Goal: Transaction & Acquisition: Purchase product/service

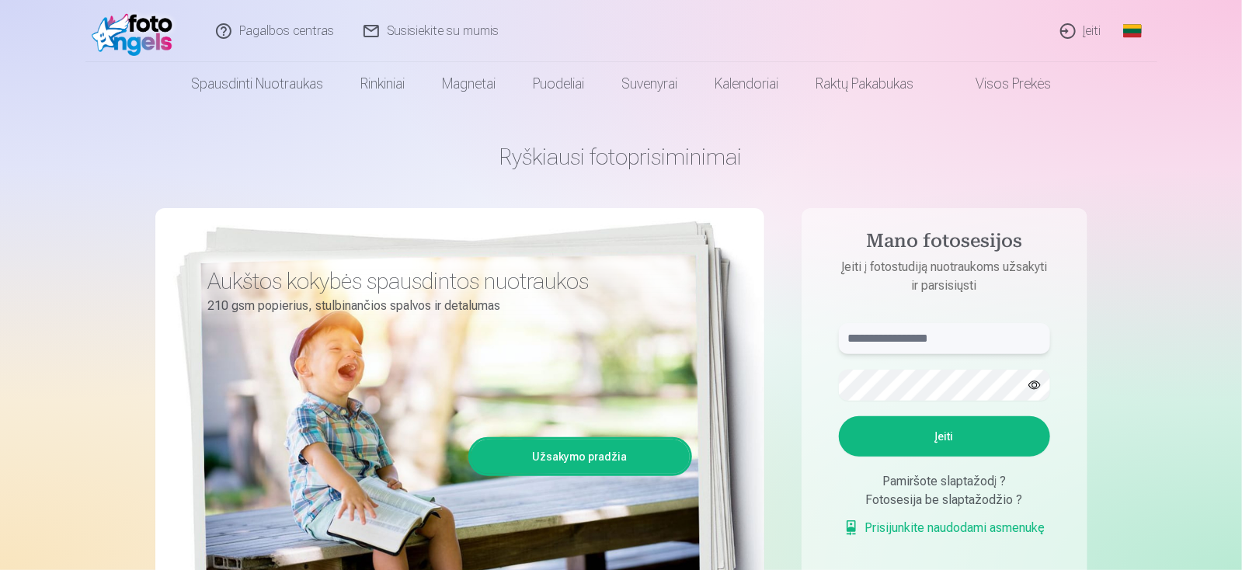
type input "**********"
click at [1082, 35] on link "Įeiti" at bounding box center [1081, 31] width 71 height 62
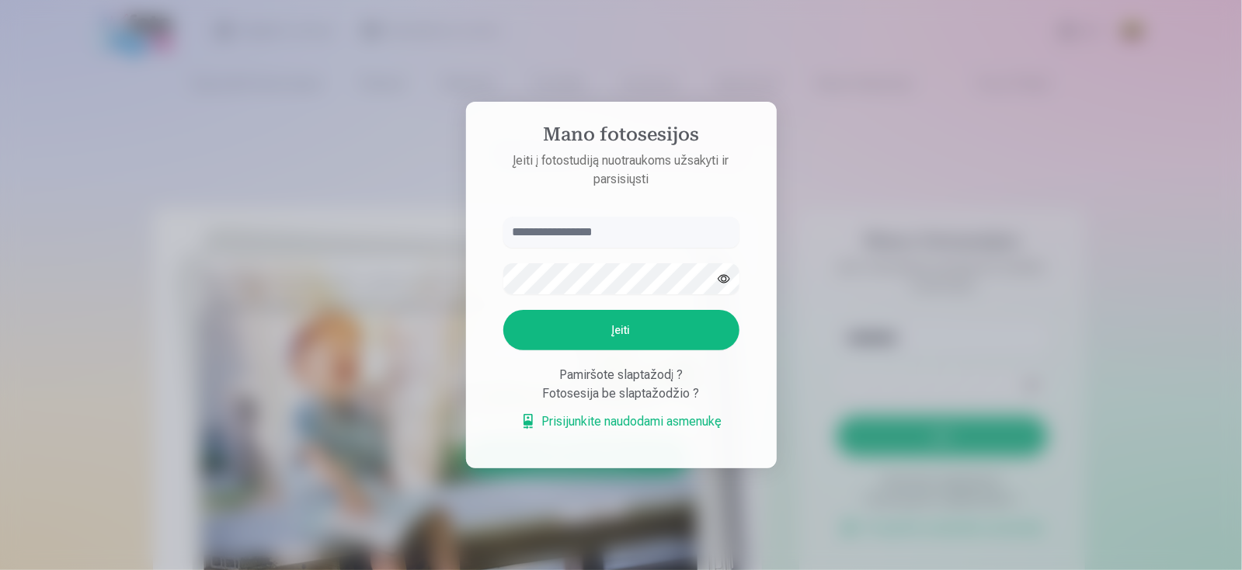
type input "**********"
click at [628, 339] on button "Įeiti" at bounding box center [623, 330] width 236 height 40
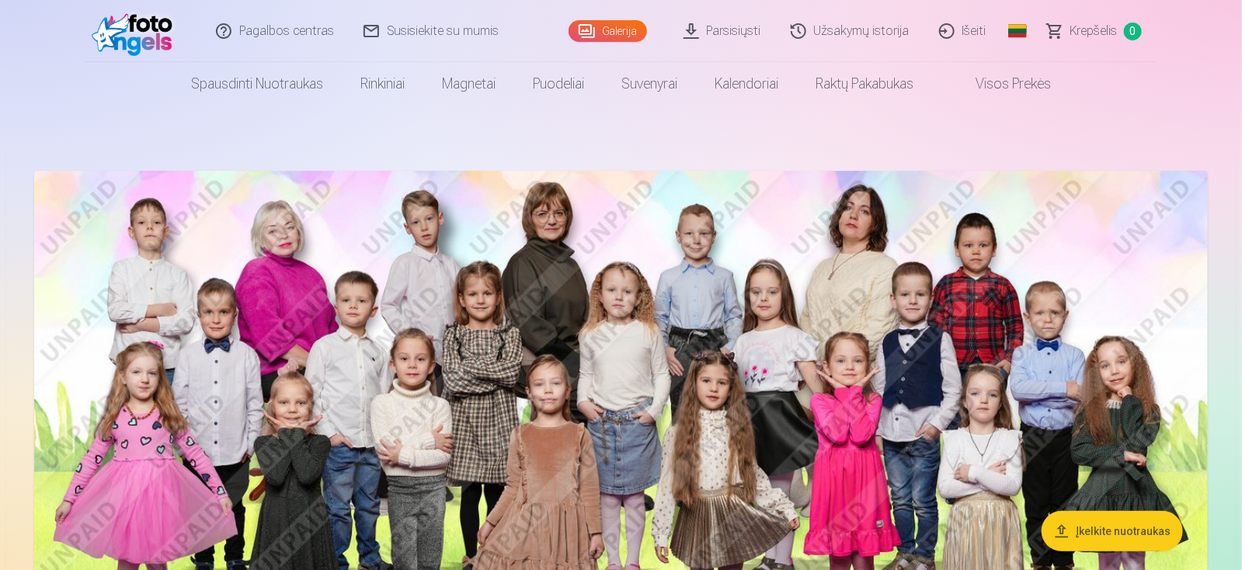
click at [342, 77] on li "Rinkiniai Pilnas Atsiminimų Rinkinys – Spausdintos (15×23cm, 40% NUOLAIDA) ir 🎁…" at bounding box center [383, 83] width 82 height 43
click at [330, 82] on link "Spausdinti nuotraukas" at bounding box center [256, 83] width 169 height 43
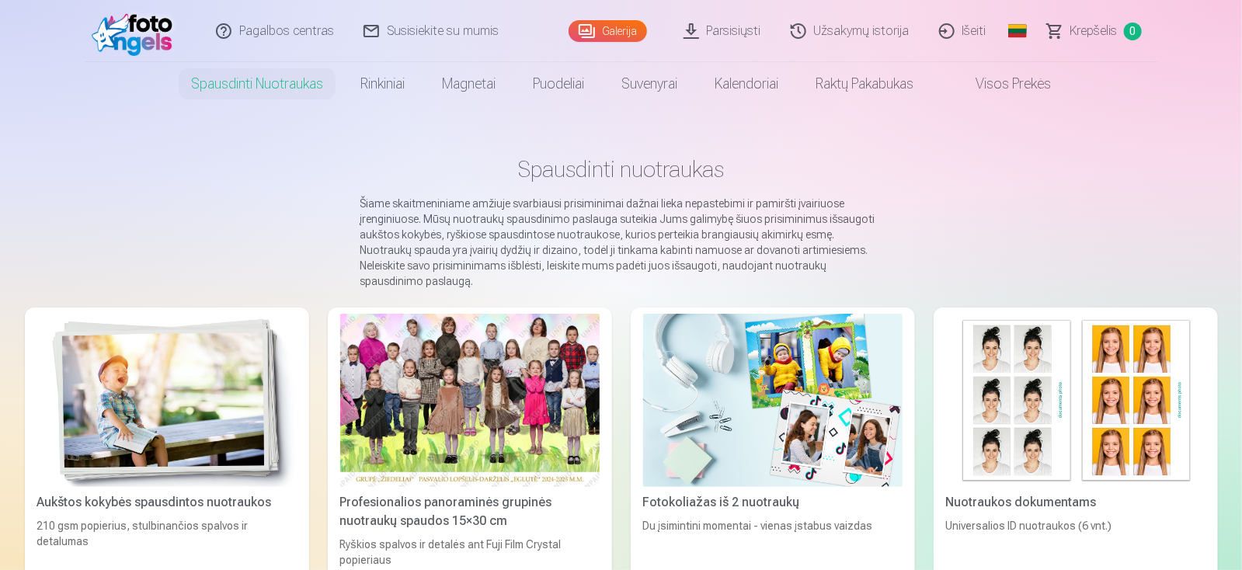
click at [308, 78] on link "Spausdinti nuotraukas" at bounding box center [256, 83] width 169 height 43
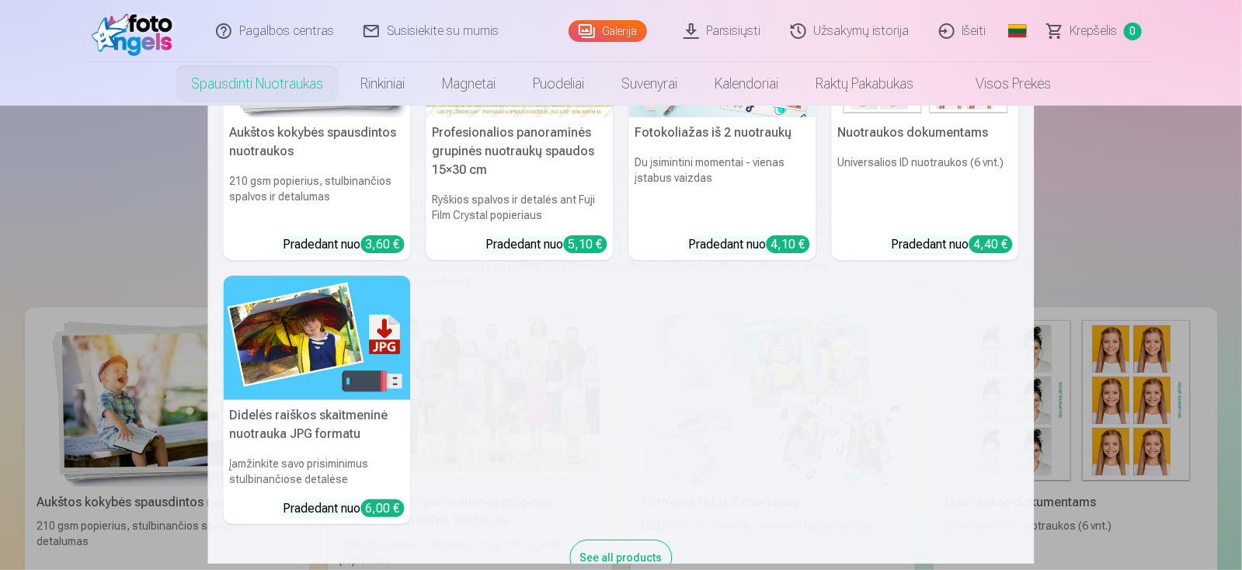
scroll to position [155, 0]
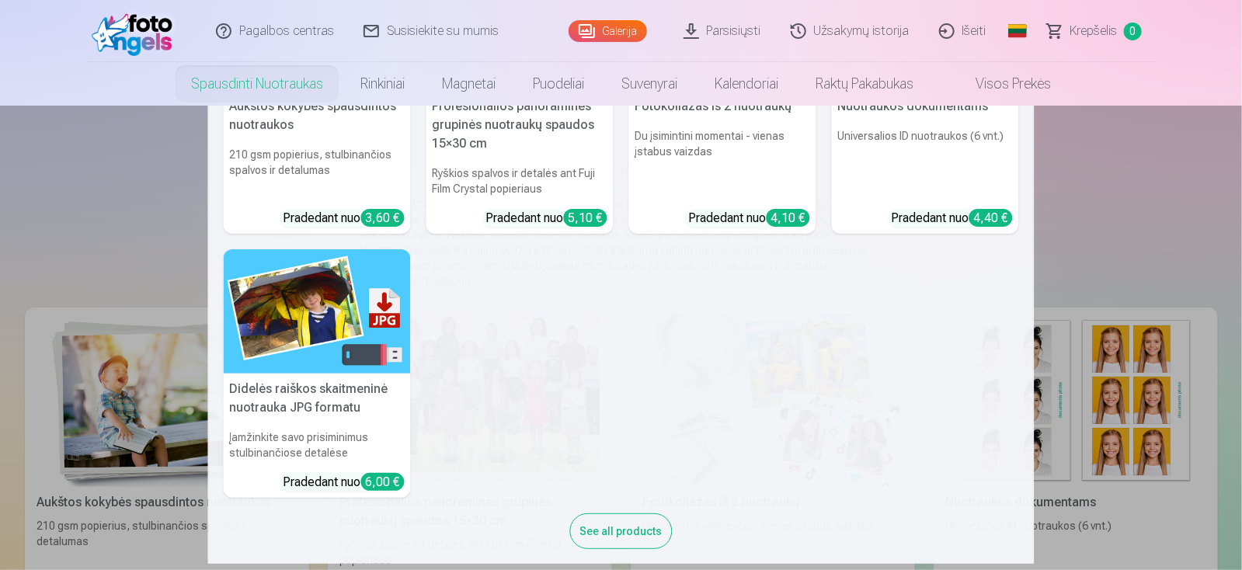
click at [1153, 541] on nav "Aukštos kokybės spausdintos nuotraukos 210 gsm popierius, stulbinančios spalvos…" at bounding box center [621, 335] width 1242 height 458
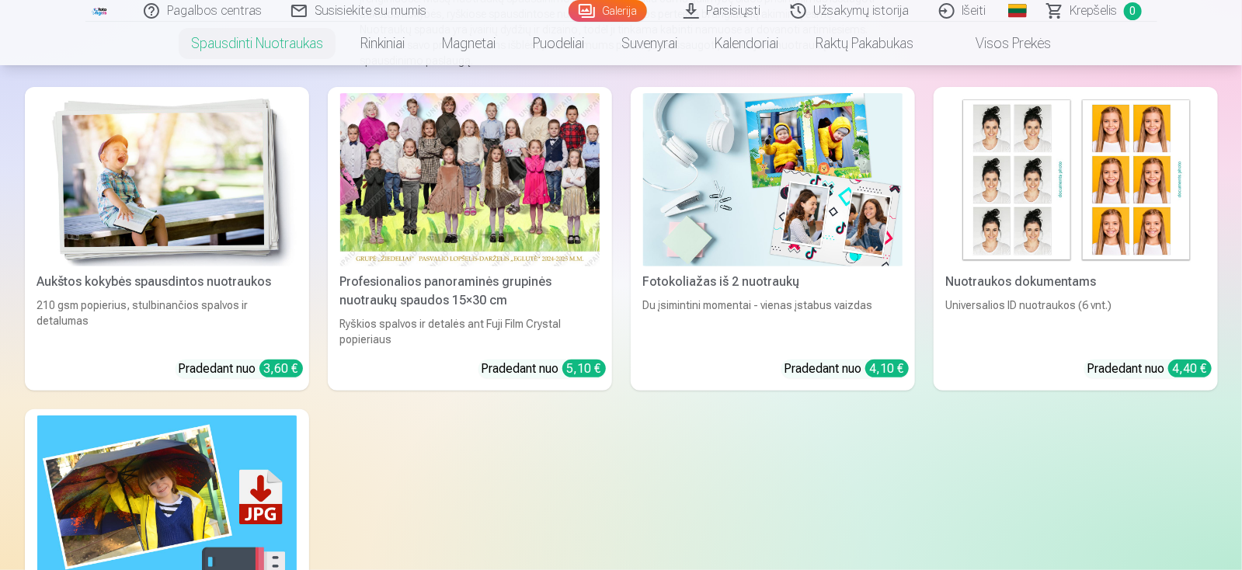
scroll to position [232, 0]
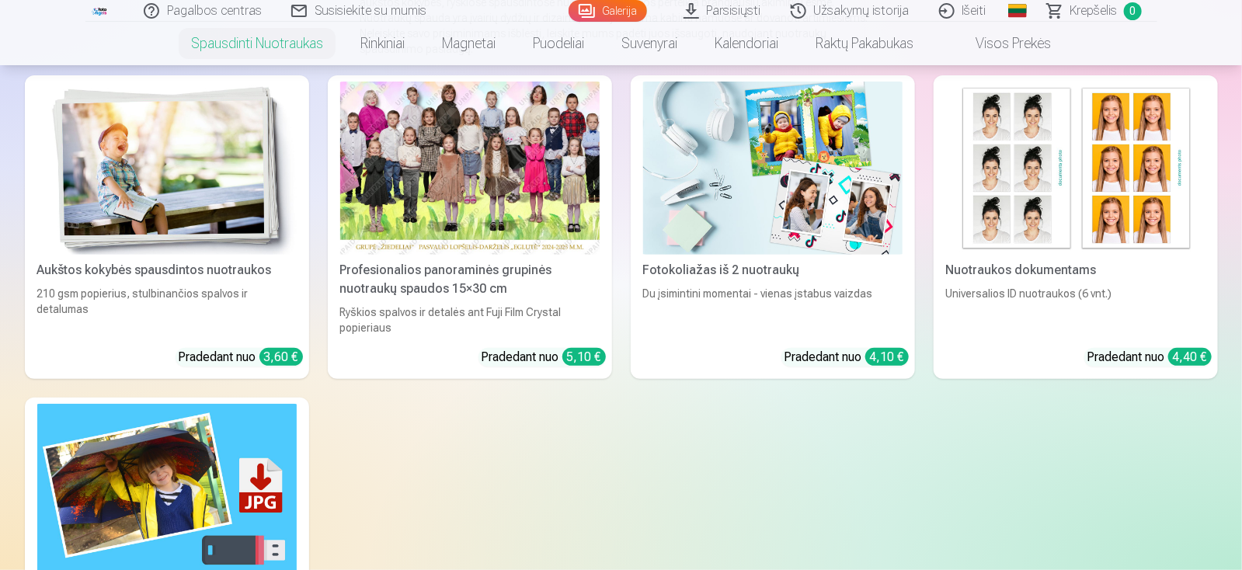
click at [1118, 348] on div "Pradedant nuo 4,40 €" at bounding box center [1149, 357] width 124 height 19
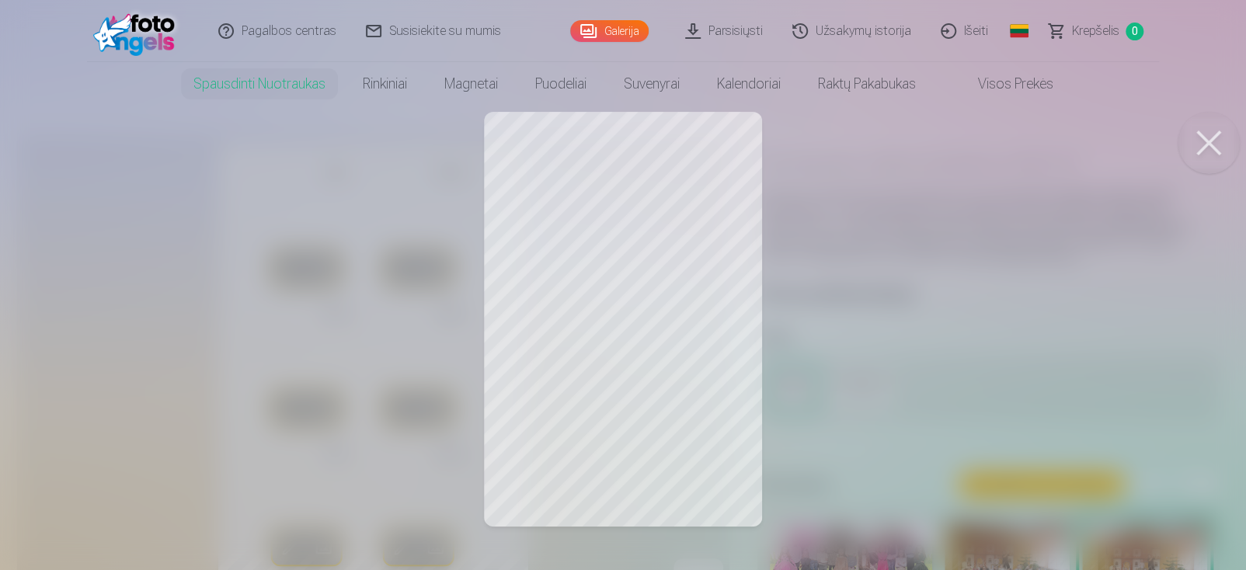
click at [572, 214] on div at bounding box center [623, 285] width 1246 height 570
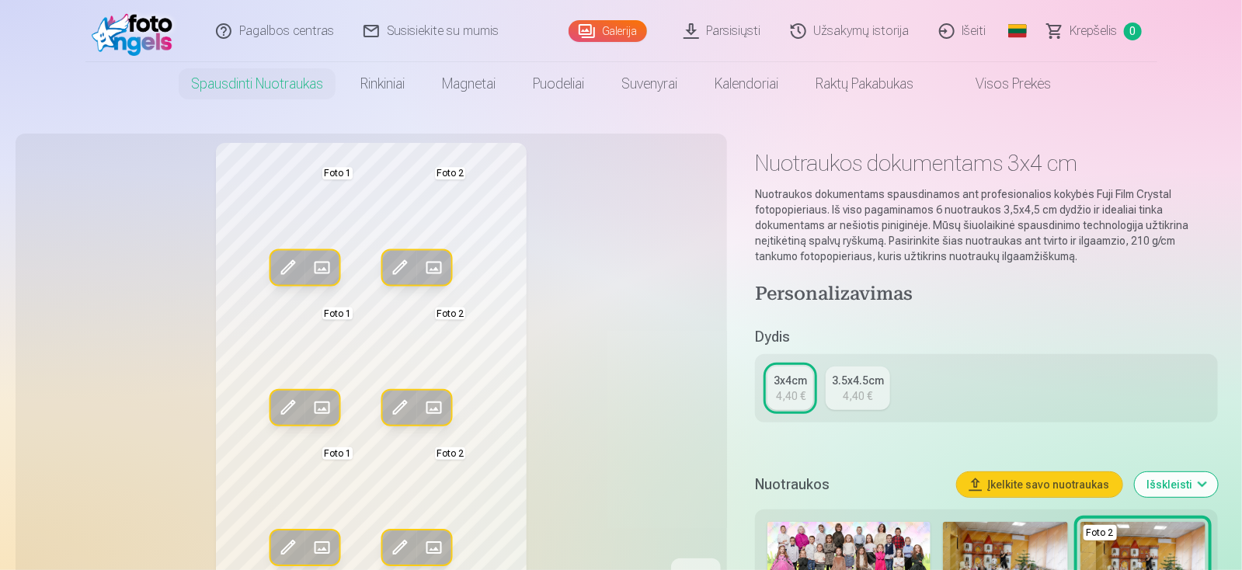
click at [311, 264] on span at bounding box center [321, 268] width 25 height 25
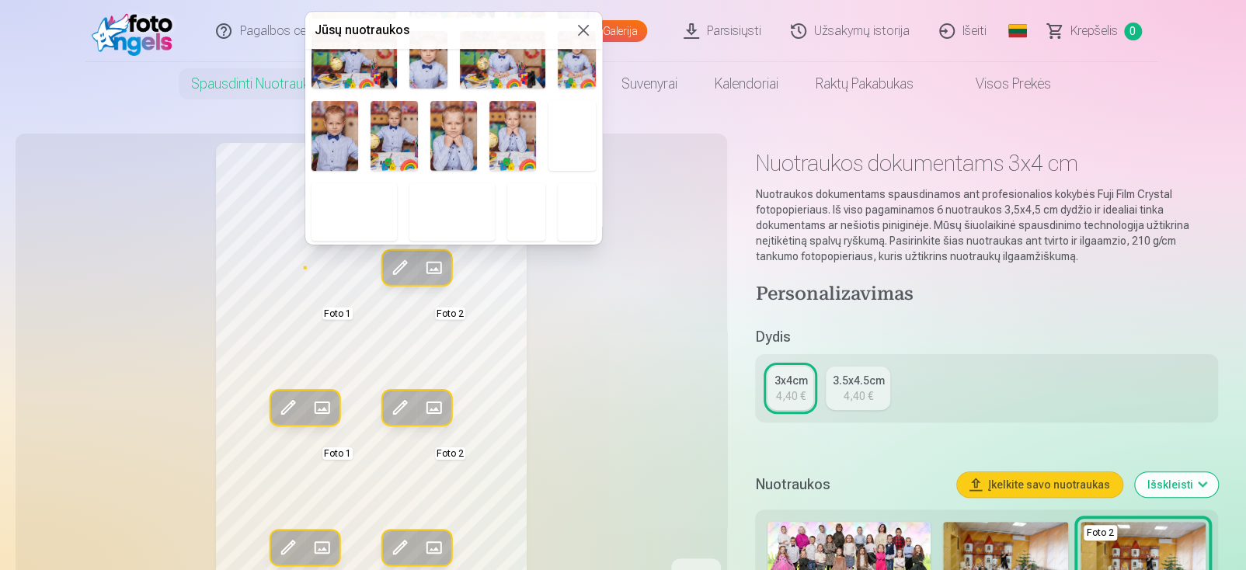
scroll to position [155, 0]
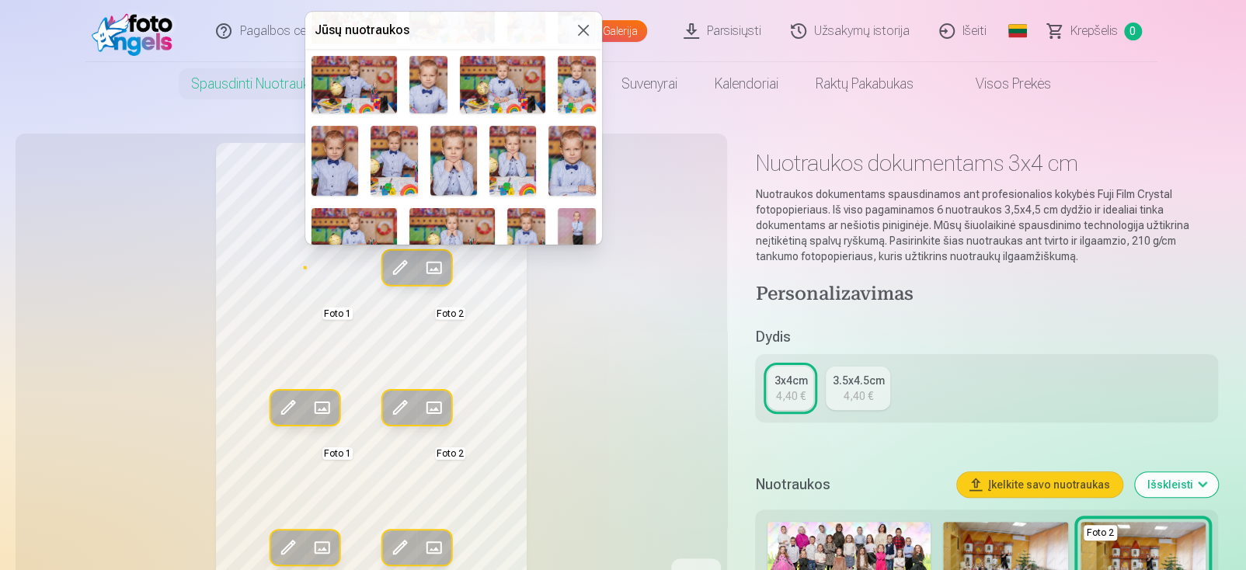
click at [576, 170] on img at bounding box center [571, 161] width 47 height 71
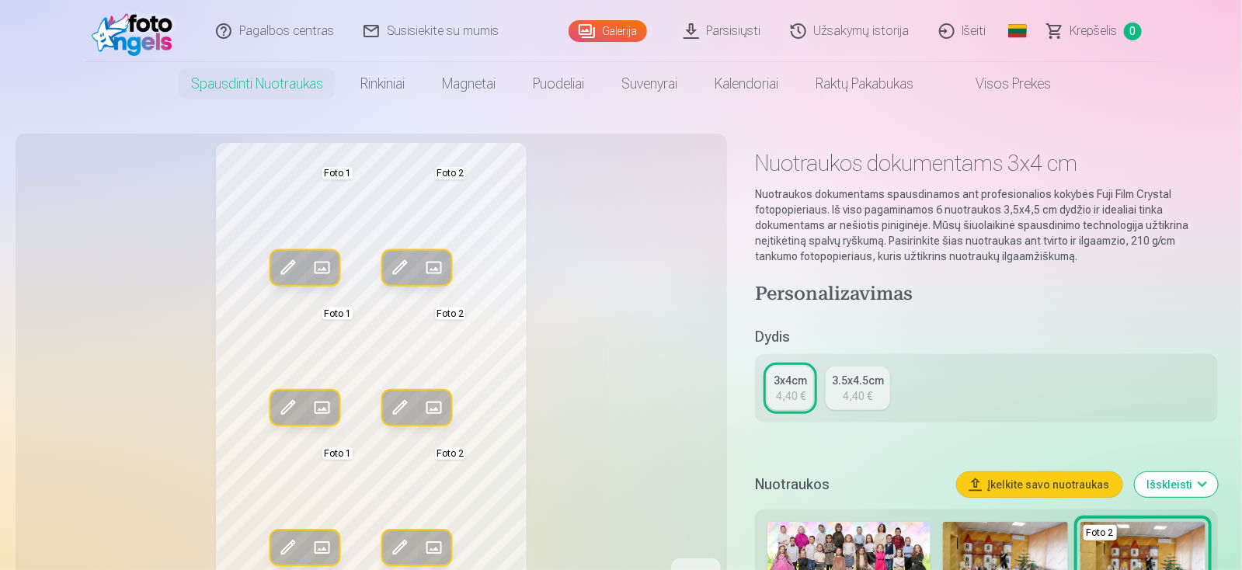
click at [301, 263] on button "Redag. foto" at bounding box center [287, 268] width 34 height 34
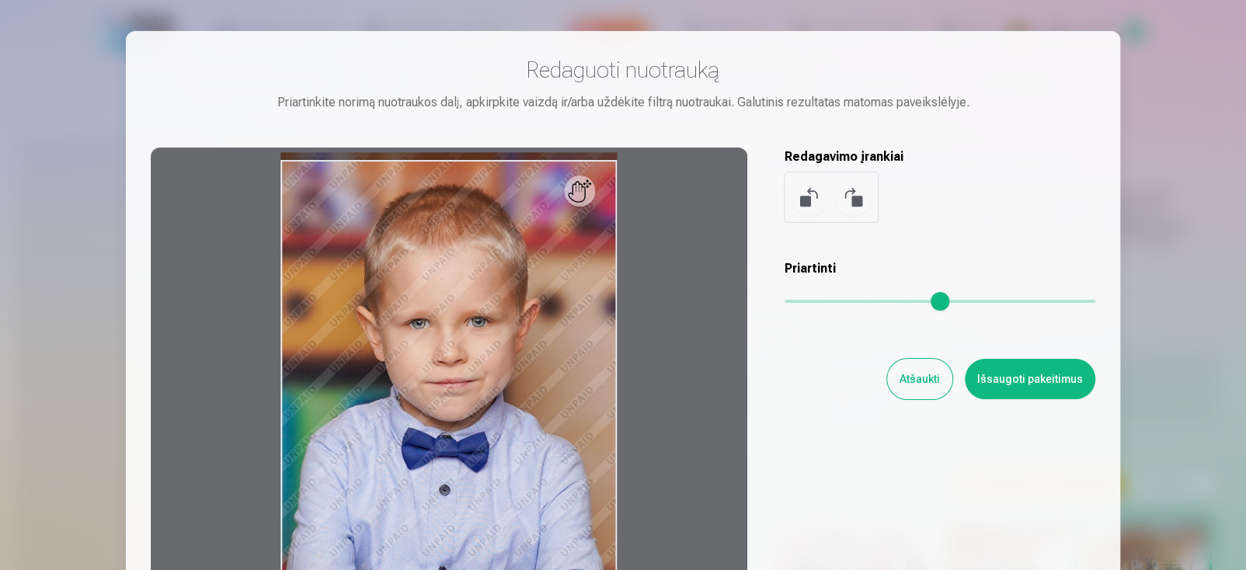
click at [296, 267] on div at bounding box center [449, 392] width 597 height 488
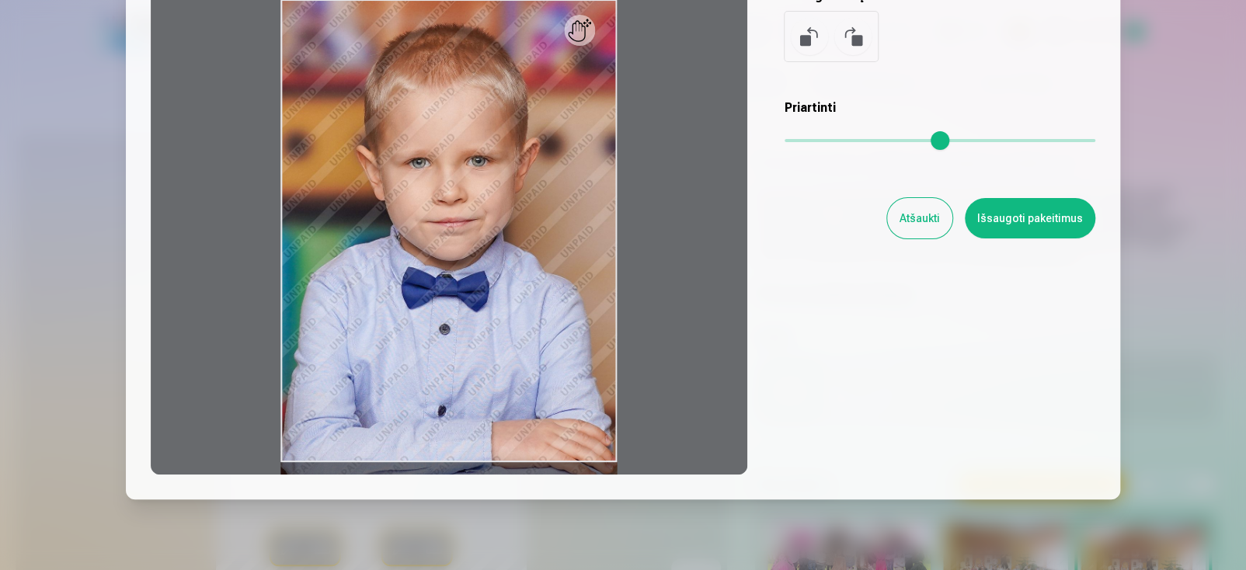
scroll to position [137, 0]
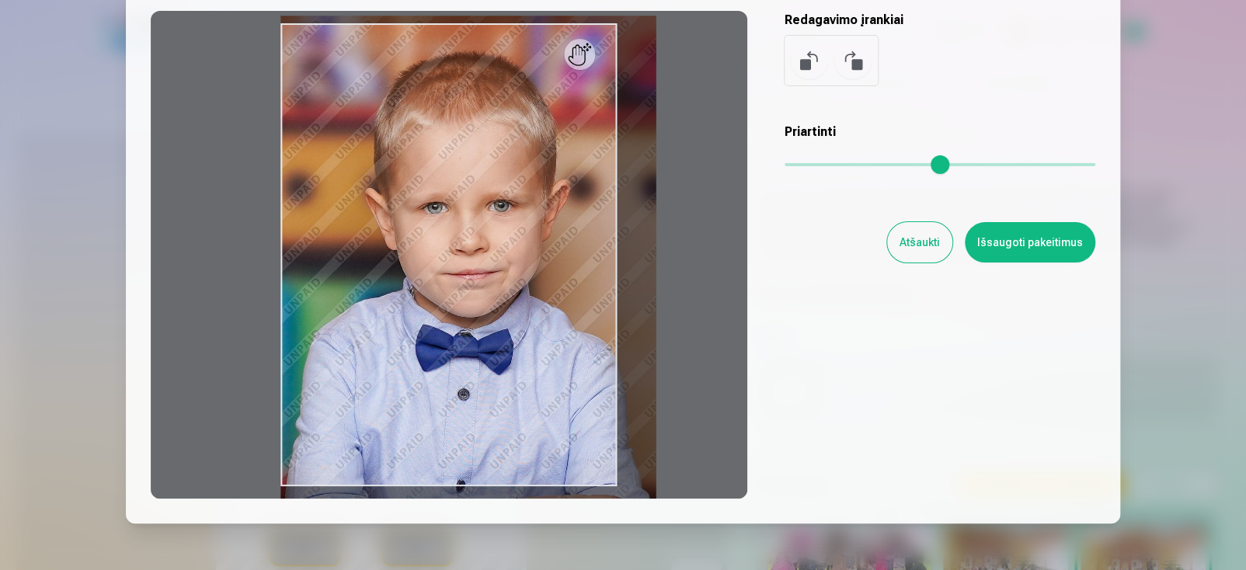
drag, startPoint x: 792, startPoint y: 163, endPoint x: 808, endPoint y: 170, distance: 17.0
type input "****"
click at [808, 166] on input "range" at bounding box center [940, 164] width 311 height 3
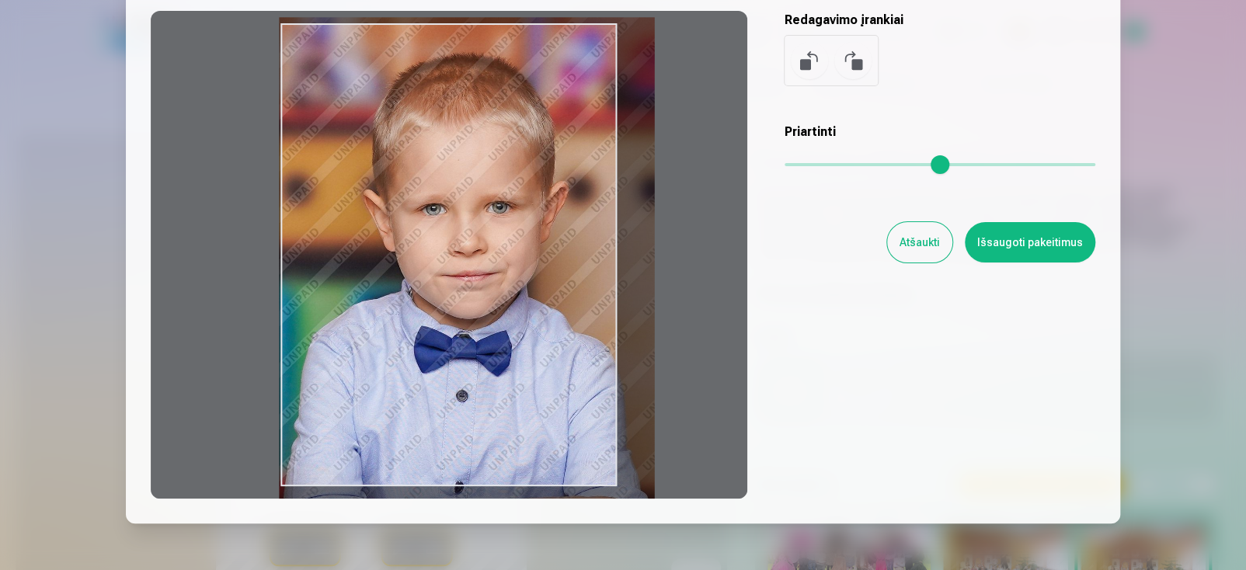
click at [442, 321] on div at bounding box center [449, 255] width 597 height 488
drag, startPoint x: 483, startPoint y: 318, endPoint x: 461, endPoint y: 317, distance: 22.6
click at [461, 317] on div at bounding box center [449, 255] width 597 height 488
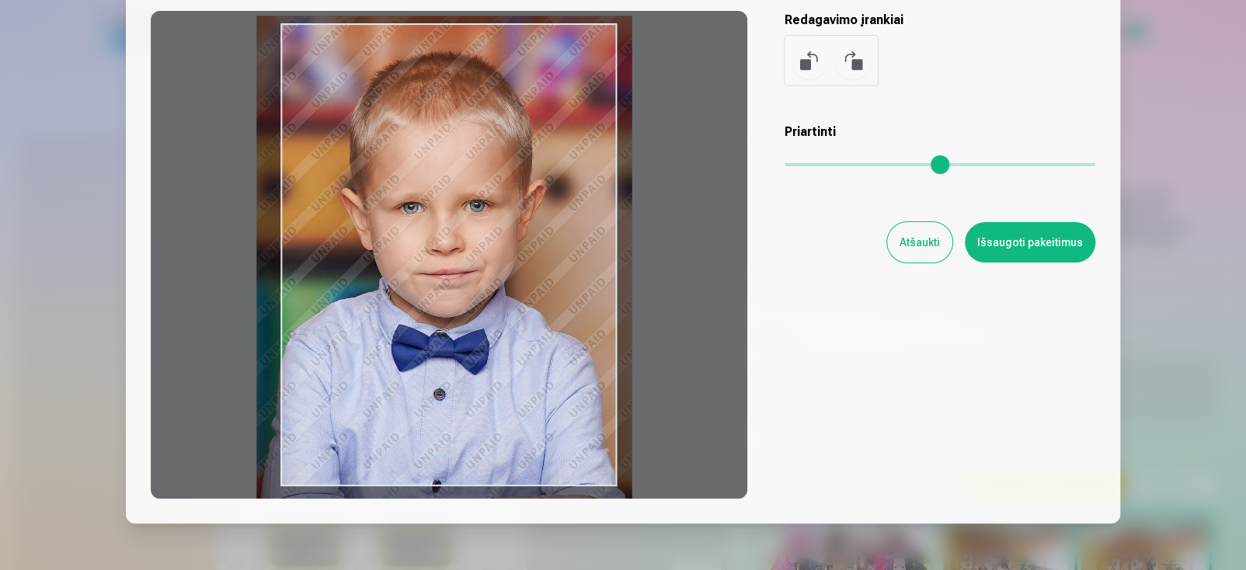
click at [1042, 252] on button "Išsaugoti pakeitimus" at bounding box center [1030, 242] width 130 height 40
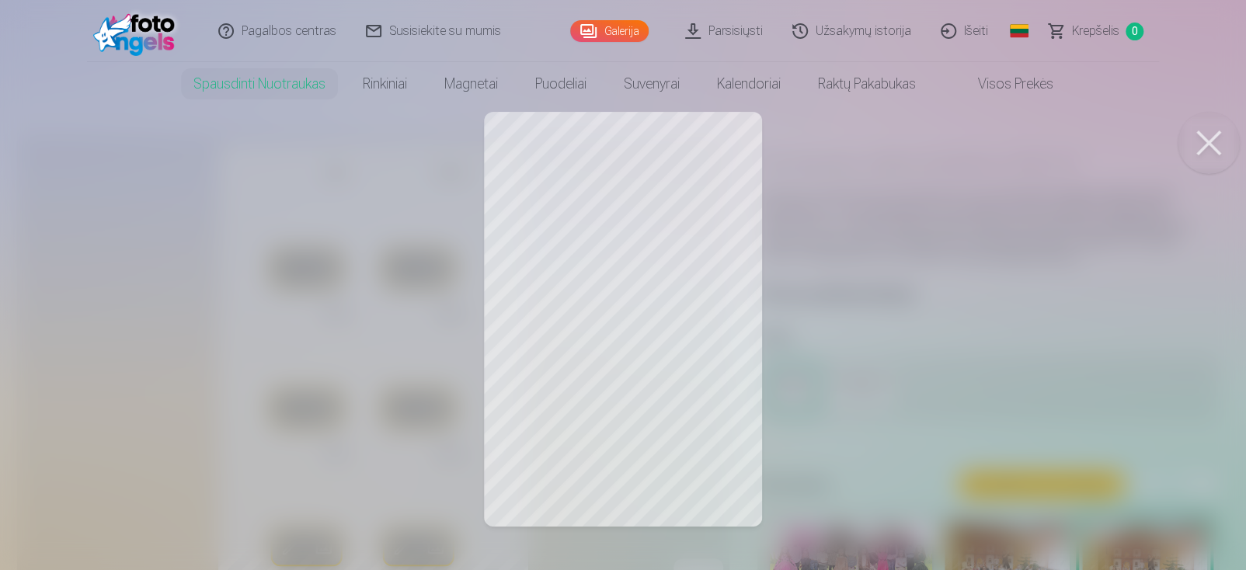
click at [1214, 139] on button at bounding box center [1209, 143] width 62 height 62
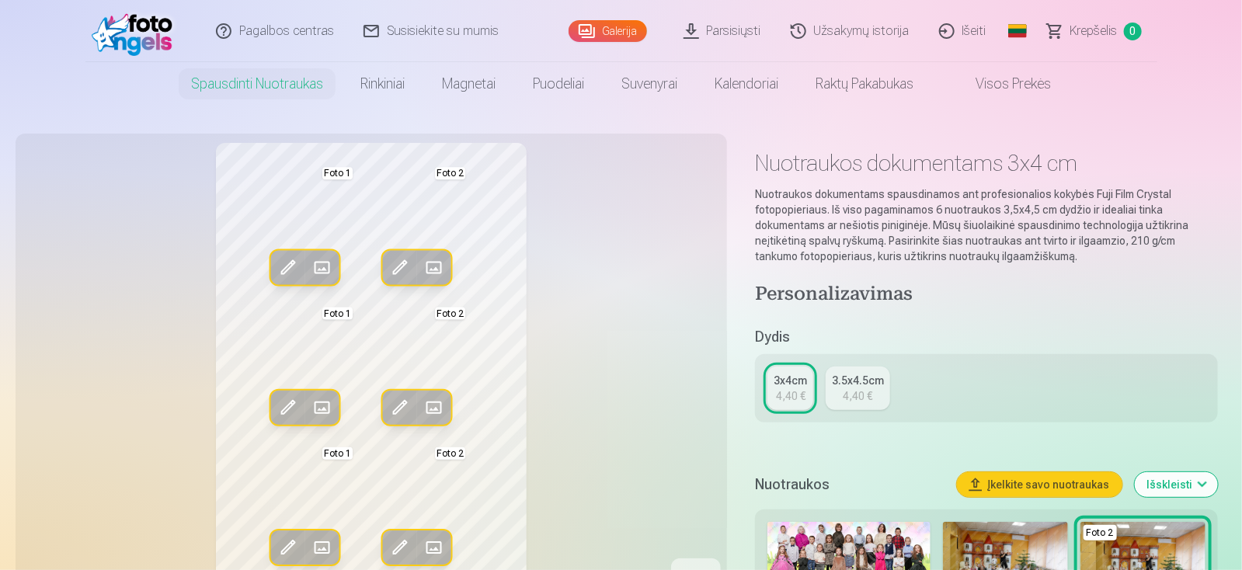
click at [320, 265] on span at bounding box center [321, 268] width 25 height 25
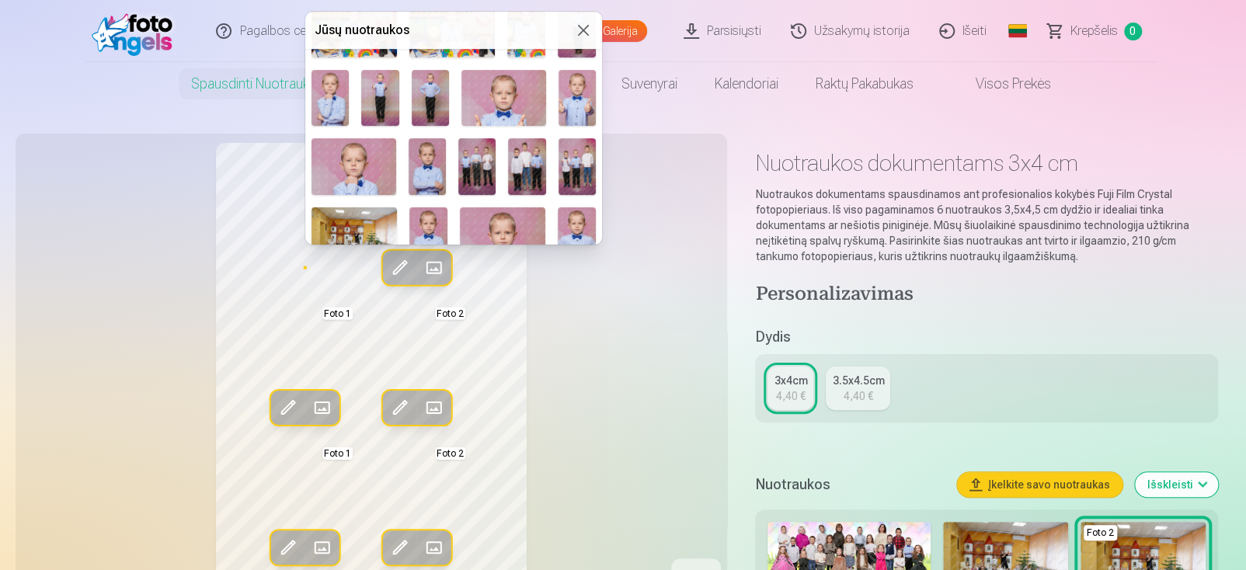
scroll to position [388, 0]
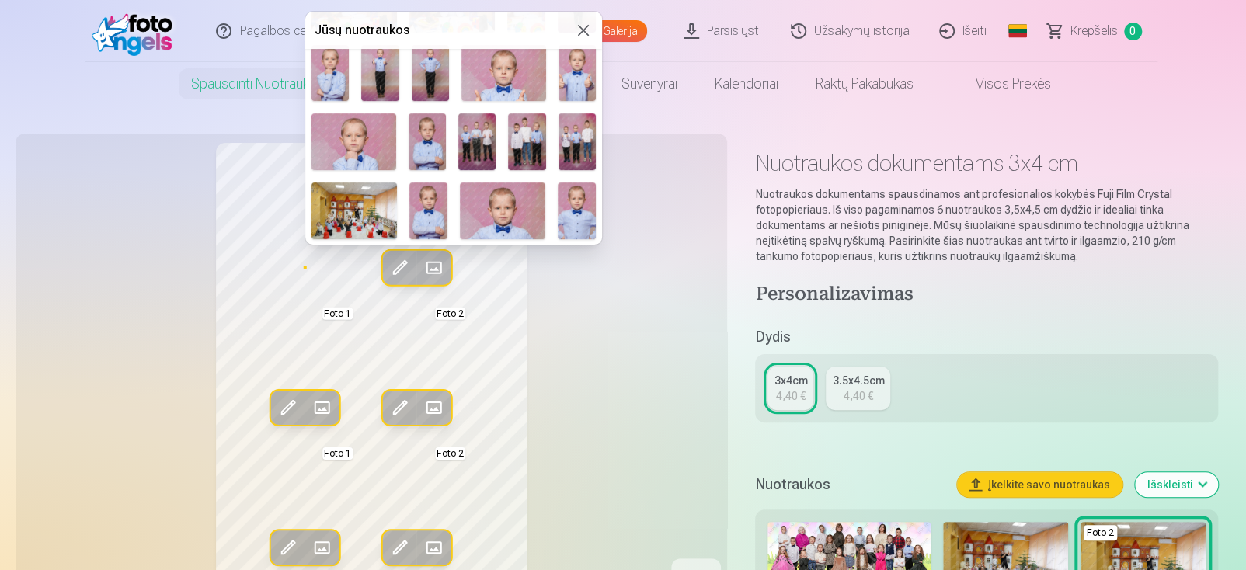
click at [424, 141] on img at bounding box center [427, 141] width 37 height 56
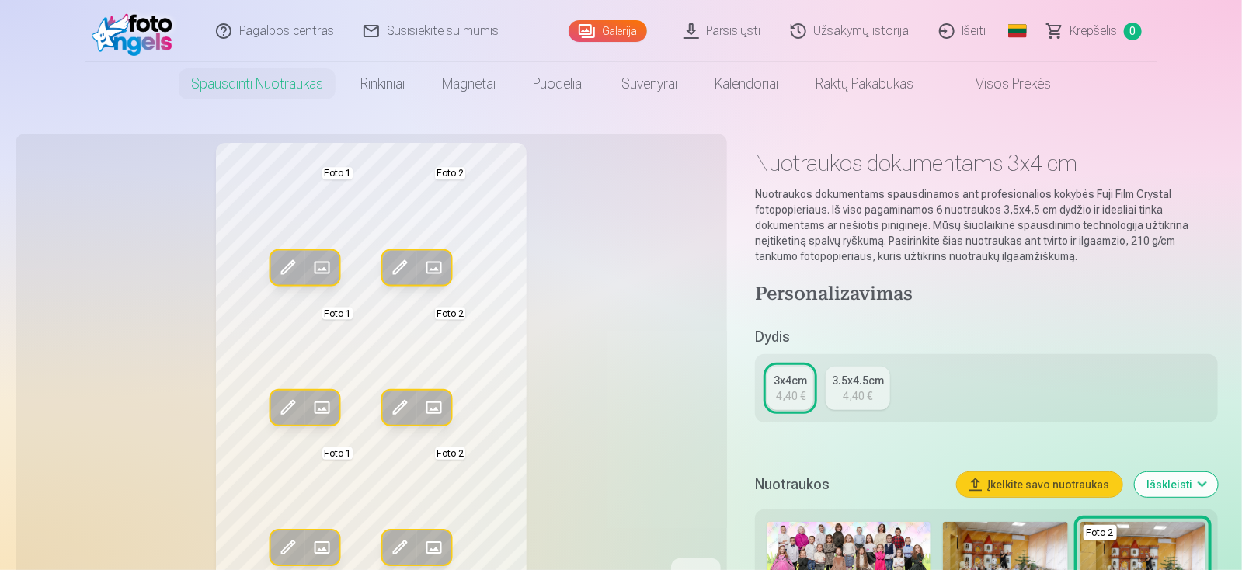
click at [298, 270] on span at bounding box center [287, 268] width 25 height 25
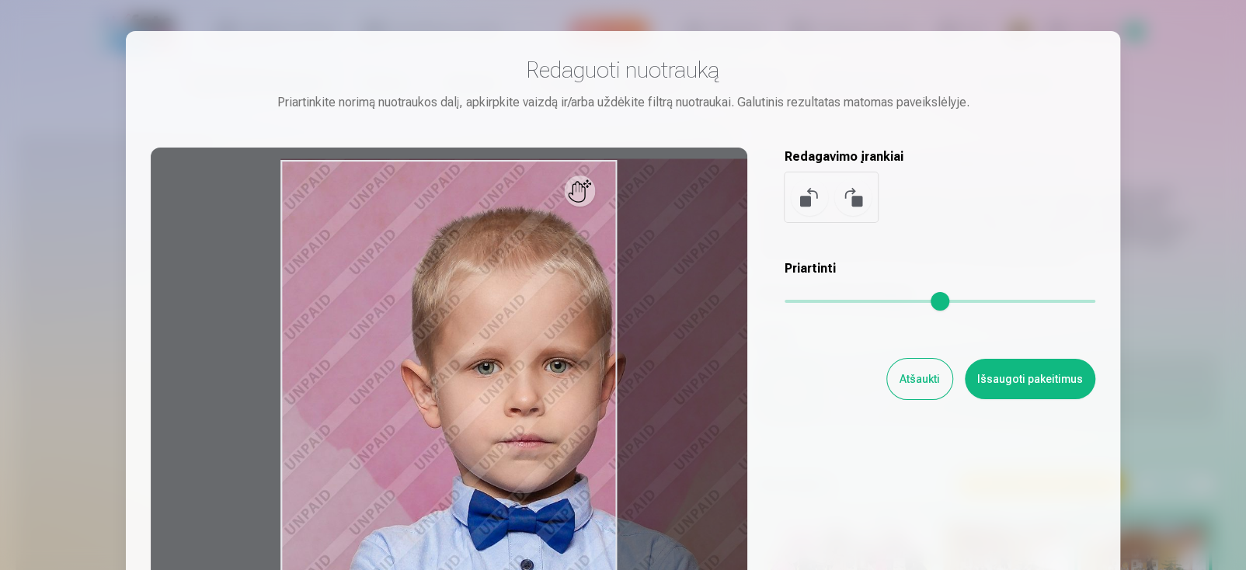
drag, startPoint x: 795, startPoint y: 297, endPoint x: 811, endPoint y: 306, distance: 18.1
click at [842, 300] on input "range" at bounding box center [940, 301] width 311 height 3
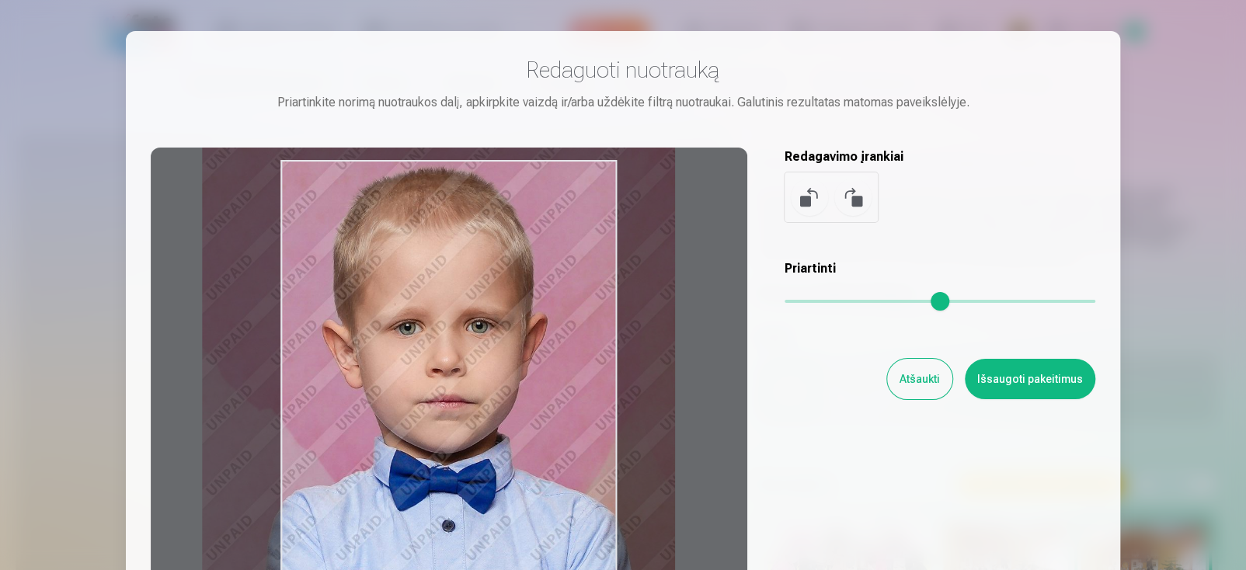
drag, startPoint x: 553, startPoint y: 418, endPoint x: 475, endPoint y: 378, distance: 87.9
click at [475, 378] on div at bounding box center [449, 392] width 597 height 488
type input "****"
click at [1017, 382] on button "Išsaugoti pakeitimus" at bounding box center [1030, 379] width 130 height 40
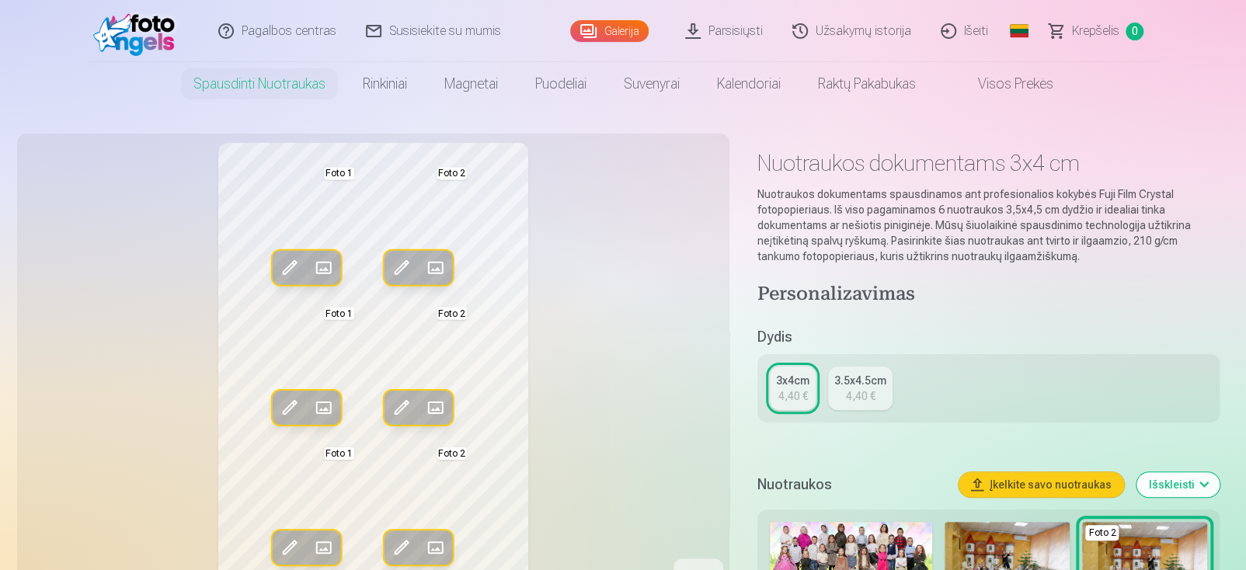
click at [1023, 378] on div "3x4cm 4,40 € 3.5x4.5cm 4,40 €" at bounding box center [988, 388] width 462 height 68
click at [1015, 382] on div "3x4cm 4,40 € 3.5x4.5cm 4,40 €" at bounding box center [988, 388] width 462 height 68
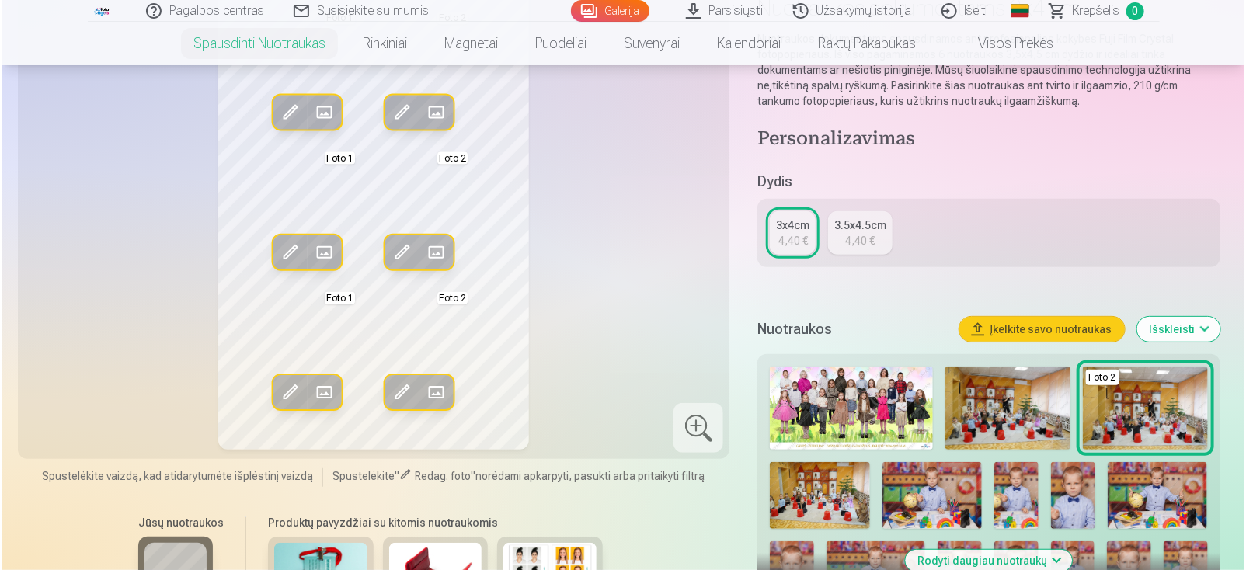
scroll to position [0, 0]
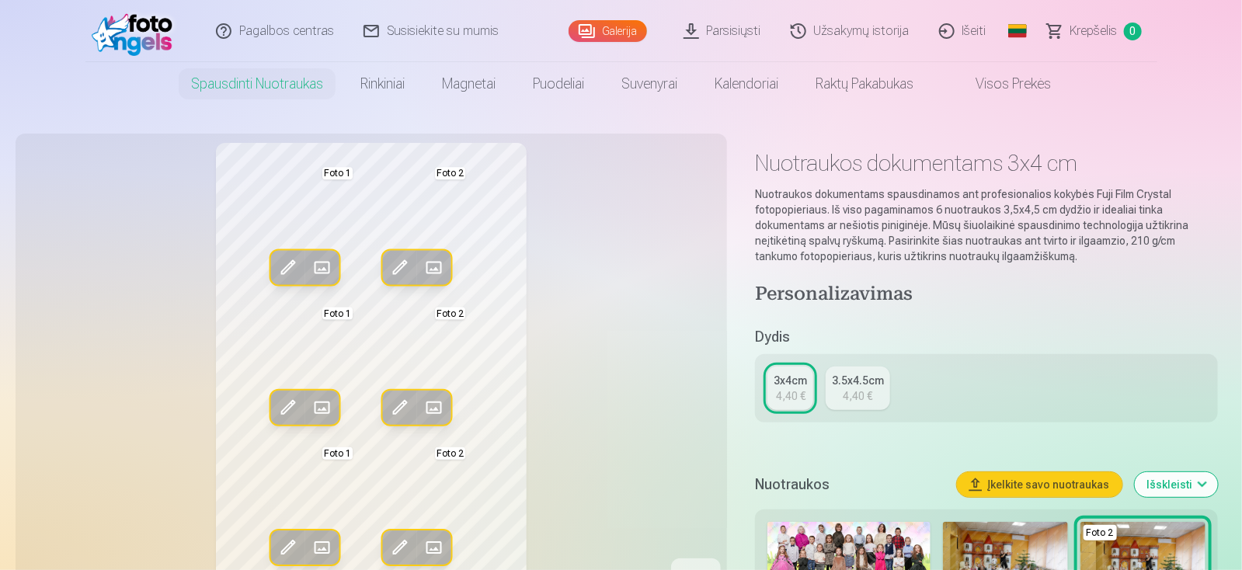
click at [324, 404] on span at bounding box center [321, 407] width 25 height 25
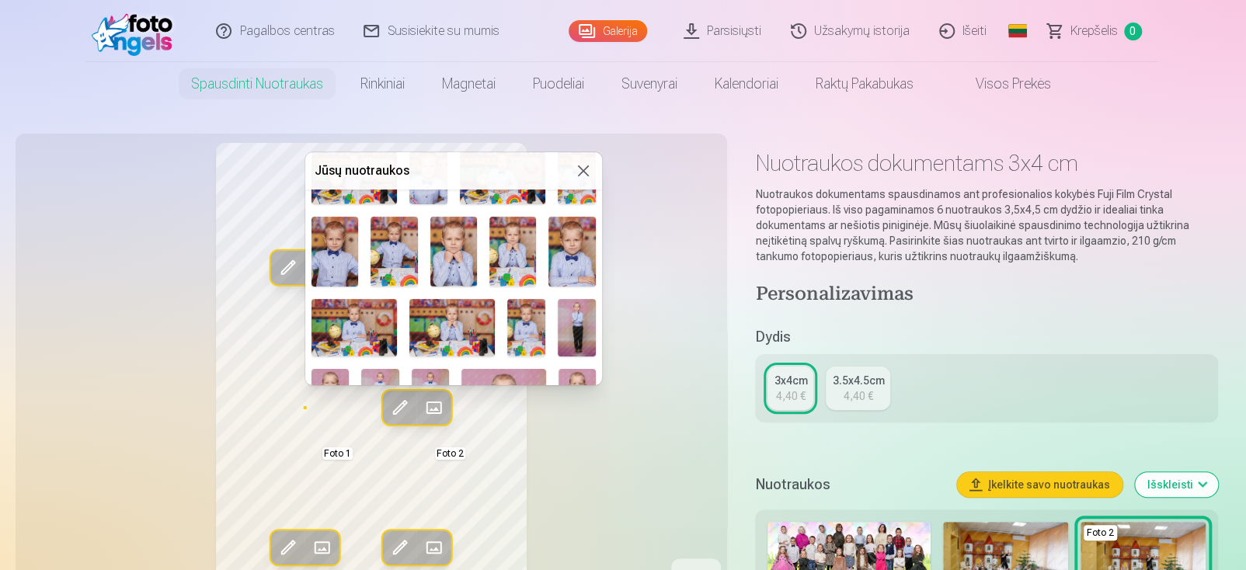
scroll to position [388, 0]
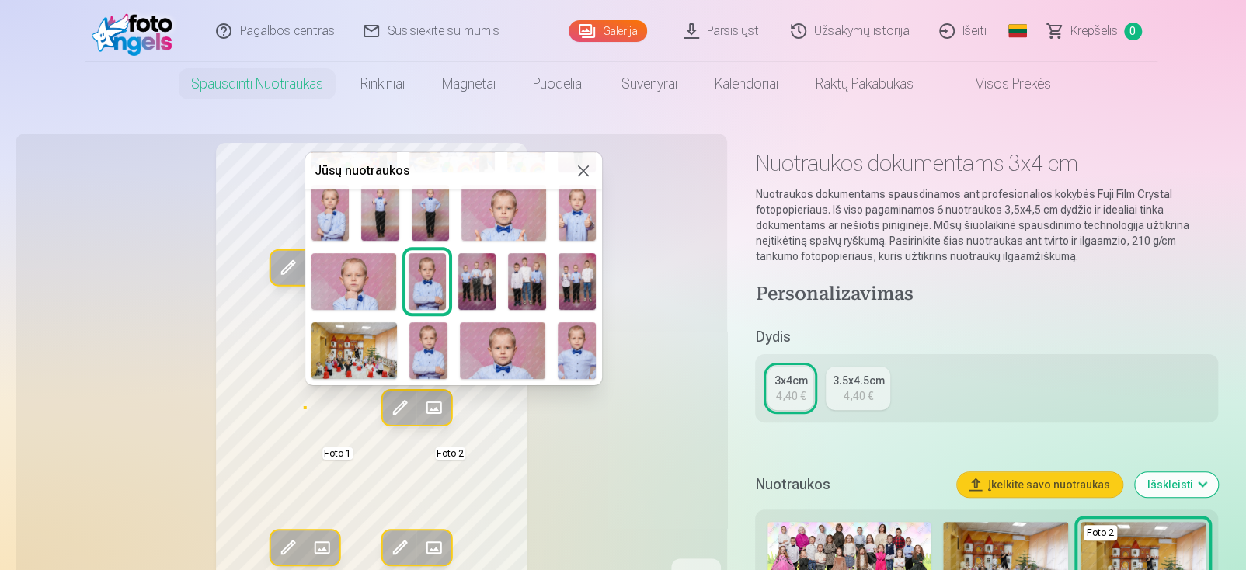
click at [565, 346] on img at bounding box center [577, 350] width 38 height 57
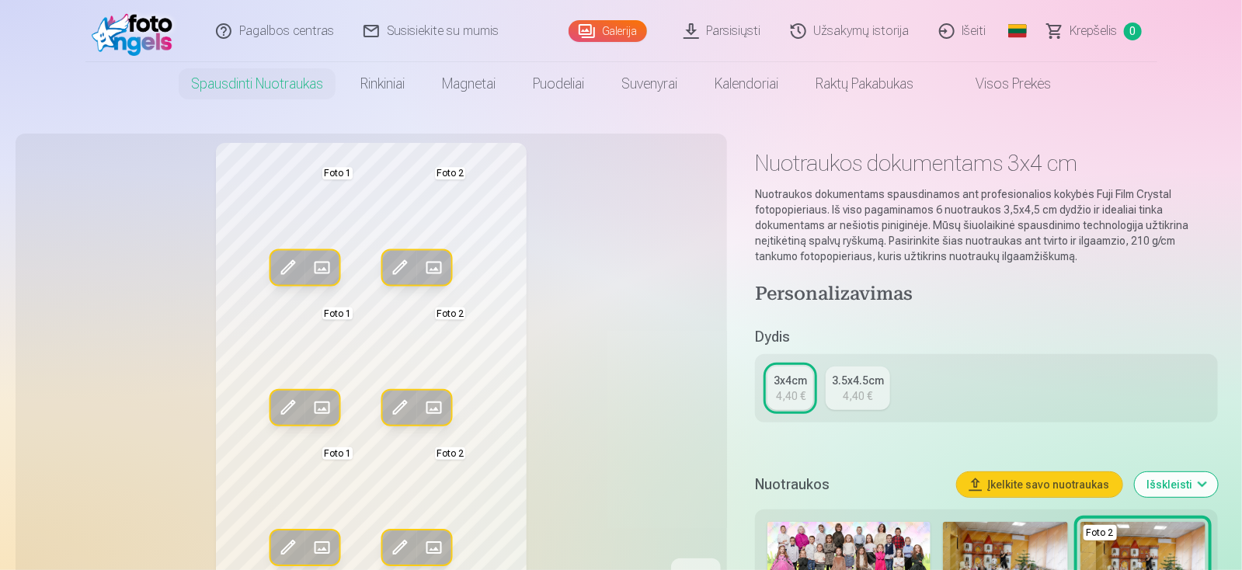
click at [294, 412] on span at bounding box center [287, 407] width 25 height 25
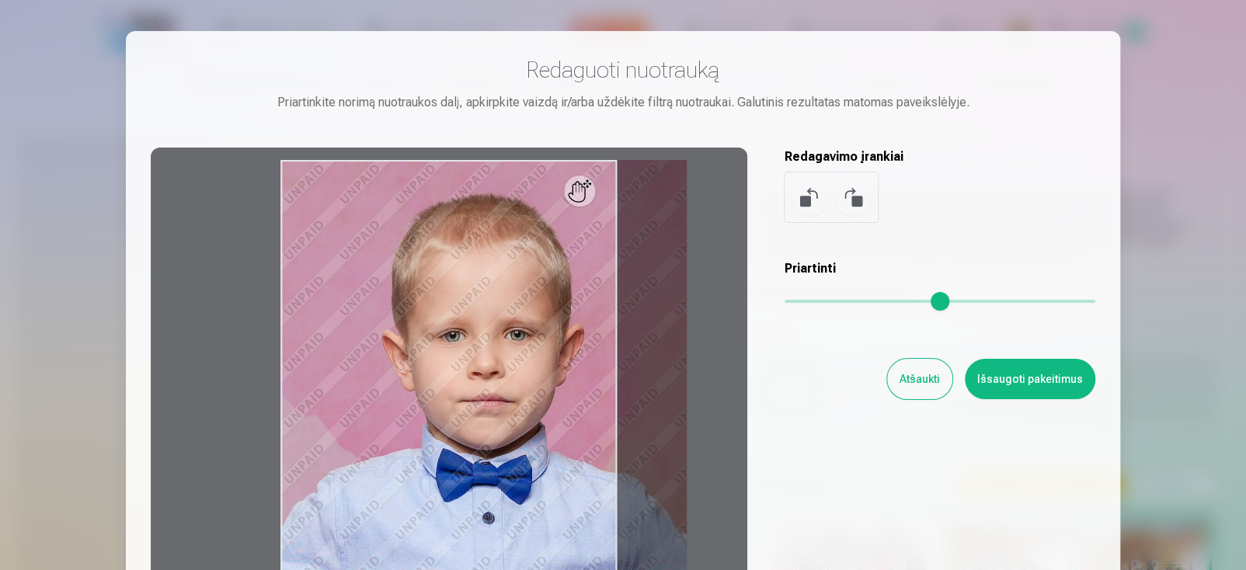
drag, startPoint x: 795, startPoint y: 298, endPoint x: 819, endPoint y: 294, distance: 23.5
click at [819, 300] on input "range" at bounding box center [940, 301] width 311 height 3
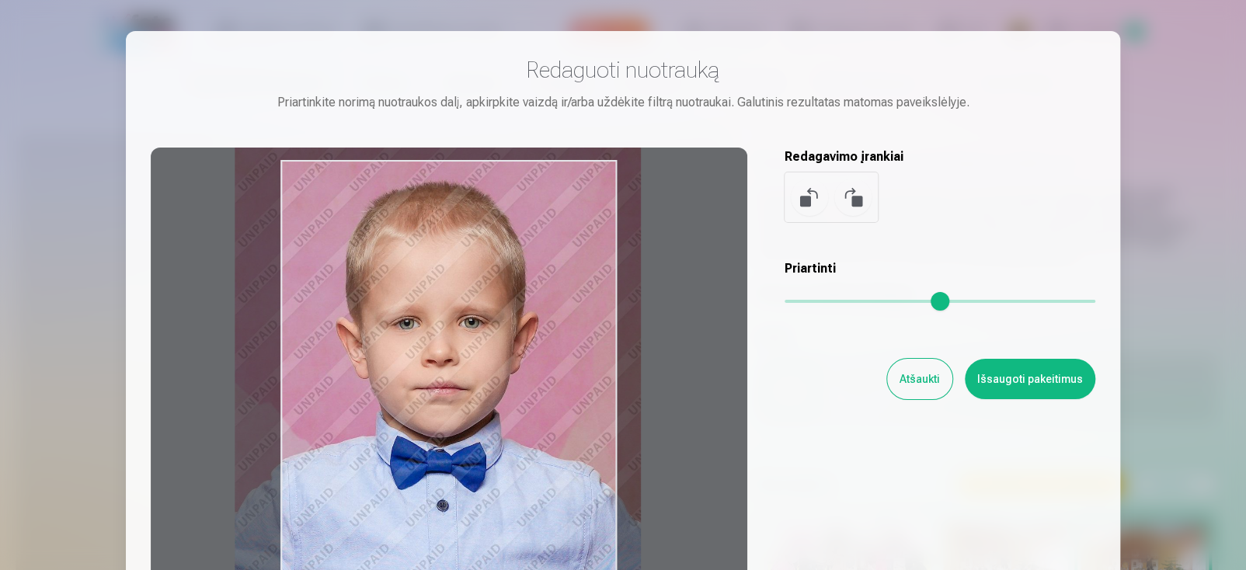
drag, startPoint x: 593, startPoint y: 373, endPoint x: 553, endPoint y: 364, distance: 40.7
click at [553, 364] on div at bounding box center [449, 392] width 597 height 488
type input "****"
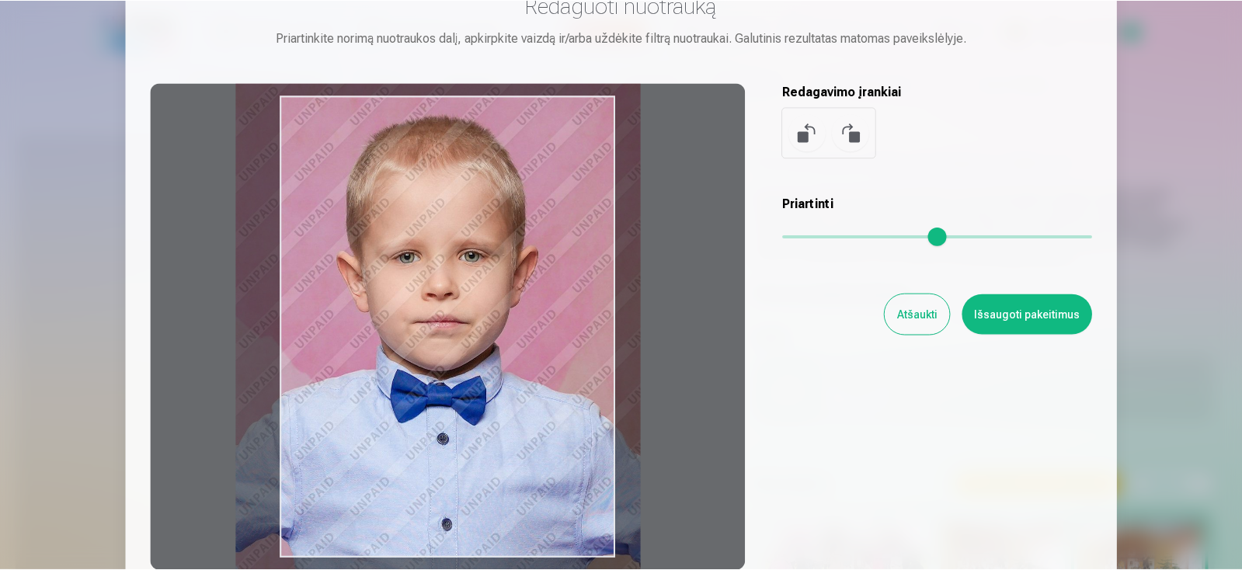
scroll to position [214, 0]
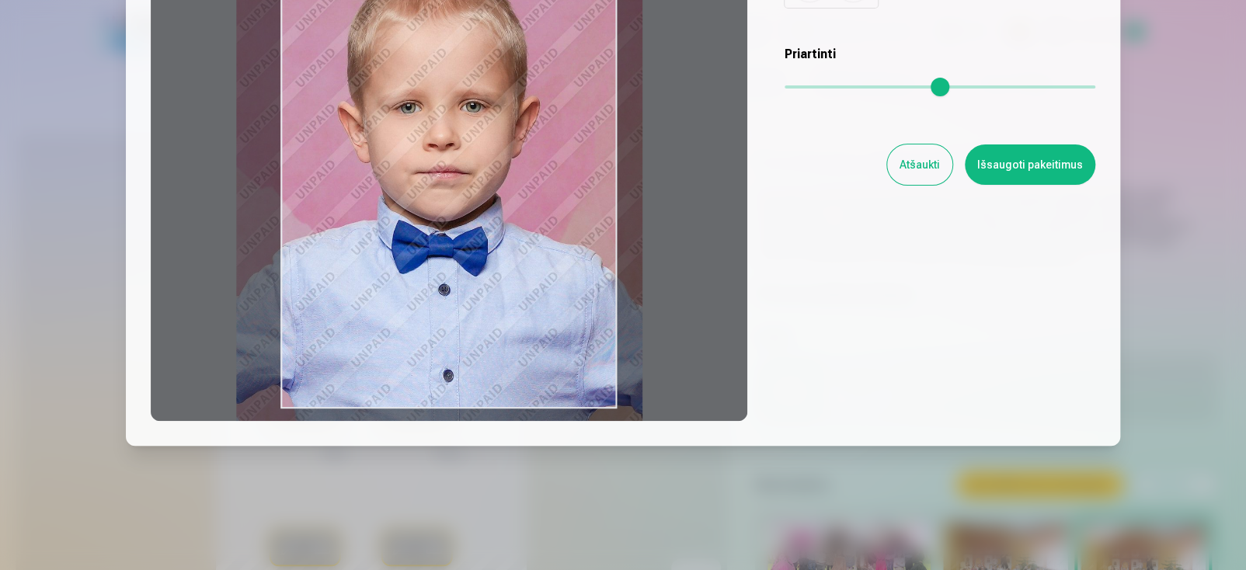
click at [1043, 172] on button "Išsaugoti pakeitimus" at bounding box center [1030, 164] width 130 height 40
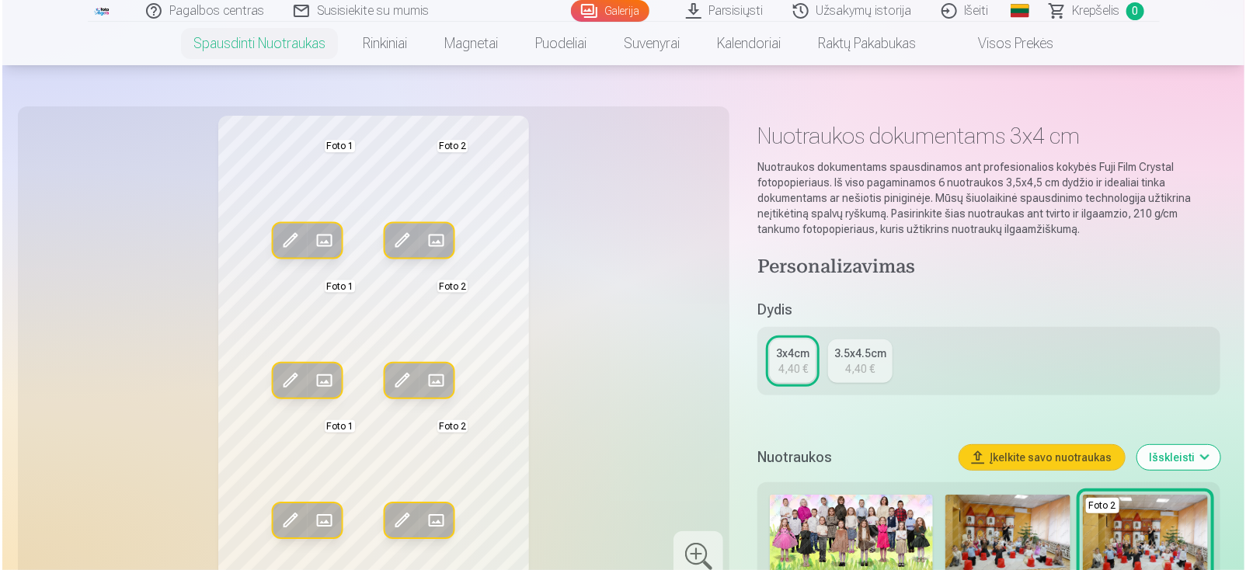
scroll to position [0, 0]
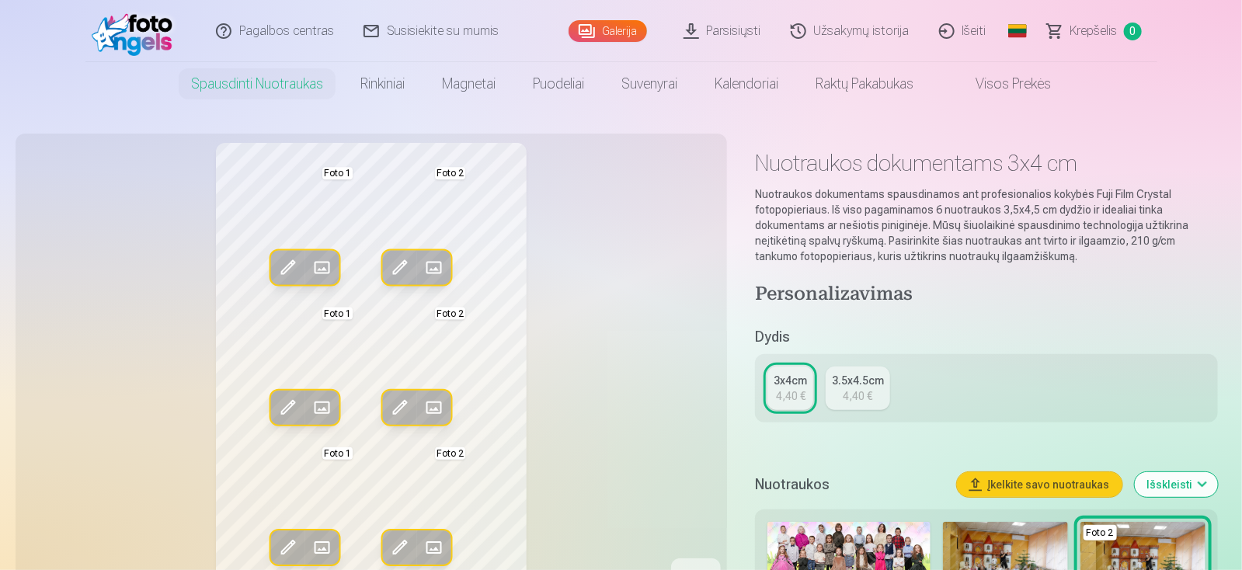
click at [285, 267] on span at bounding box center [287, 268] width 25 height 25
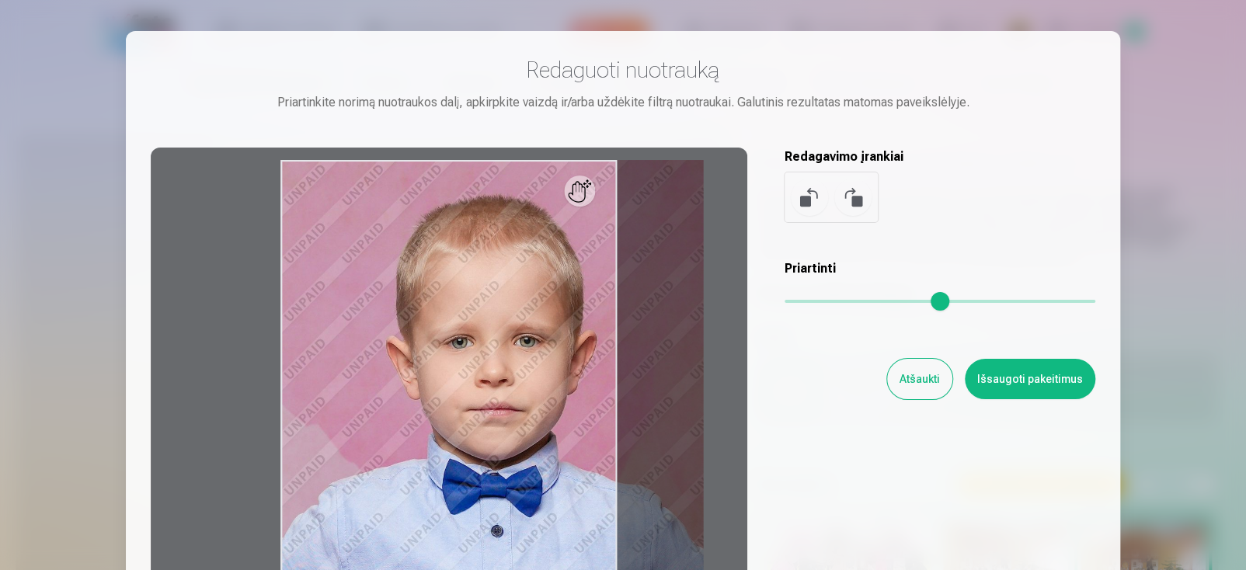
drag, startPoint x: 798, startPoint y: 301, endPoint x: 746, endPoint y: 331, distance: 59.2
click at [823, 303] on input "range" at bounding box center [940, 301] width 311 height 3
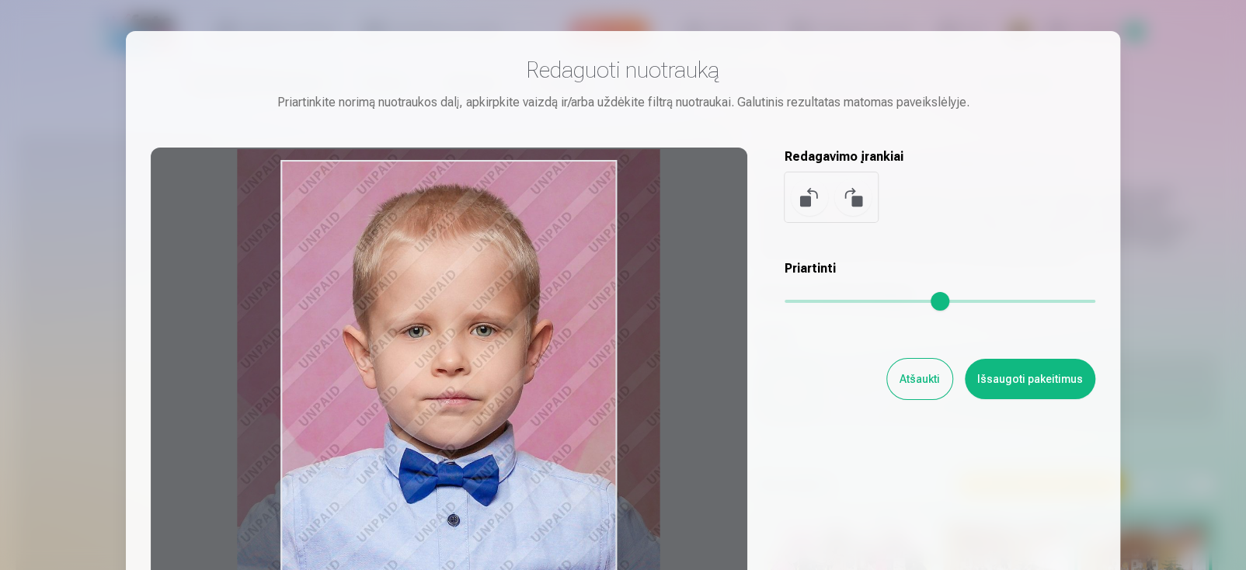
drag, startPoint x: 406, startPoint y: 408, endPoint x: 397, endPoint y: 400, distance: 12.1
click at [366, 396] on div at bounding box center [449, 392] width 597 height 488
type input "****"
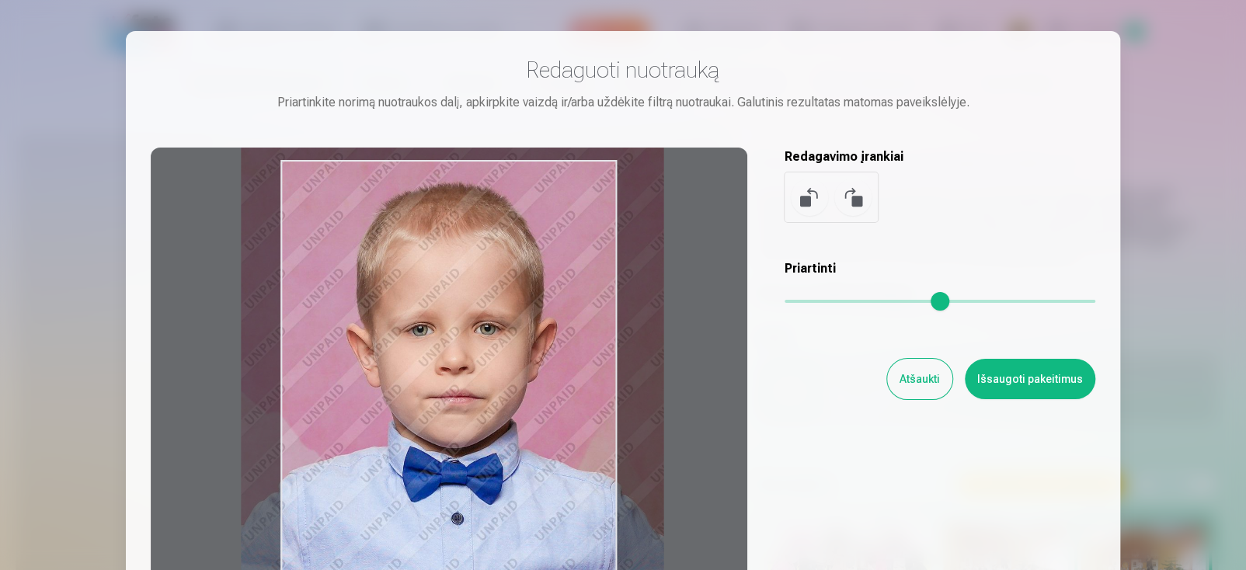
click at [1004, 388] on button "Išsaugoti pakeitimus" at bounding box center [1030, 379] width 130 height 40
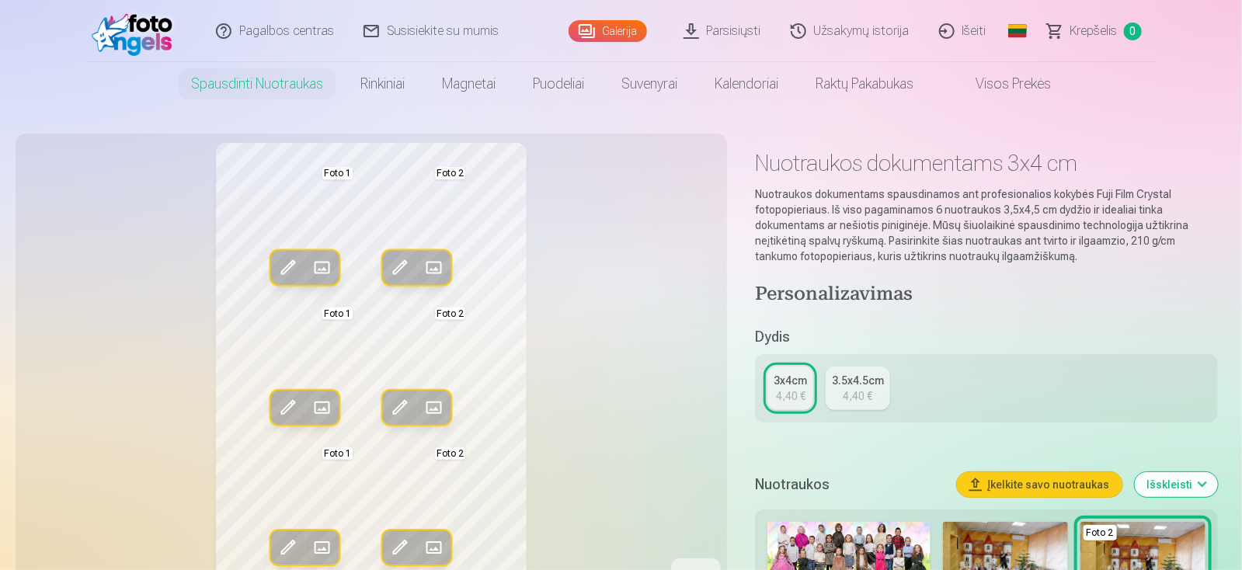
click at [276, 544] on span at bounding box center [287, 547] width 25 height 25
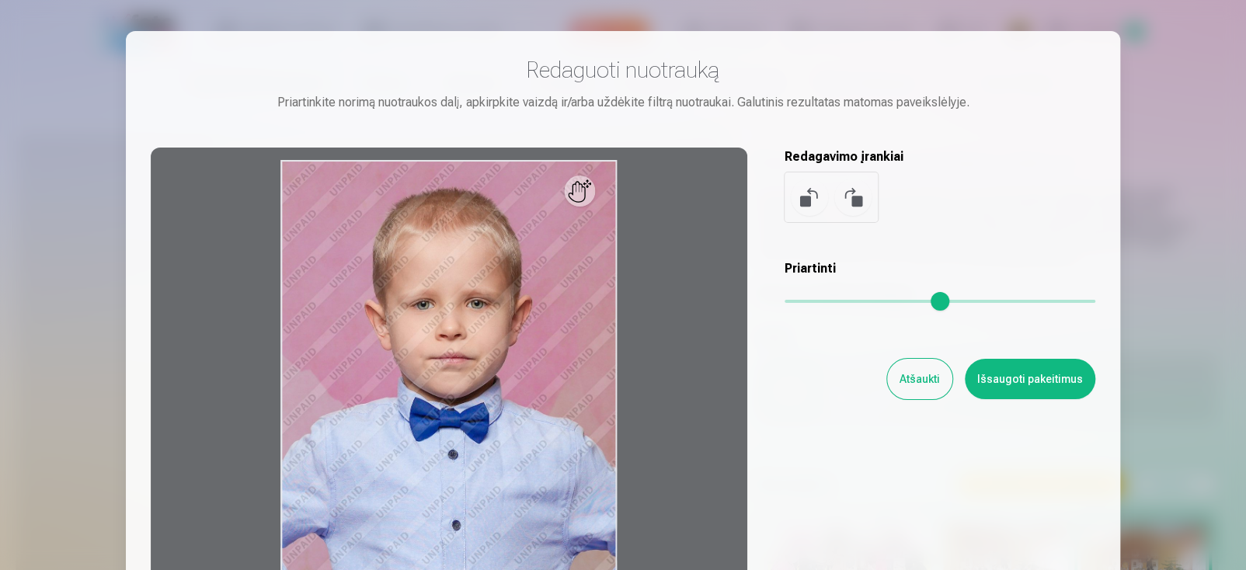
type input "****"
click at [854, 300] on input "range" at bounding box center [940, 301] width 311 height 3
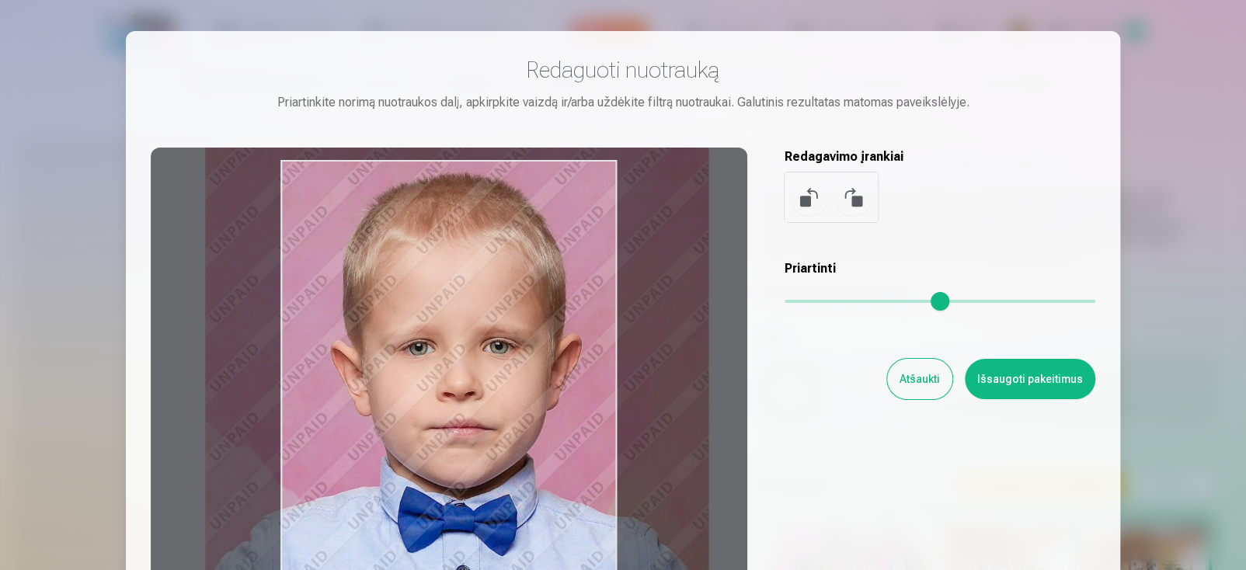
drag, startPoint x: 555, startPoint y: 404, endPoint x: 544, endPoint y: 361, distance: 44.1
click at [481, 373] on div at bounding box center [449, 392] width 597 height 488
click at [1020, 388] on button "Išsaugoti pakeitimus" at bounding box center [1030, 379] width 130 height 40
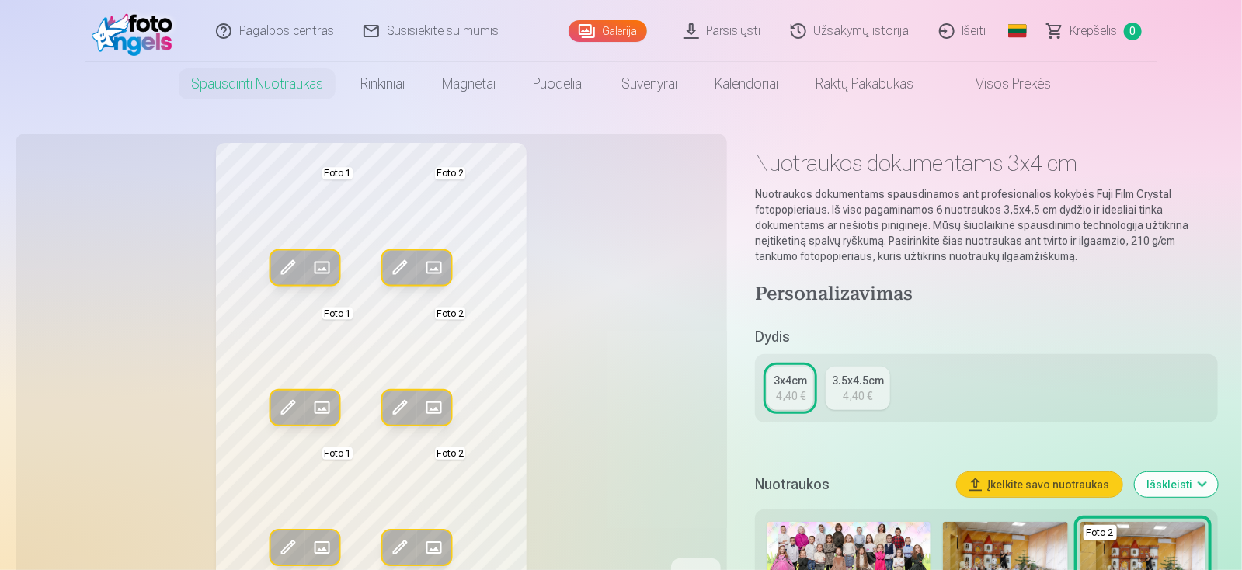
click at [434, 265] on span at bounding box center [434, 268] width 25 height 25
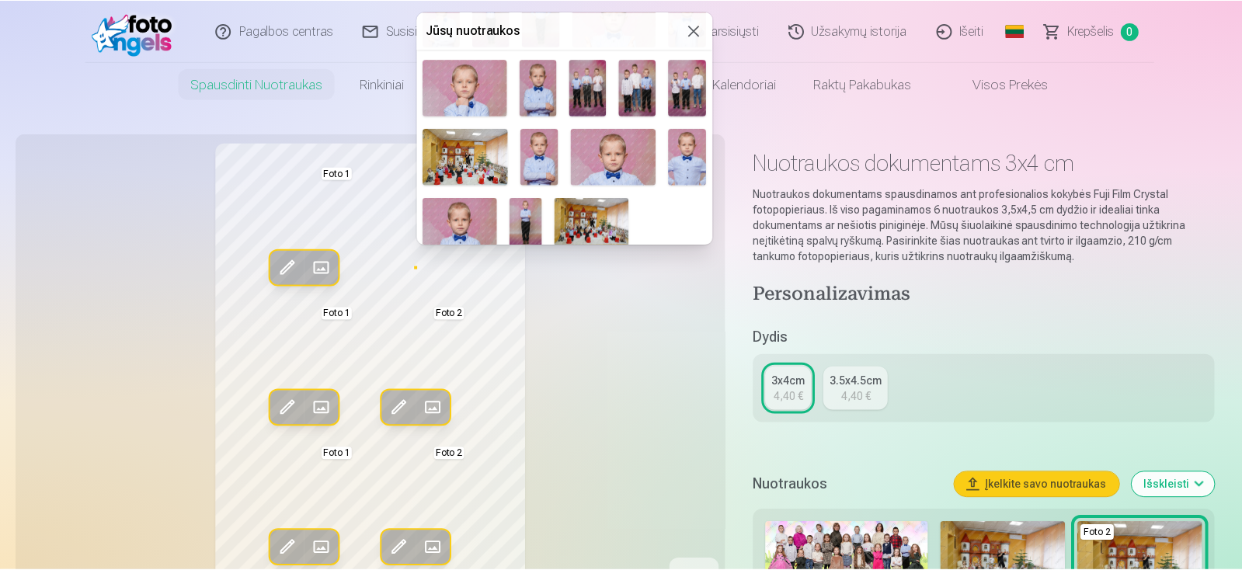
scroll to position [444, 0]
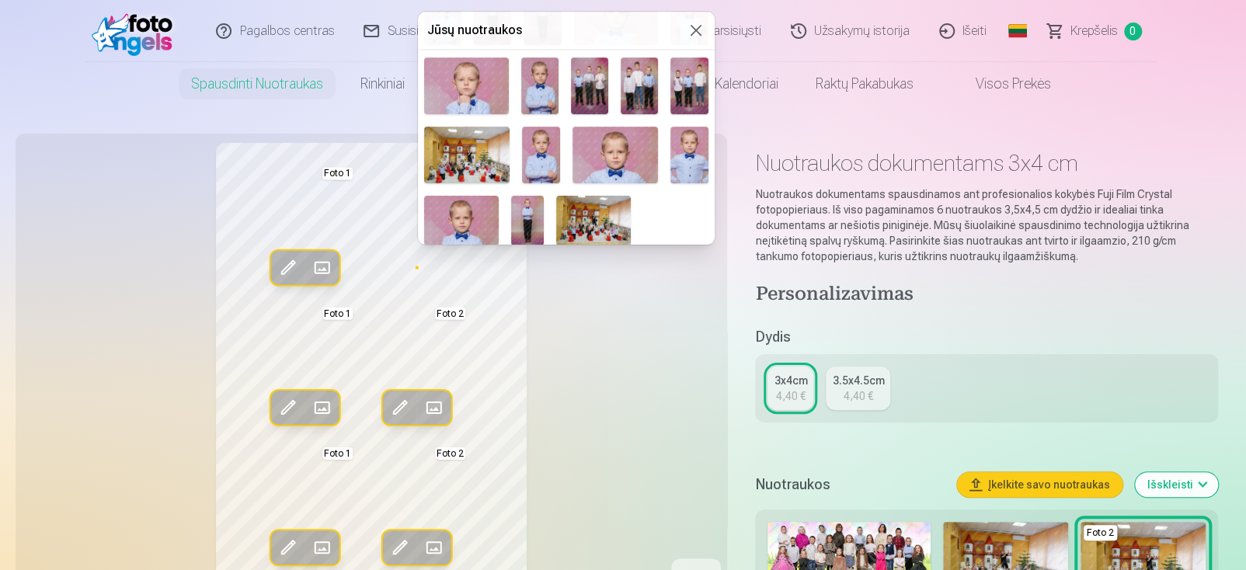
click at [547, 152] on img at bounding box center [541, 155] width 38 height 57
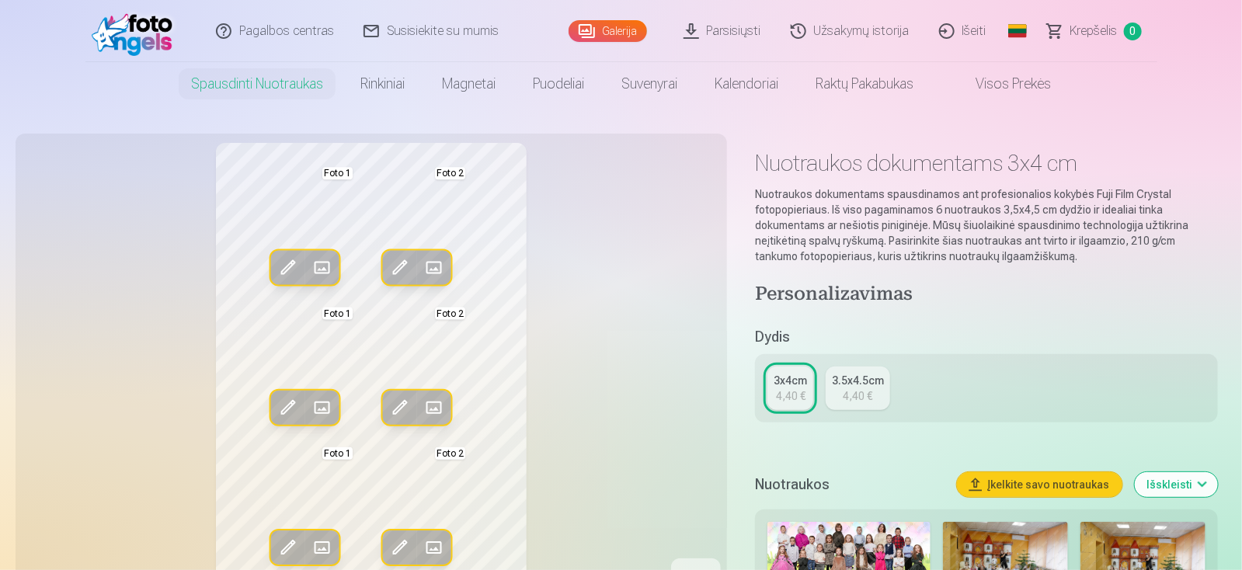
click at [392, 270] on span at bounding box center [400, 268] width 25 height 25
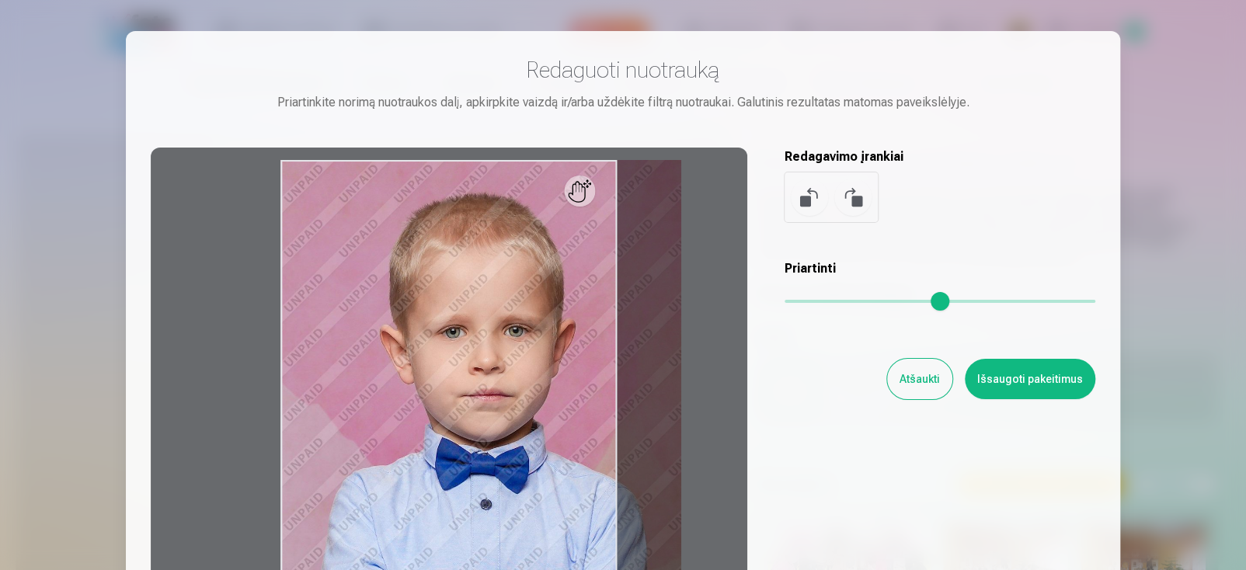
drag, startPoint x: 788, startPoint y: 301, endPoint x: 647, endPoint y: 337, distance: 145.8
click at [812, 303] on input "range" at bounding box center [940, 301] width 311 height 3
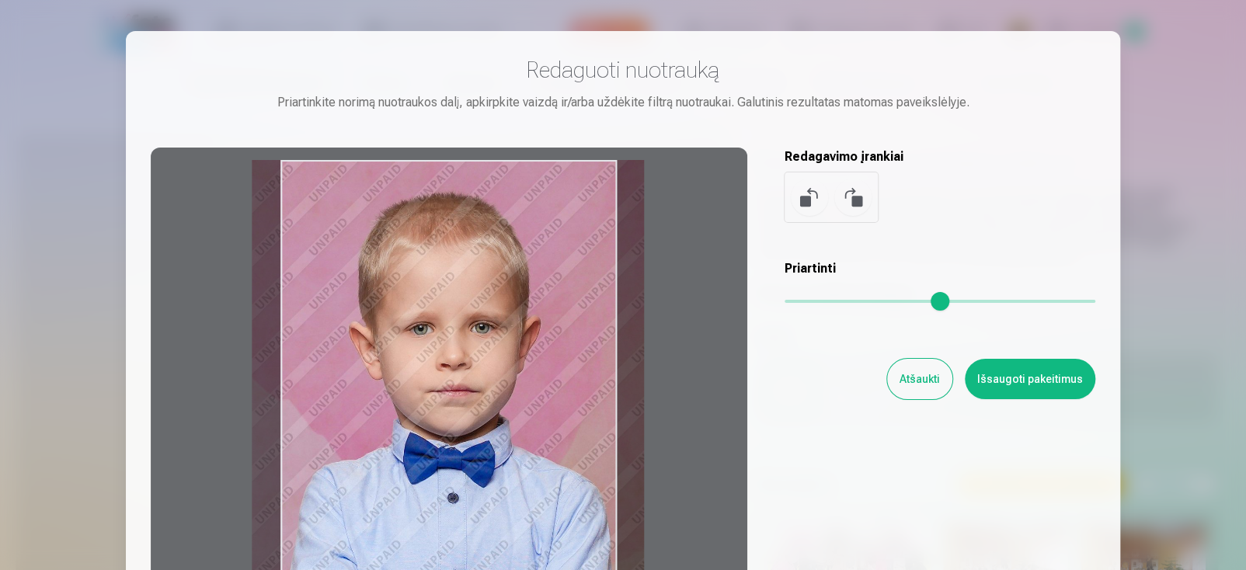
drag, startPoint x: 476, startPoint y: 389, endPoint x: 446, endPoint y: 396, distance: 31.1
click at [446, 397] on div at bounding box center [449, 392] width 597 height 488
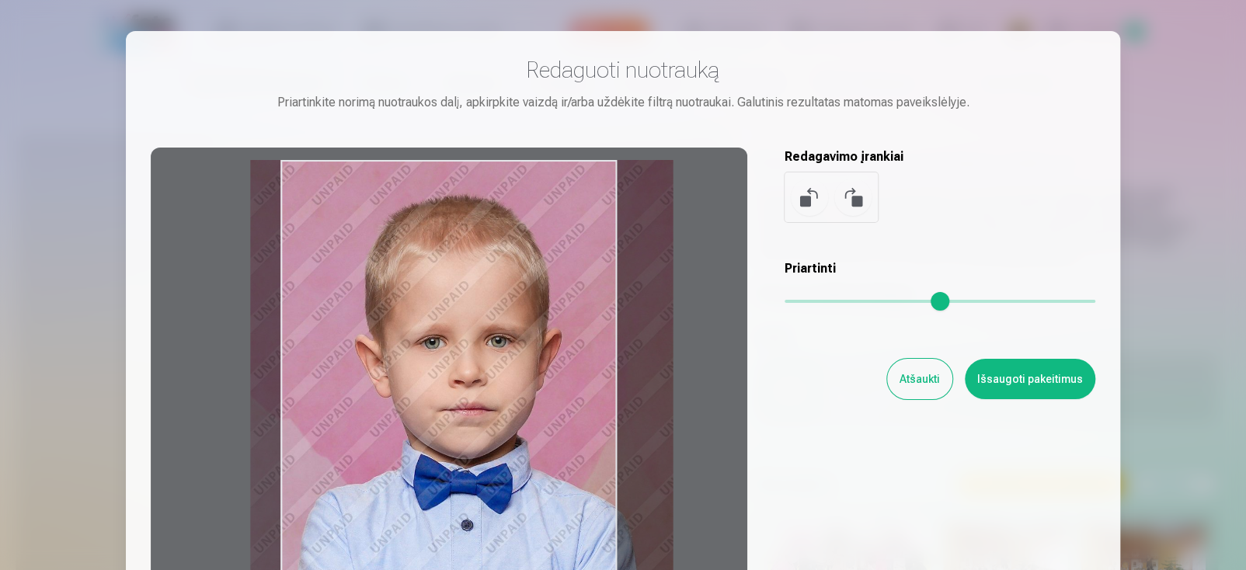
drag, startPoint x: 808, startPoint y: 301, endPoint x: 816, endPoint y: 304, distance: 8.4
click at [816, 303] on input "range" at bounding box center [940, 301] width 311 height 3
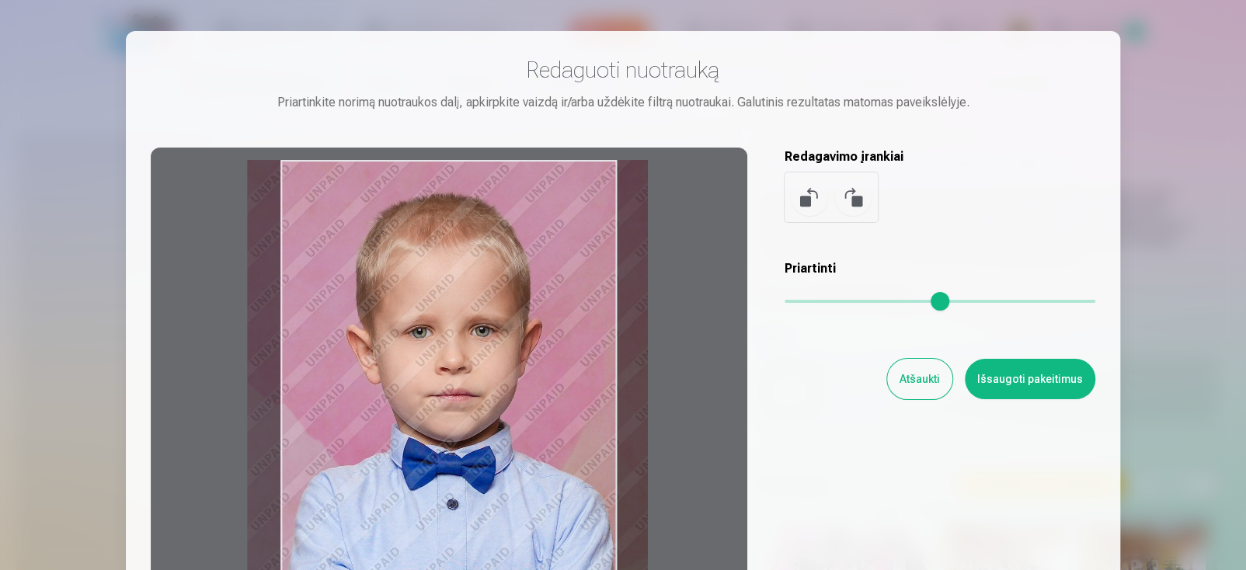
type input "****"
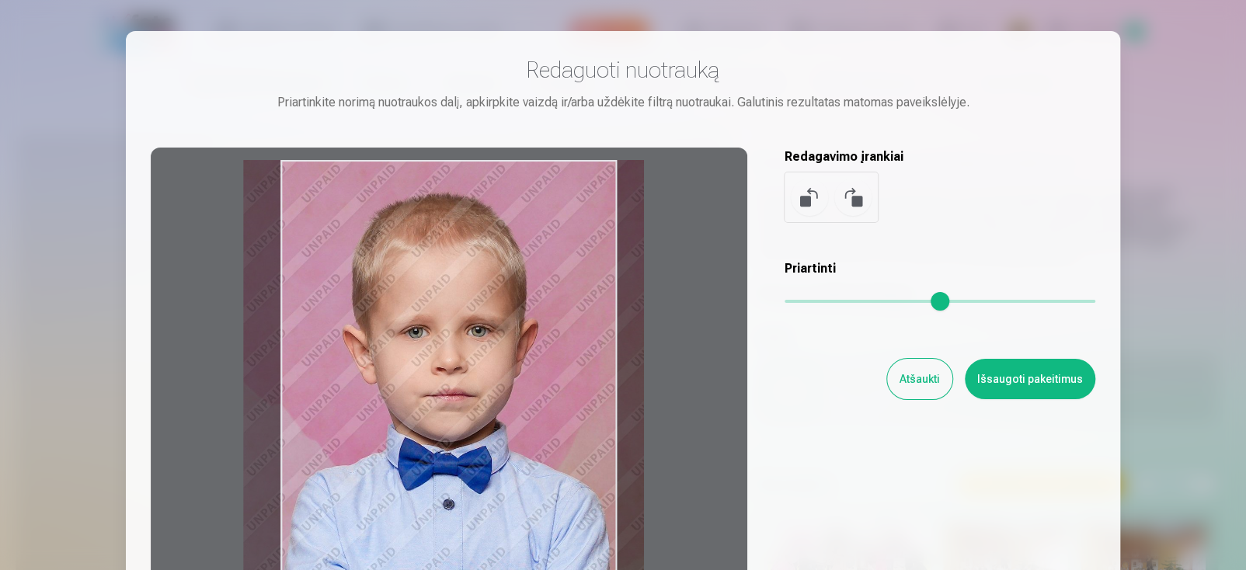
drag, startPoint x: 522, startPoint y: 373, endPoint x: 515, endPoint y: 377, distance: 8.0
click at [515, 377] on div at bounding box center [449, 392] width 597 height 488
click at [1082, 391] on button "Išsaugoti pakeitimus" at bounding box center [1030, 379] width 130 height 40
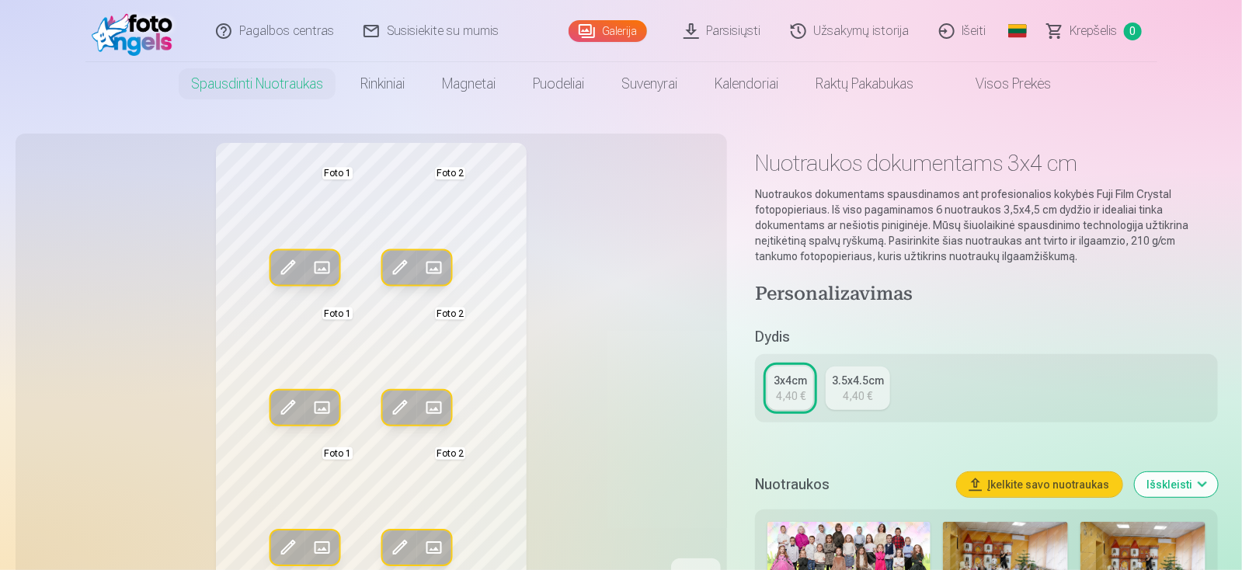
click at [396, 402] on span at bounding box center [400, 407] width 25 height 25
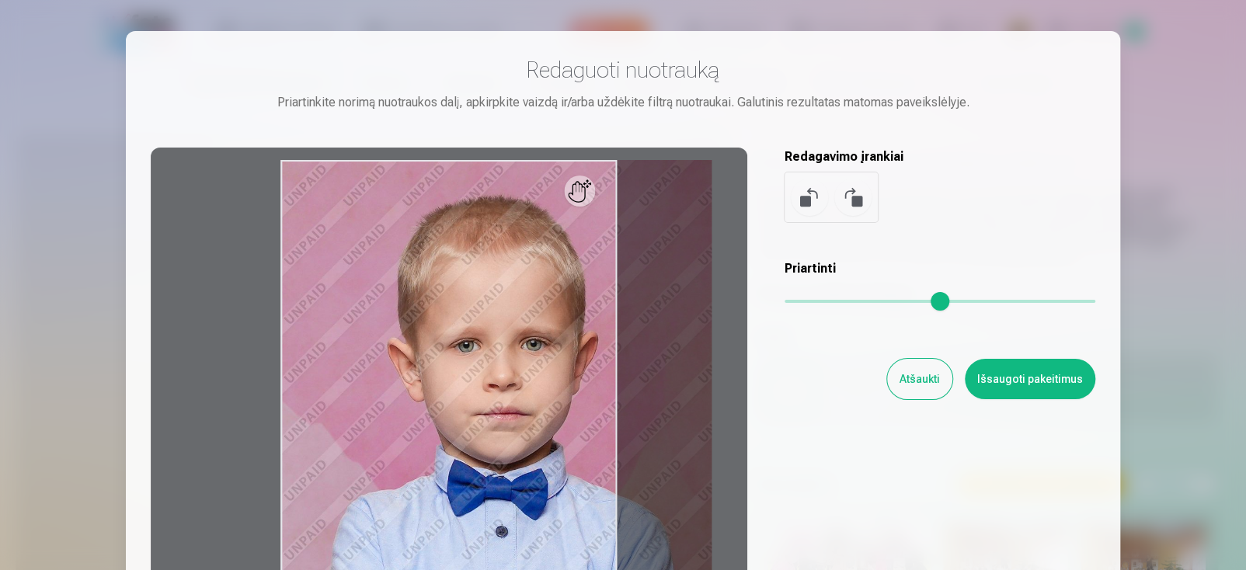
drag, startPoint x: 791, startPoint y: 306, endPoint x: 827, endPoint y: 307, distance: 36.5
click at [827, 303] on input "range" at bounding box center [940, 301] width 311 height 3
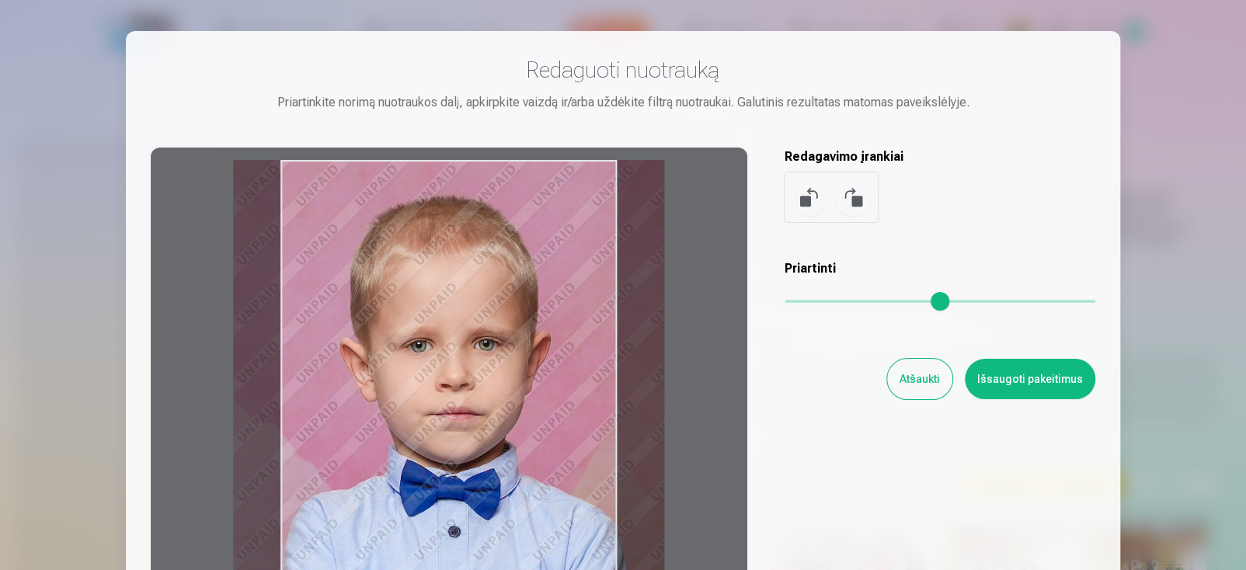
drag, startPoint x: 471, startPoint y: 423, endPoint x: 427, endPoint y: 426, distance: 43.7
click at [427, 426] on div at bounding box center [449, 392] width 597 height 488
type input "****"
drag, startPoint x: 1020, startPoint y: 387, endPoint x: 989, endPoint y: 386, distance: 31.1
click at [1018, 387] on button "Išsaugoti pakeitimus" at bounding box center [1030, 379] width 130 height 40
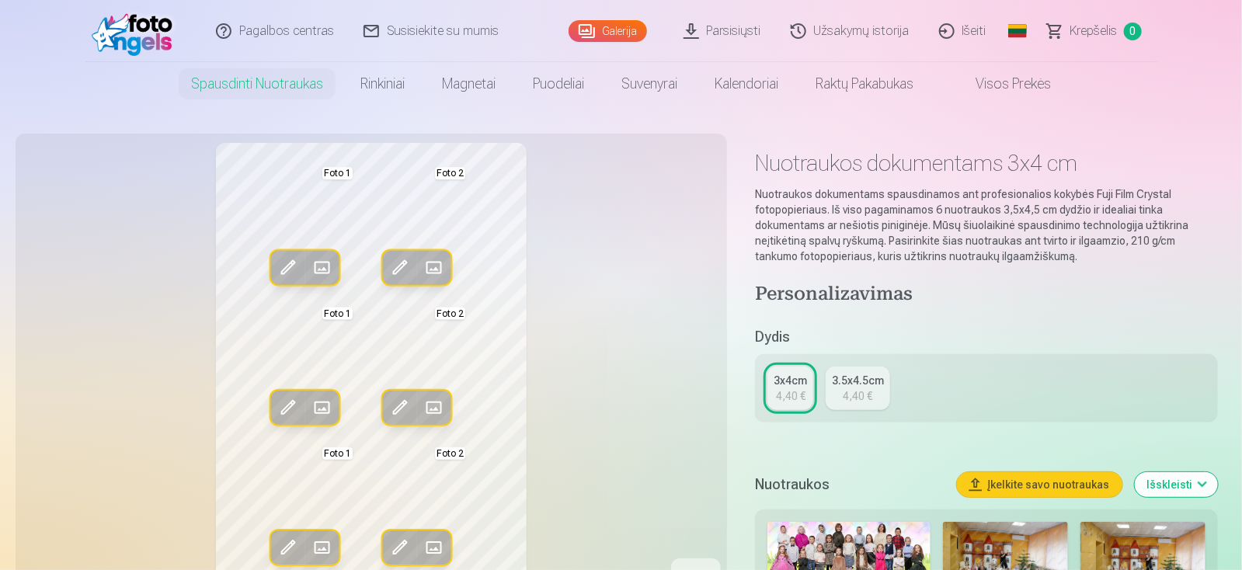
click at [406, 545] on span at bounding box center [400, 547] width 25 height 25
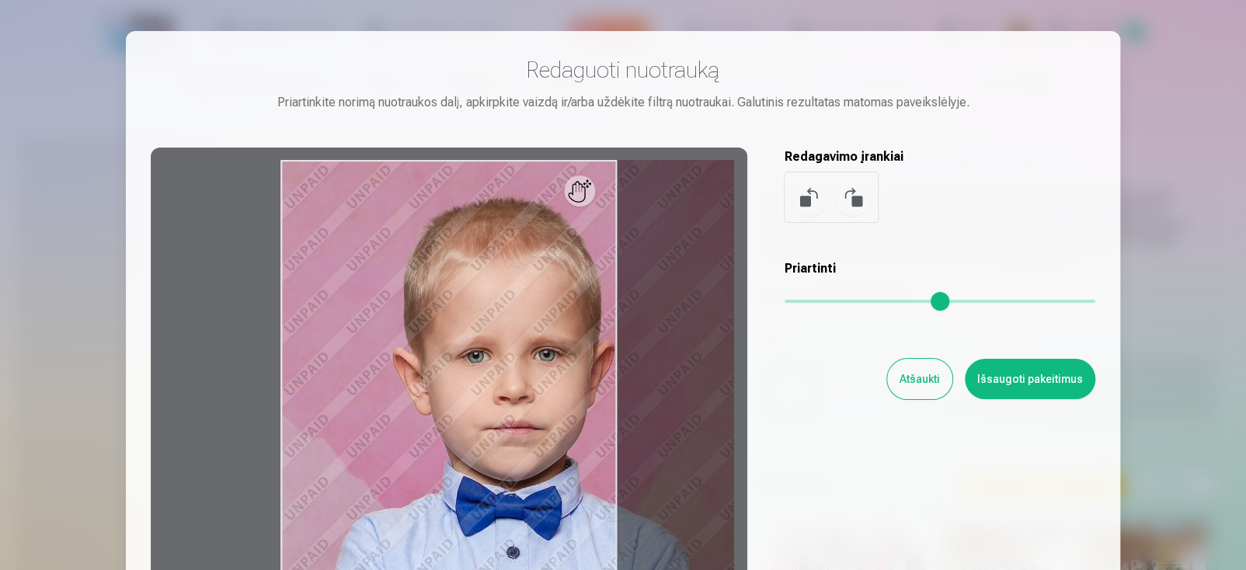
drag, startPoint x: 795, startPoint y: 302, endPoint x: 838, endPoint y: 307, distance: 43.0
type input "****"
click at [838, 303] on input "range" at bounding box center [940, 301] width 311 height 3
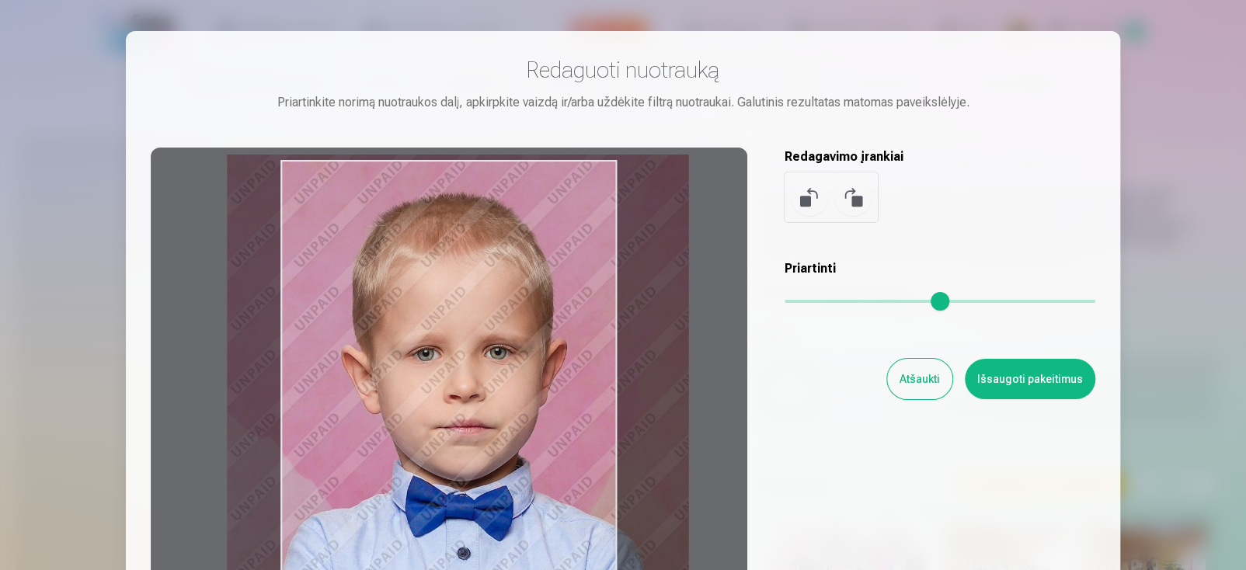
drag, startPoint x: 450, startPoint y: 361, endPoint x: 395, endPoint y: 356, distance: 55.4
click at [395, 356] on div at bounding box center [449, 392] width 597 height 488
click at [1000, 372] on button "Išsaugoti pakeitimus" at bounding box center [1030, 379] width 130 height 40
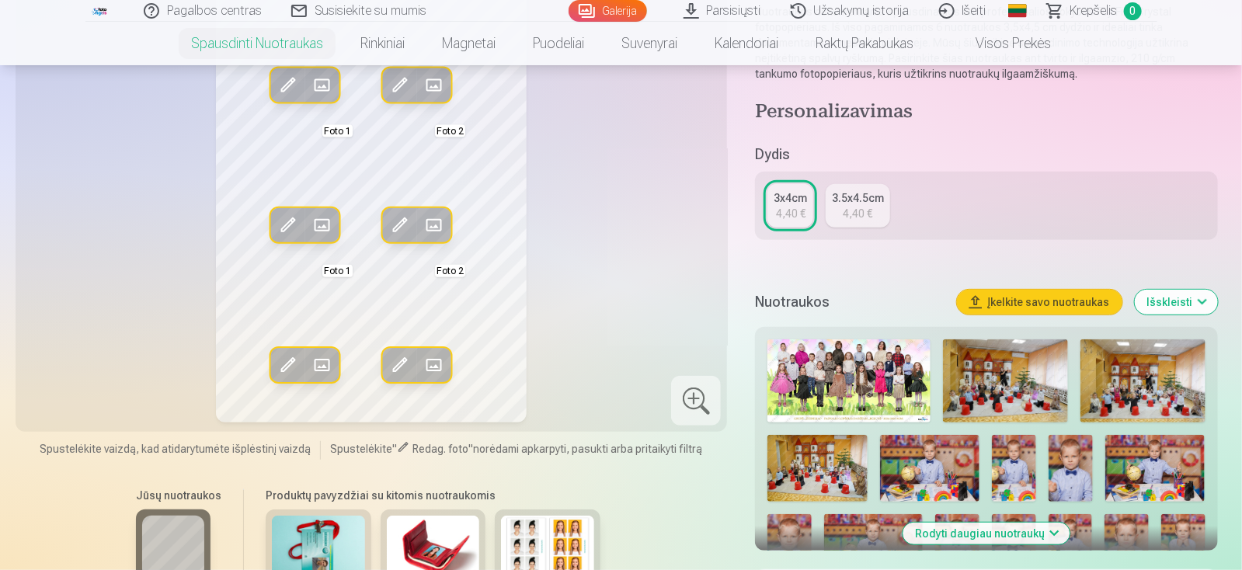
scroll to position [155, 0]
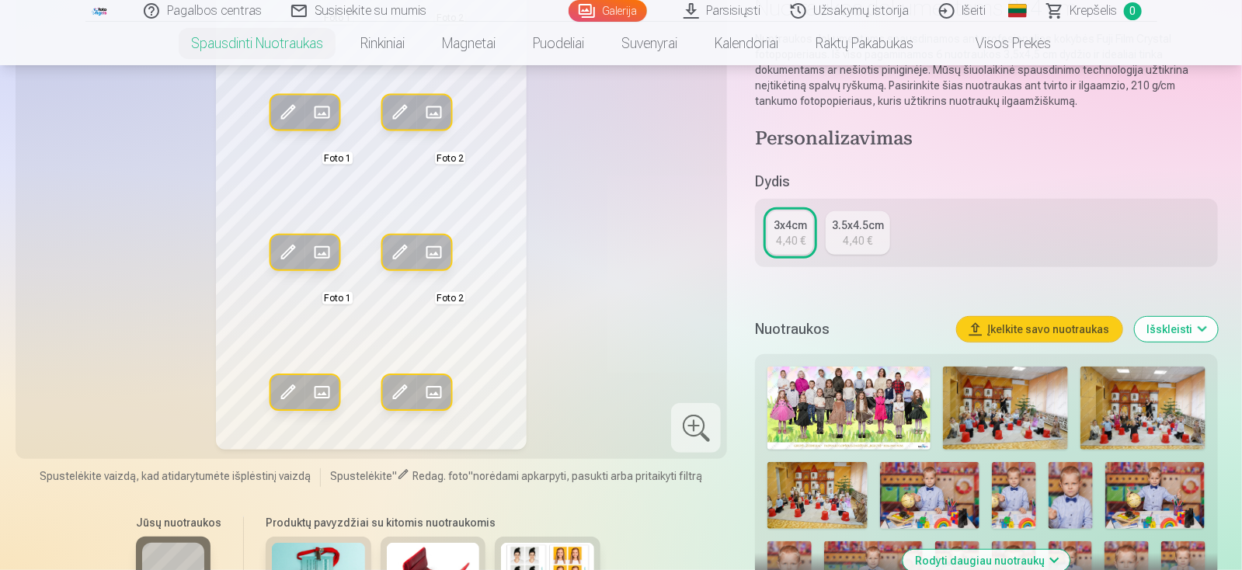
click at [392, 393] on span at bounding box center [400, 392] width 25 height 25
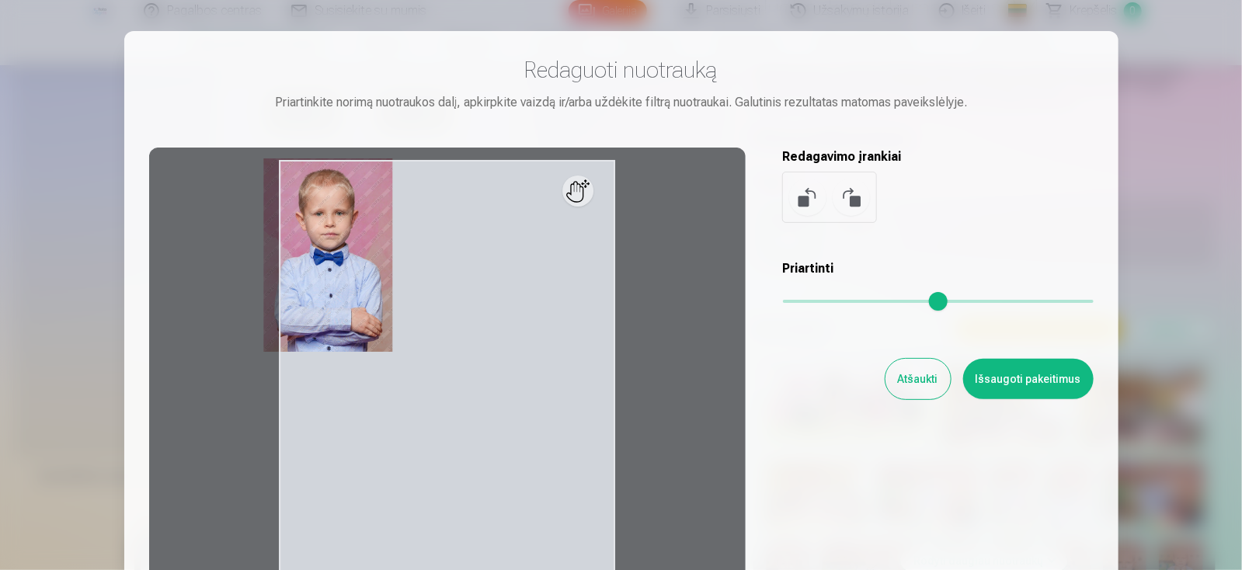
click at [398, 392] on div at bounding box center [447, 392] width 597 height 488
click at [404, 398] on div at bounding box center [447, 392] width 597 height 488
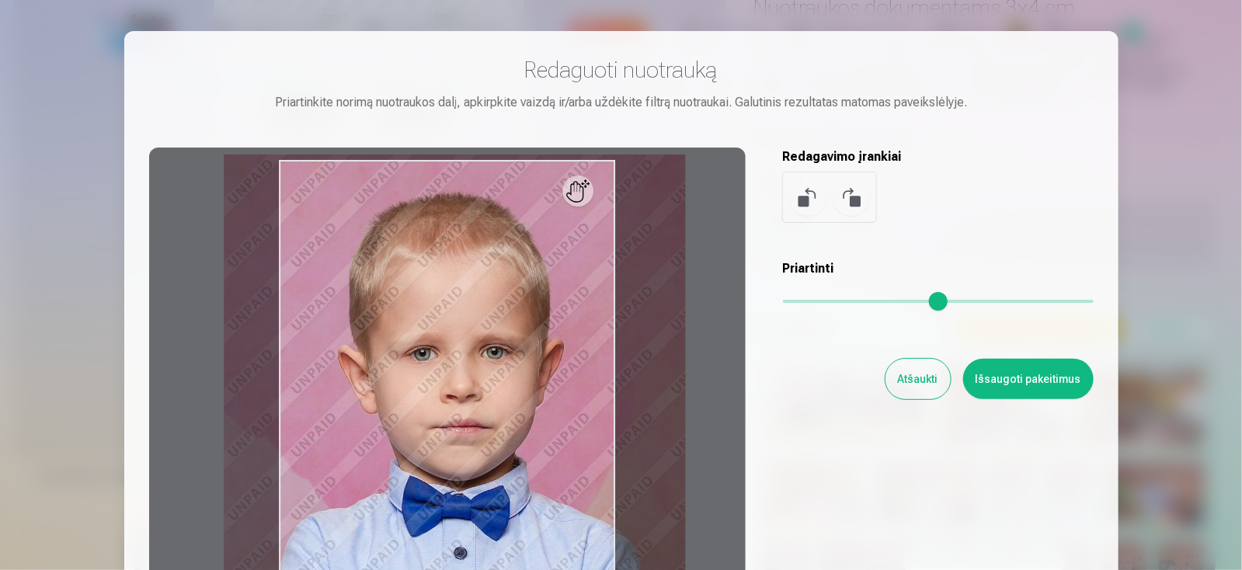
scroll to position [0, 0]
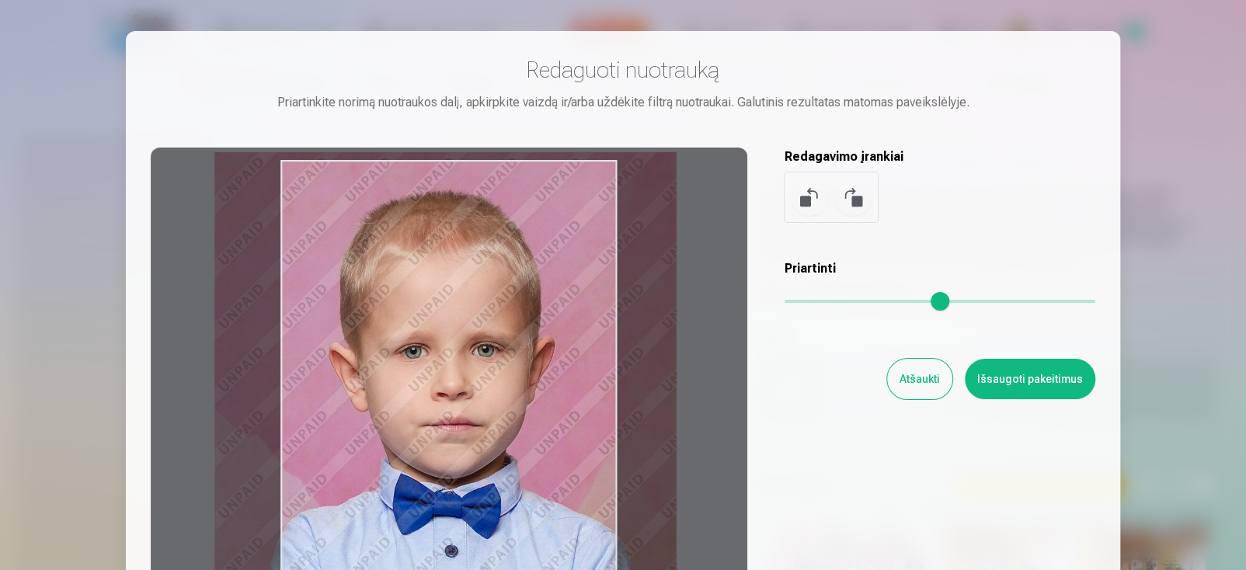
drag, startPoint x: 480, startPoint y: 357, endPoint x: 596, endPoint y: 367, distance: 116.2
click at [468, 355] on div at bounding box center [449, 392] width 597 height 488
click at [1004, 371] on button "Išsaugoti pakeitimus" at bounding box center [1030, 379] width 130 height 40
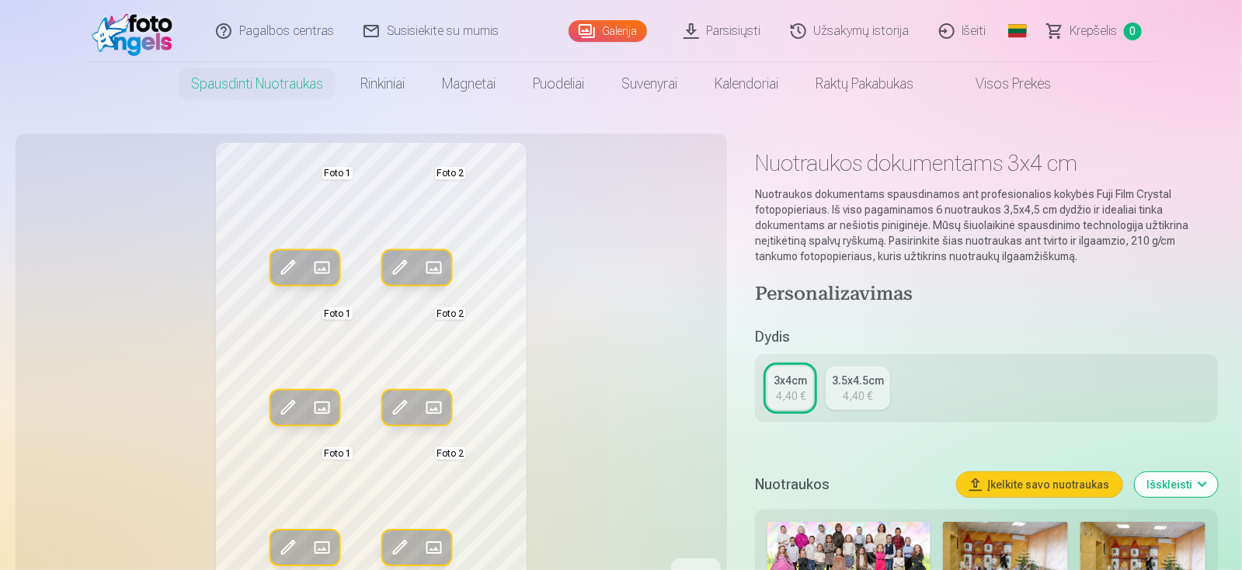
click at [283, 539] on span at bounding box center [287, 547] width 25 height 25
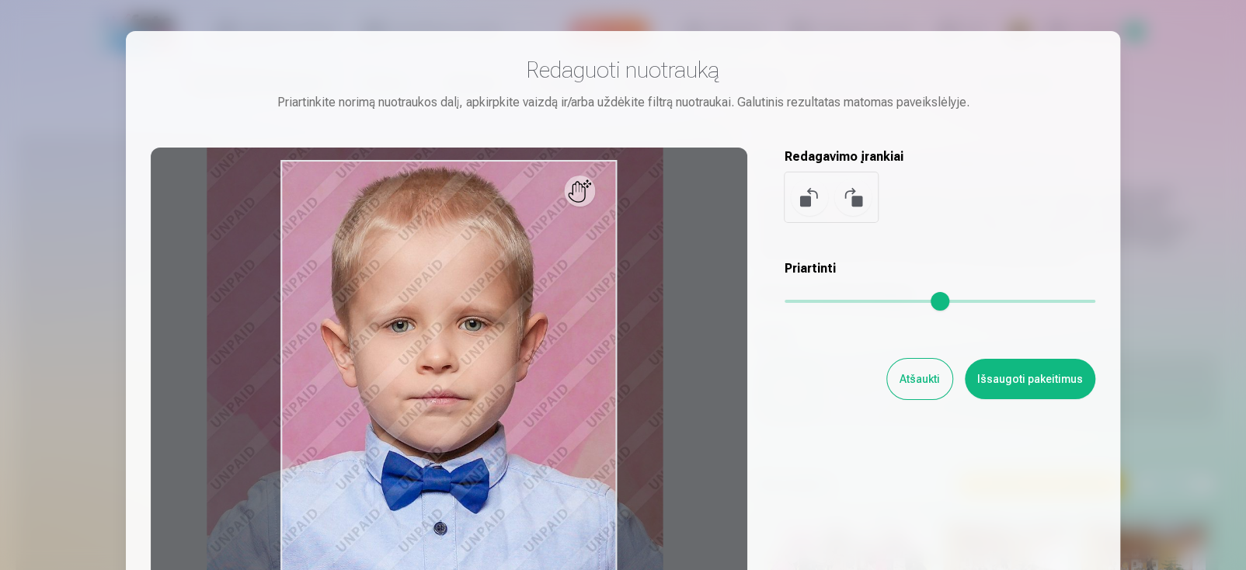
drag, startPoint x: 859, startPoint y: 298, endPoint x: 837, endPoint y: 308, distance: 24.7
click at [837, 303] on input "range" at bounding box center [940, 301] width 311 height 3
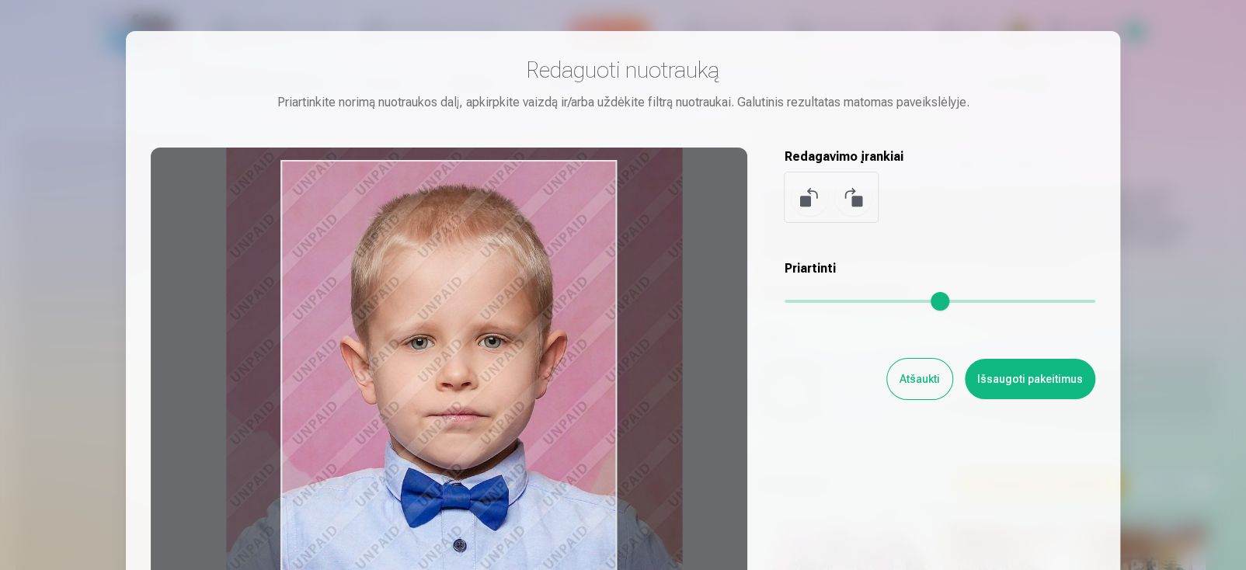
type input "****"
drag, startPoint x: 506, startPoint y: 404, endPoint x: 524, endPoint y: 422, distance: 25.3
click at [524, 422] on div at bounding box center [449, 392] width 597 height 488
click at [1017, 388] on button "Išsaugoti pakeitimus" at bounding box center [1030, 379] width 130 height 40
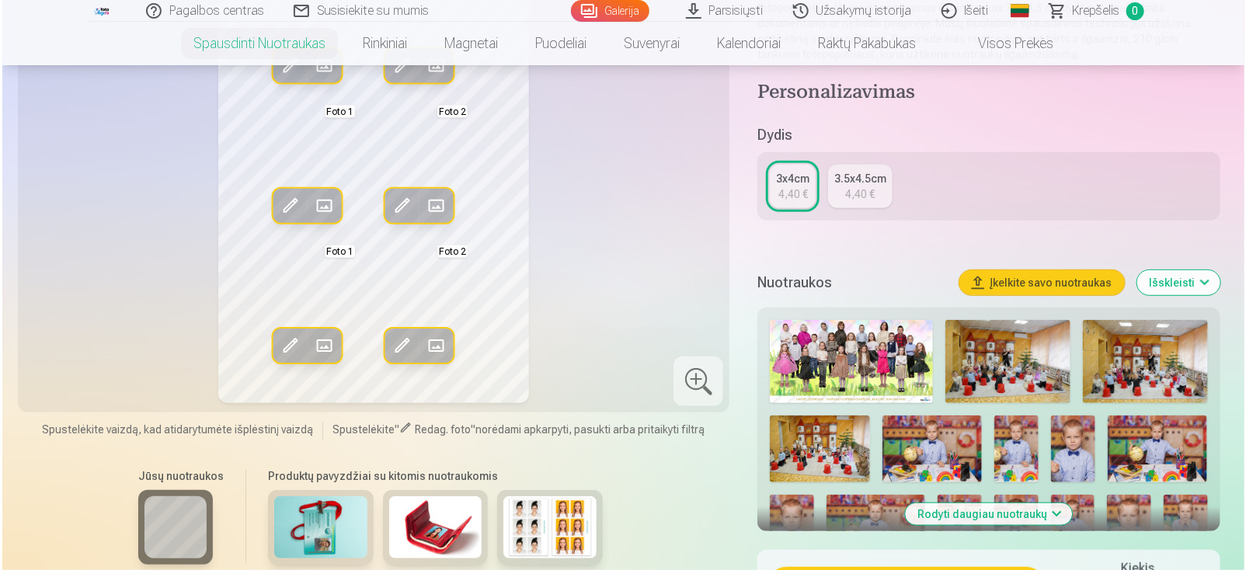
scroll to position [466, 0]
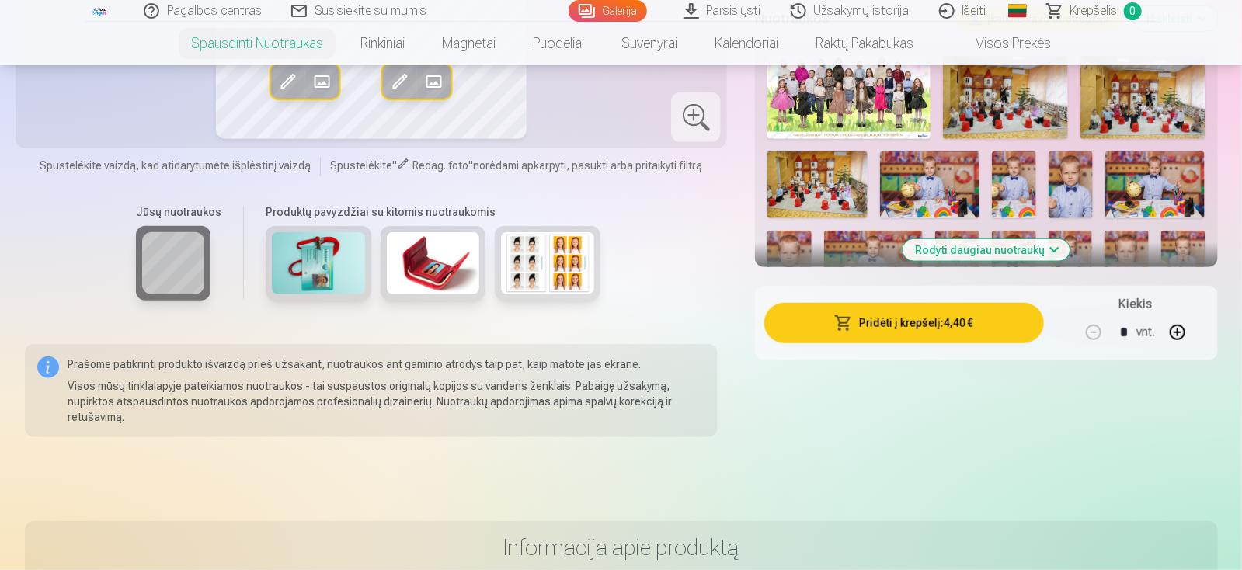
click at [883, 318] on button "Pridėti į krepšelį : 4,40 €" at bounding box center [903, 323] width 279 height 40
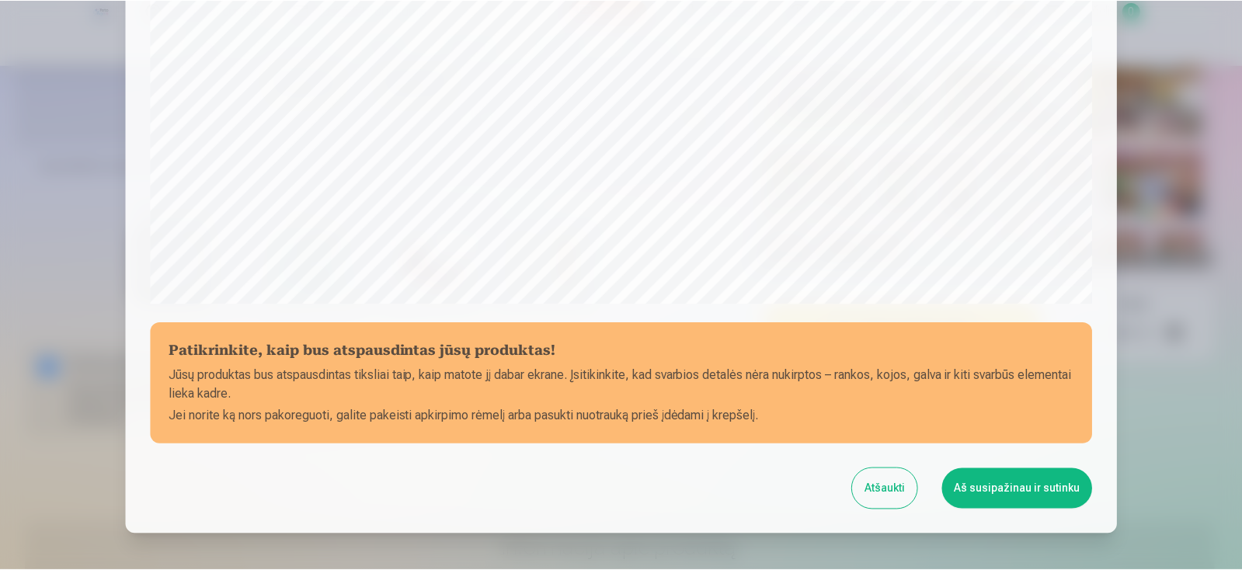
scroll to position [548, 0]
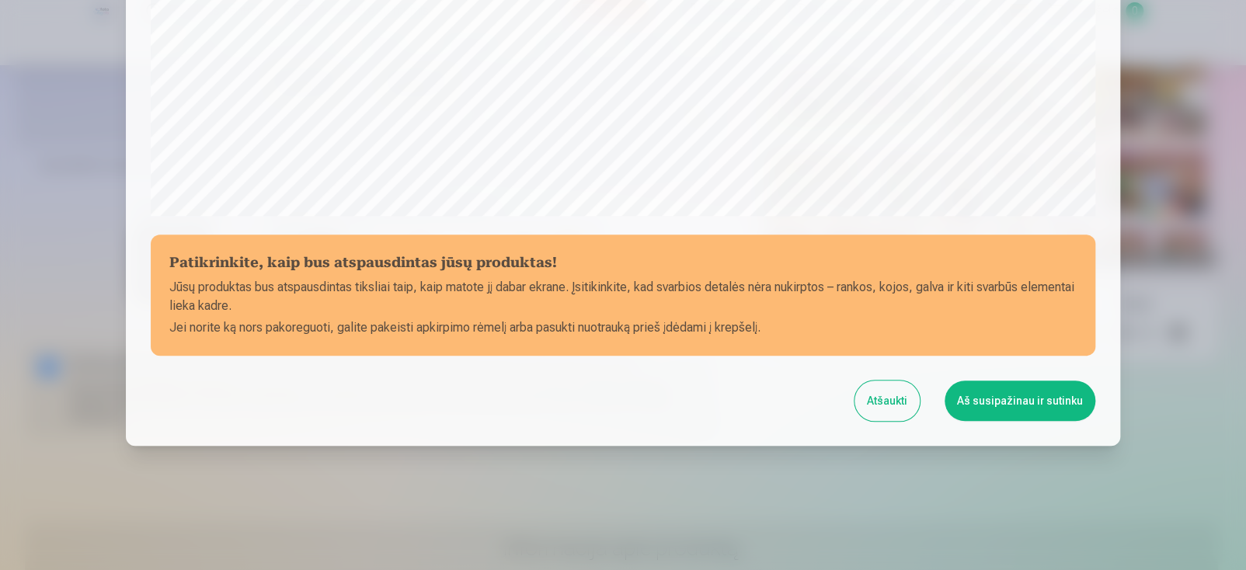
click at [889, 399] on button "Atšaukti" at bounding box center [886, 401] width 65 height 40
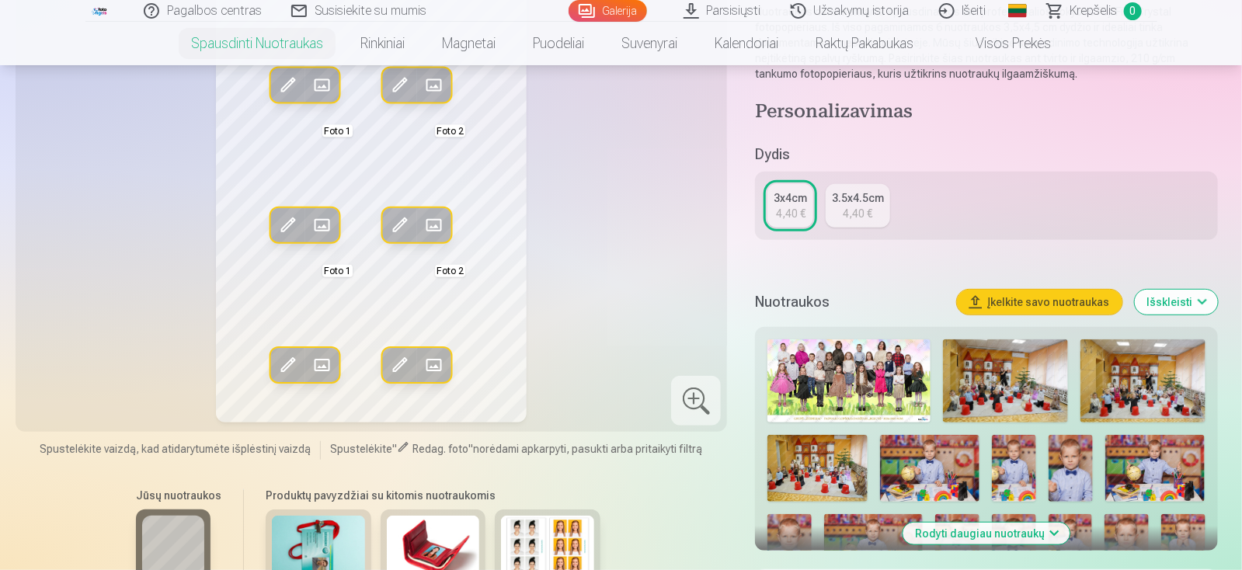
scroll to position [155, 0]
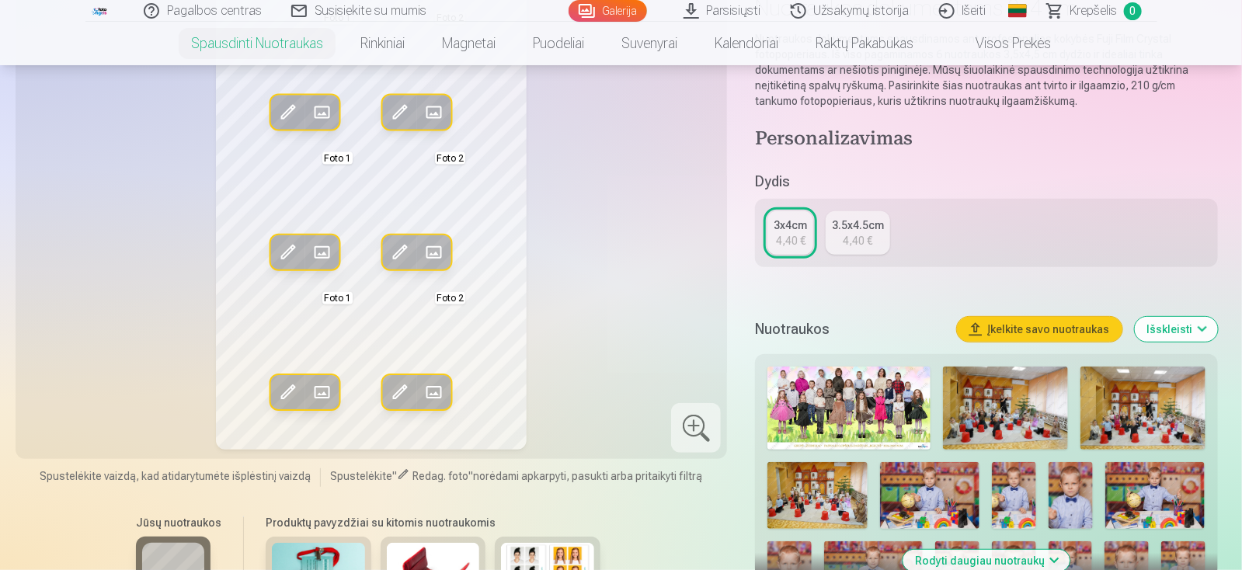
click at [291, 258] on span at bounding box center [287, 252] width 25 height 25
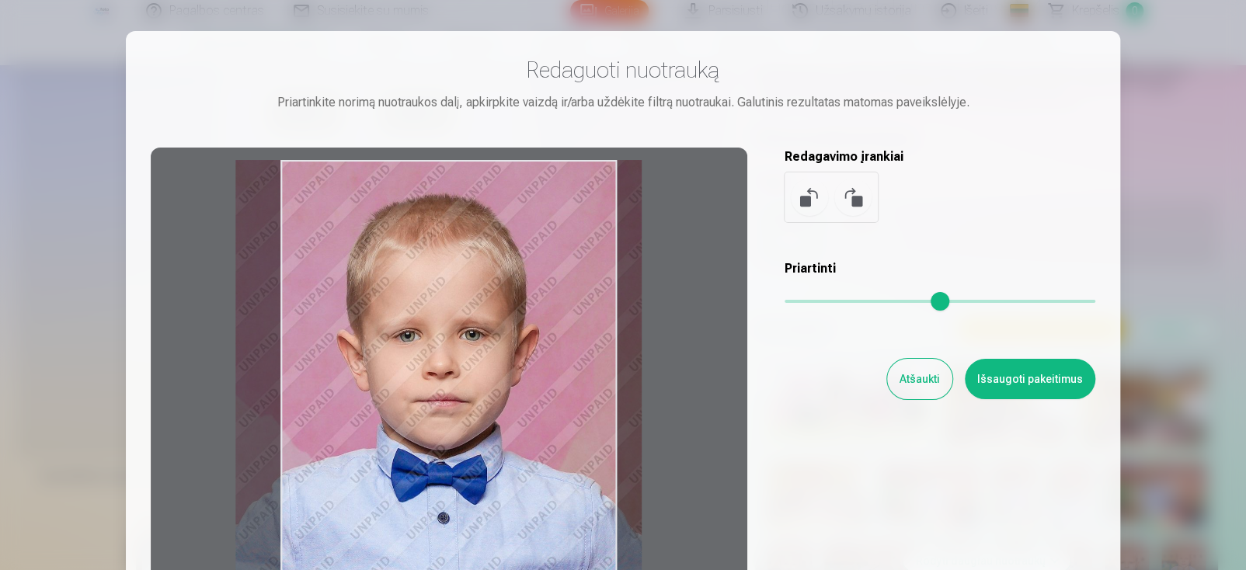
drag, startPoint x: 430, startPoint y: 305, endPoint x: 437, endPoint y: 351, distance: 46.4
click at [428, 349] on div at bounding box center [449, 392] width 597 height 488
type input "****"
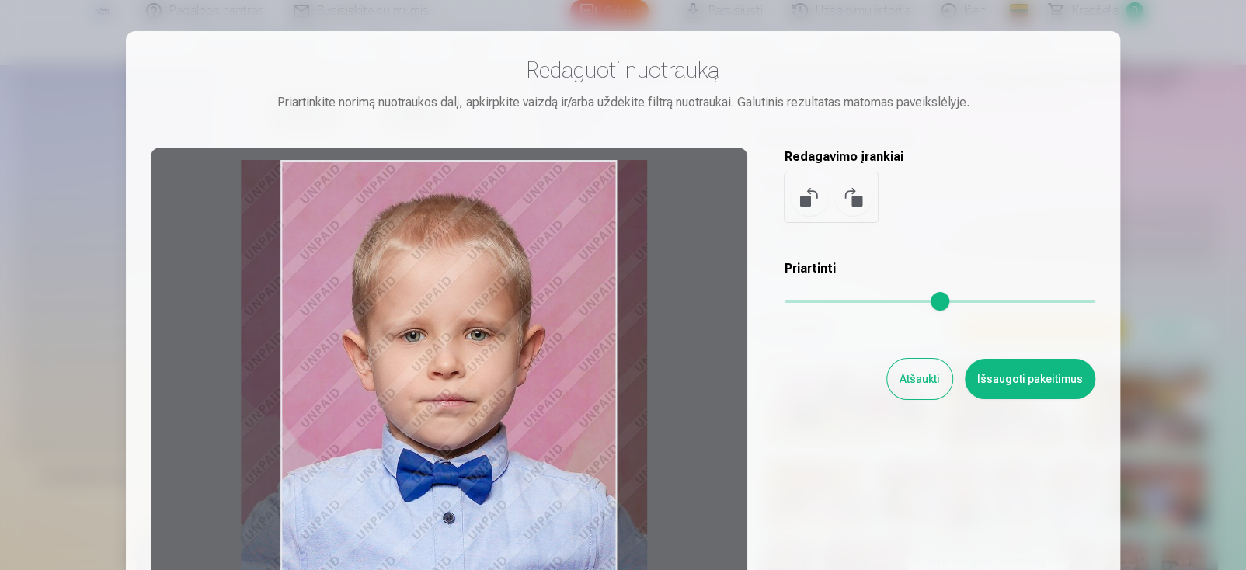
click at [1014, 384] on button "Išsaugoti pakeitimus" at bounding box center [1030, 379] width 130 height 40
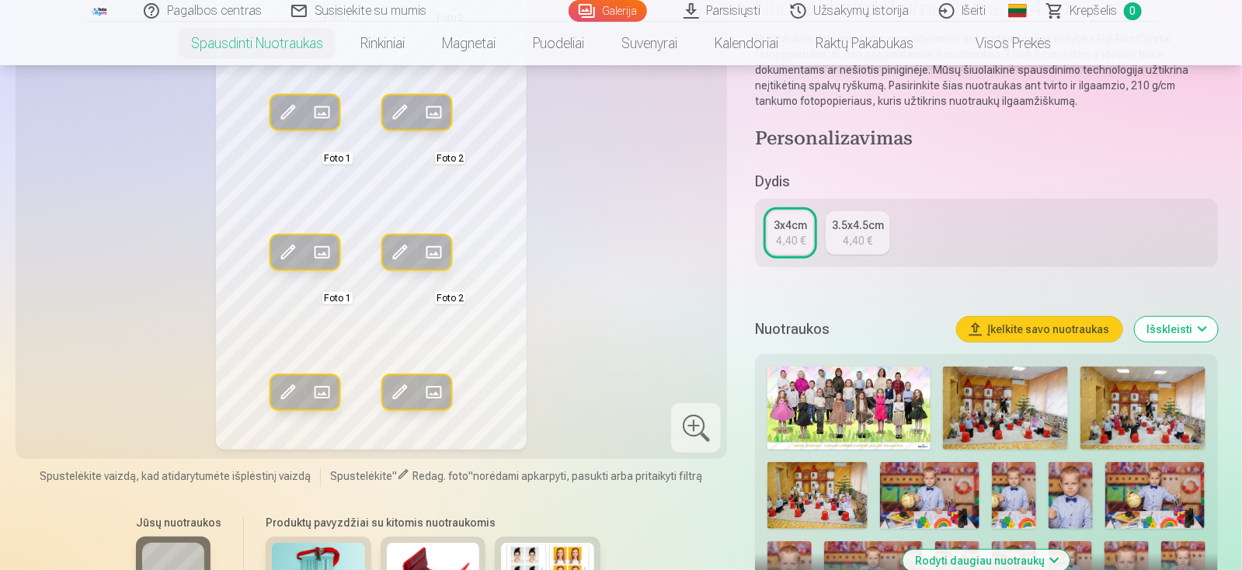
click at [286, 106] on span at bounding box center [287, 112] width 25 height 25
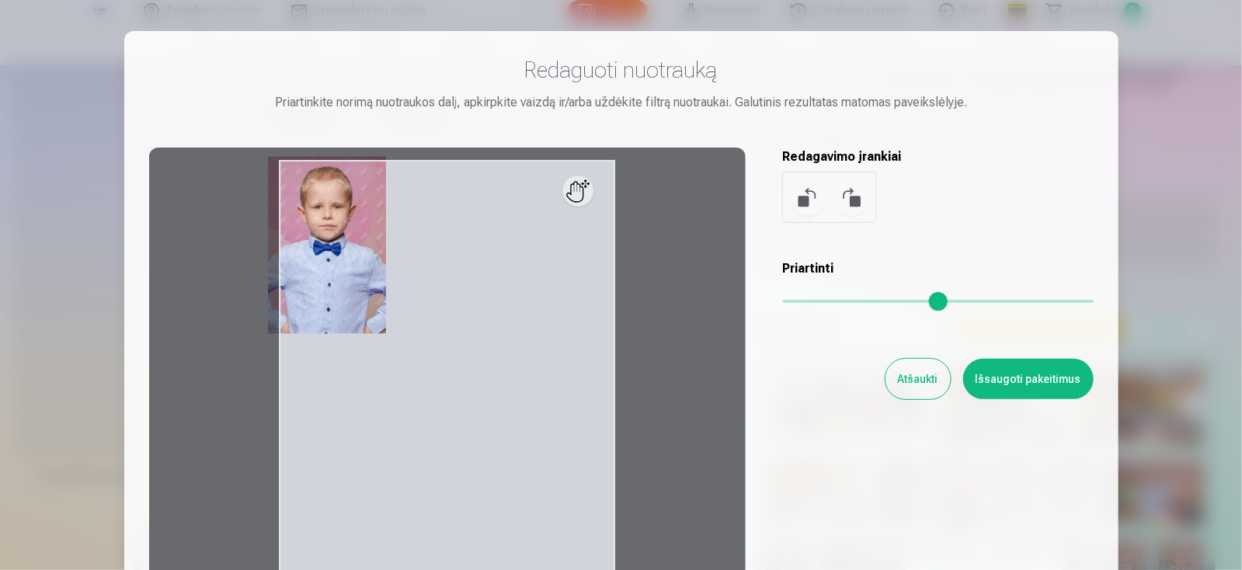
scroll to position [0, 0]
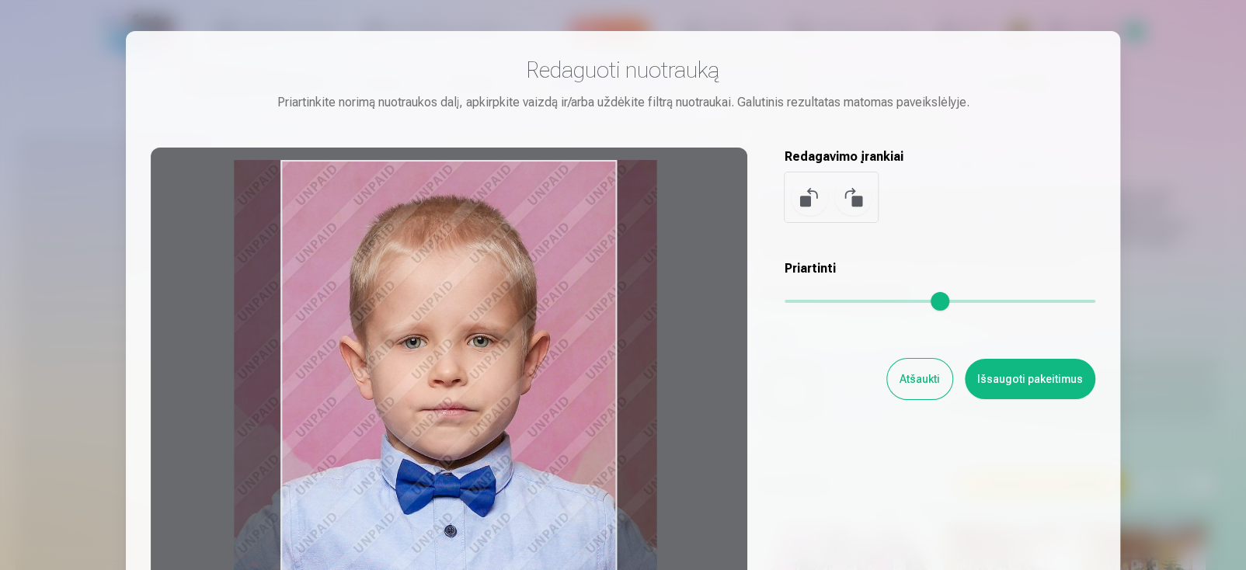
type input "****"
drag, startPoint x: 457, startPoint y: 327, endPoint x: 437, endPoint y: 365, distance: 43.1
click at [437, 365] on div at bounding box center [449, 392] width 597 height 488
click at [992, 378] on button "Išsaugoti pakeitimus" at bounding box center [1030, 379] width 130 height 40
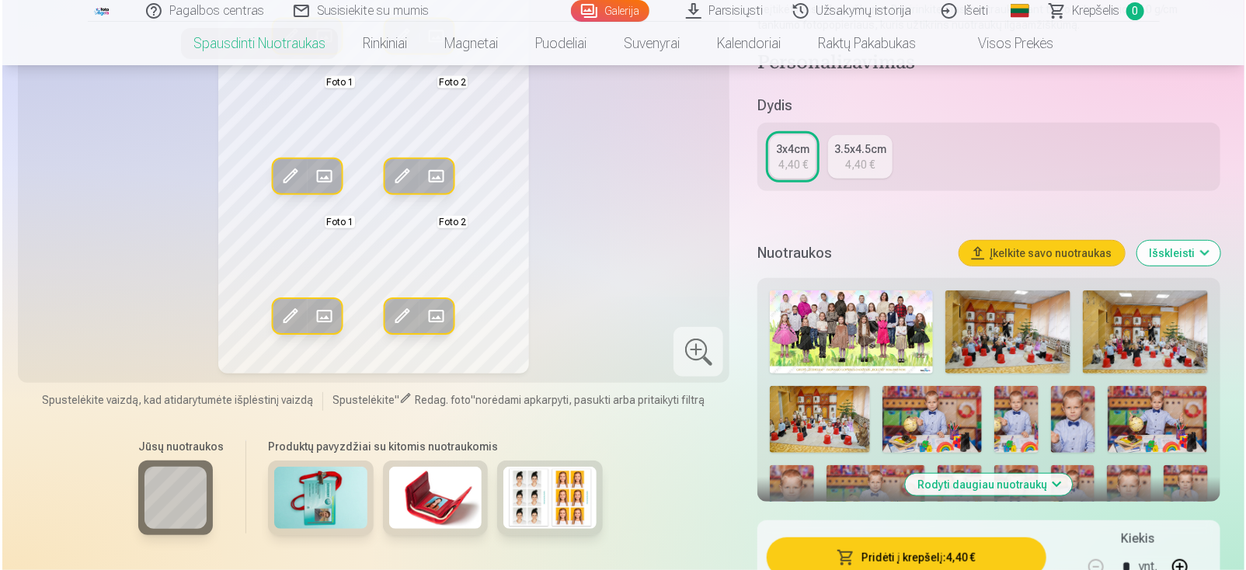
scroll to position [310, 0]
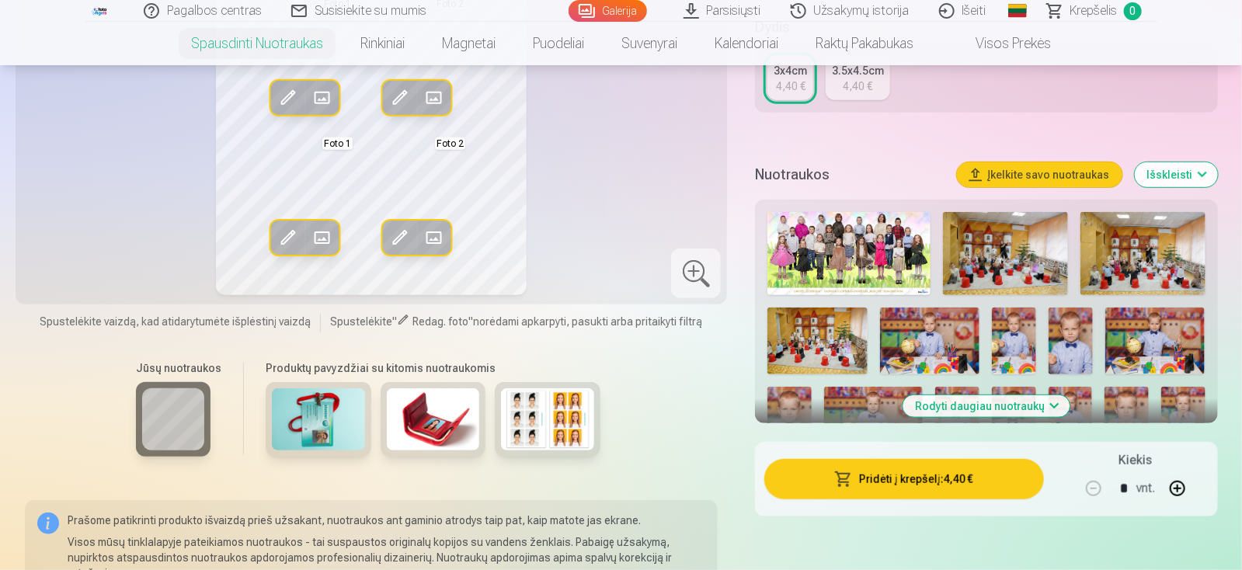
click at [908, 480] on button "Pridėti į krepšelį : 4,40 €" at bounding box center [903, 479] width 279 height 40
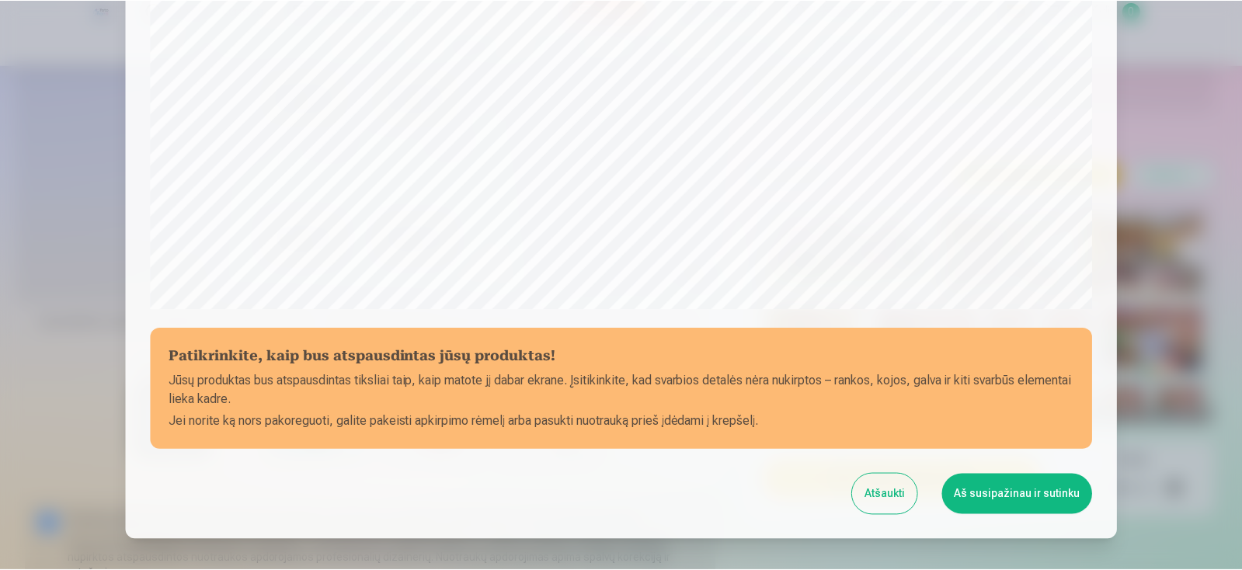
scroll to position [471, 0]
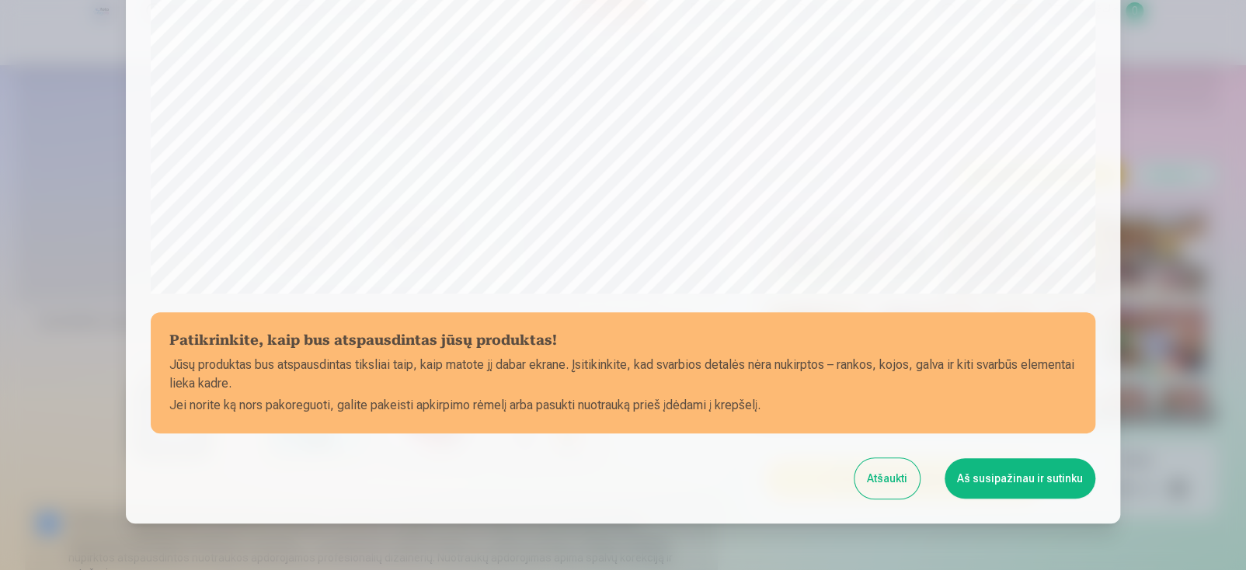
click at [1014, 461] on button "Aš susipažinau ir sutinku" at bounding box center [1020, 478] width 151 height 40
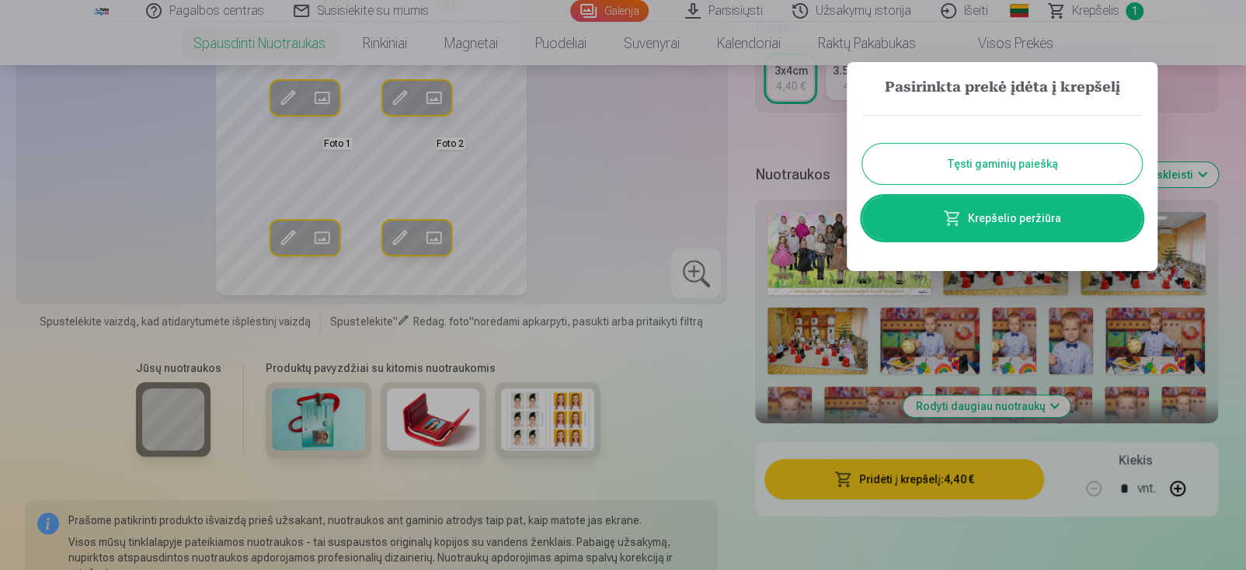
click at [1014, 211] on link "Krepšelio peržiūra" at bounding box center [1002, 218] width 280 height 43
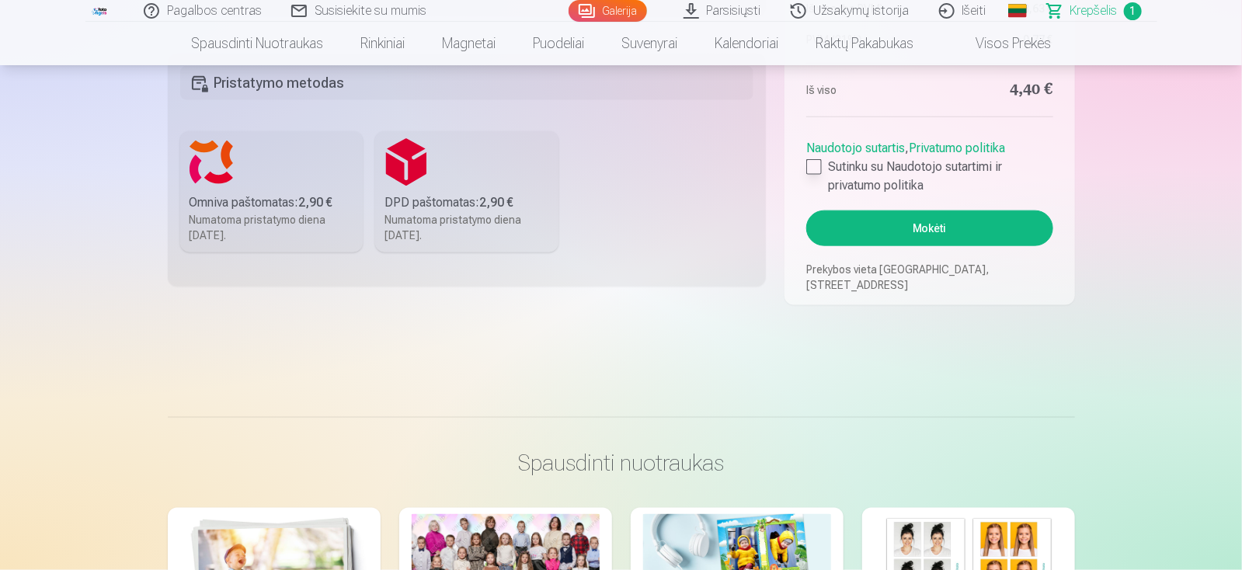
scroll to position [698, 0]
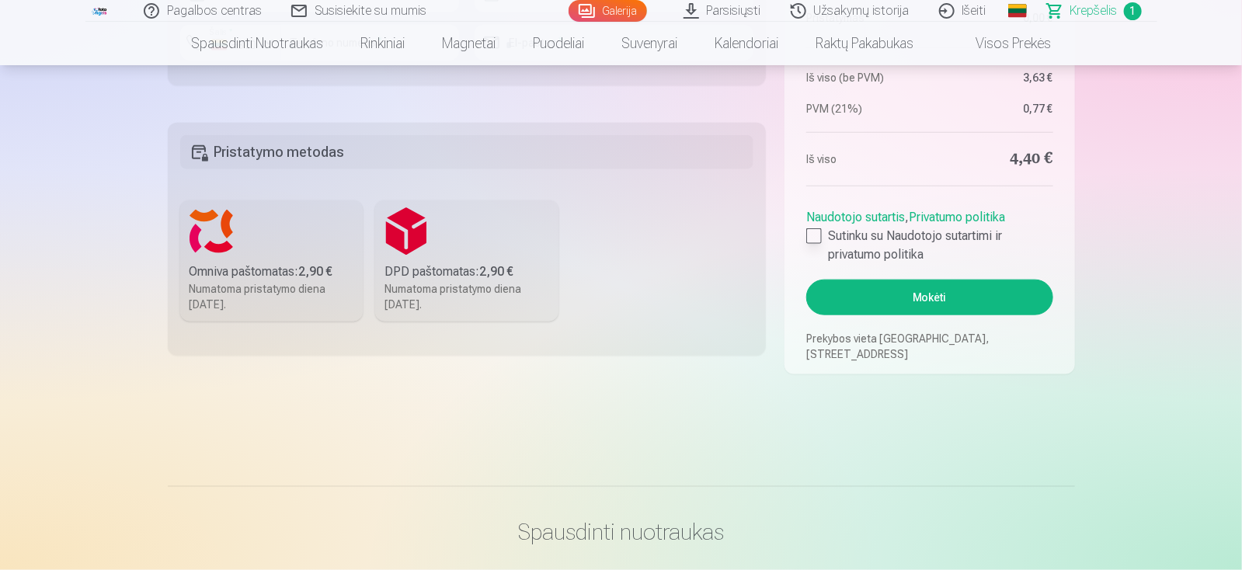
click at [812, 232] on div at bounding box center [814, 236] width 16 height 16
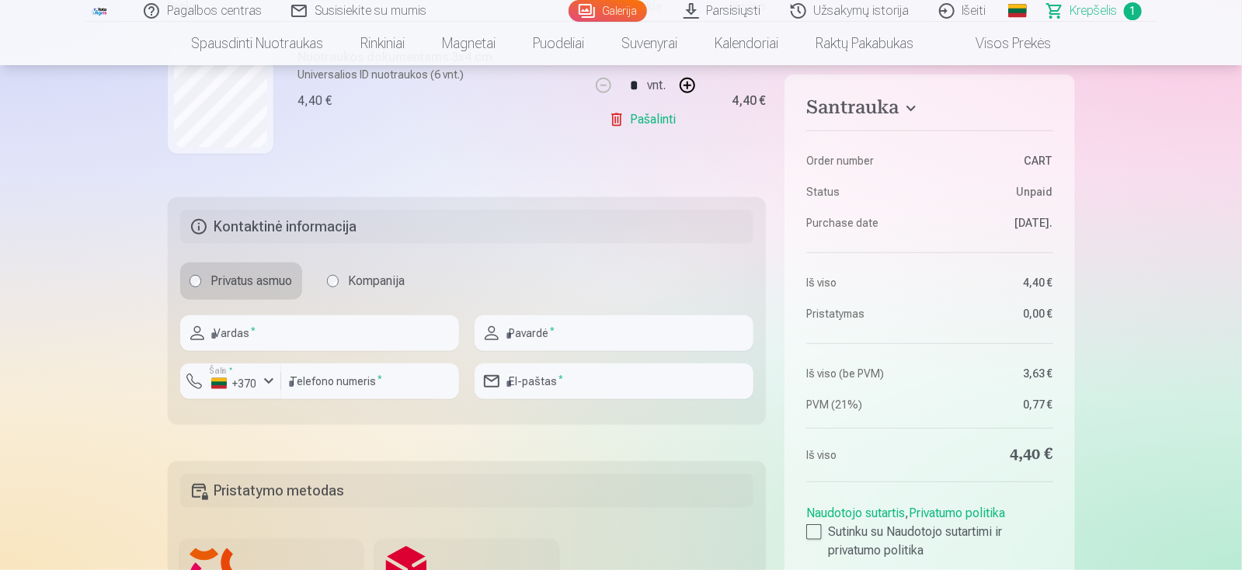
scroll to position [310, 0]
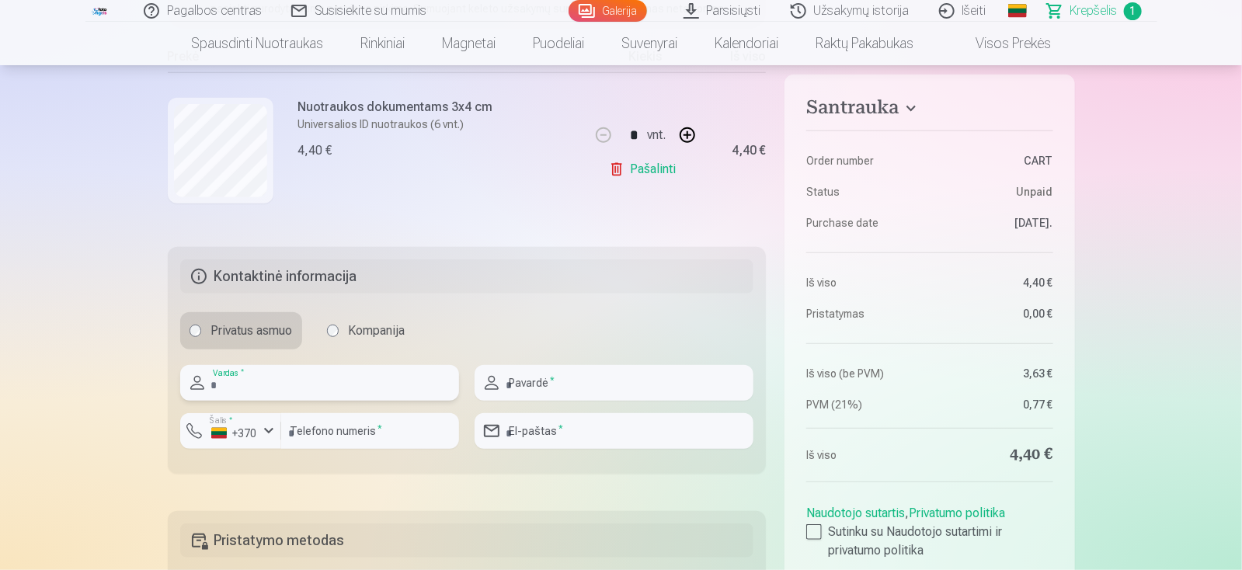
click at [262, 388] on input "text" at bounding box center [319, 383] width 279 height 36
type input "****"
type input "**********"
click at [352, 405] on div at bounding box center [319, 407] width 279 height 12
click at [356, 450] on div at bounding box center [370, 455] width 178 height 12
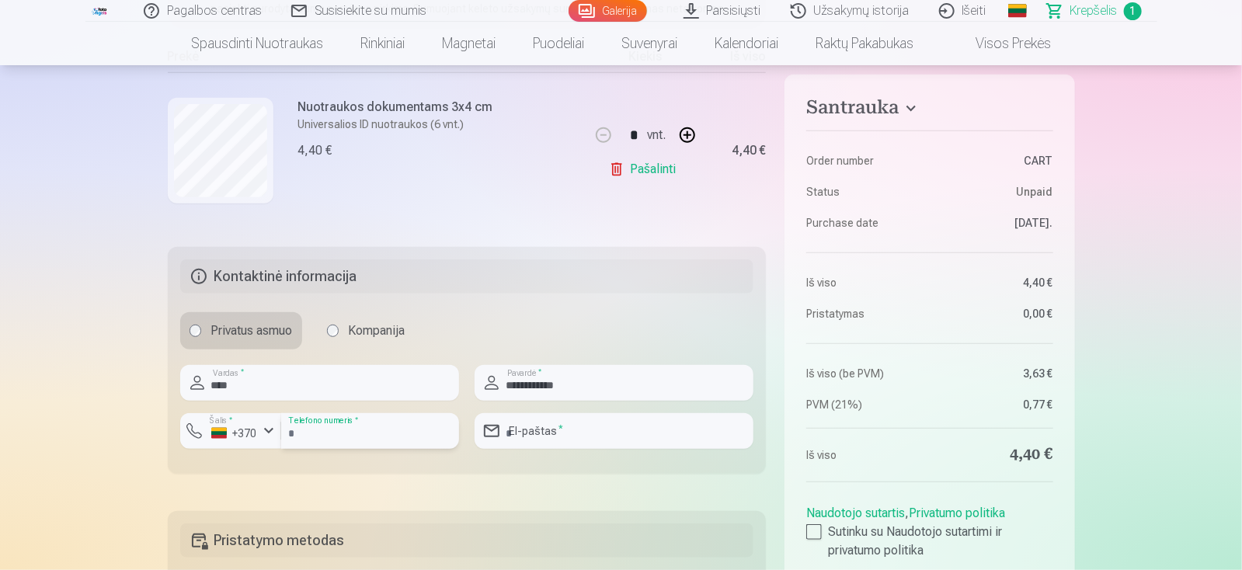
click at [367, 434] on input "number" at bounding box center [370, 431] width 178 height 36
type input "********"
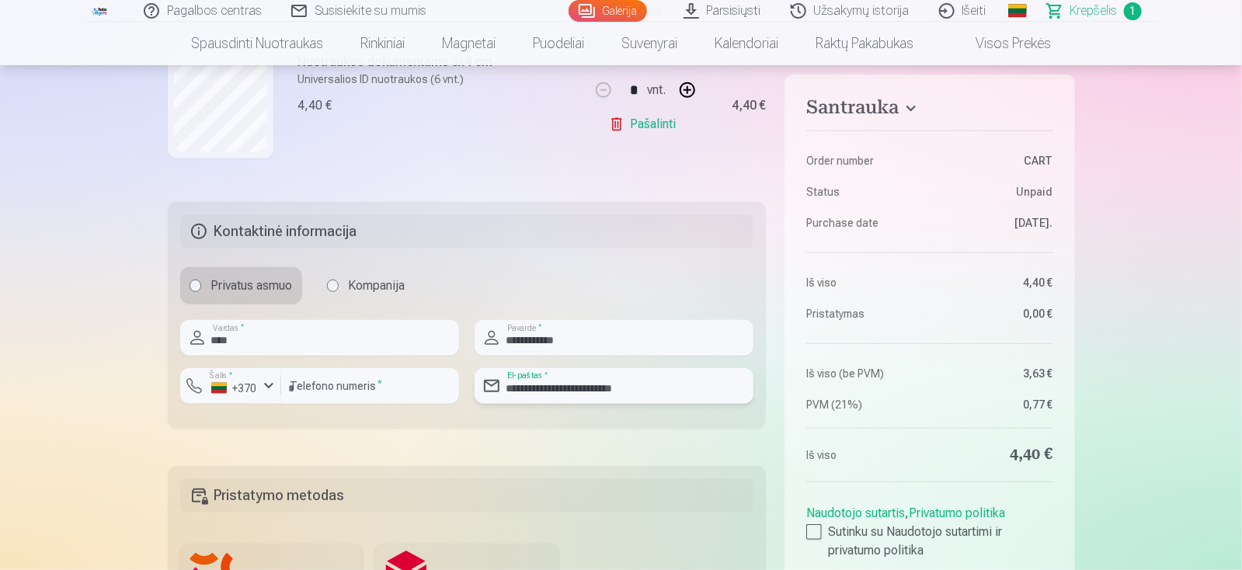
scroll to position [621, 0]
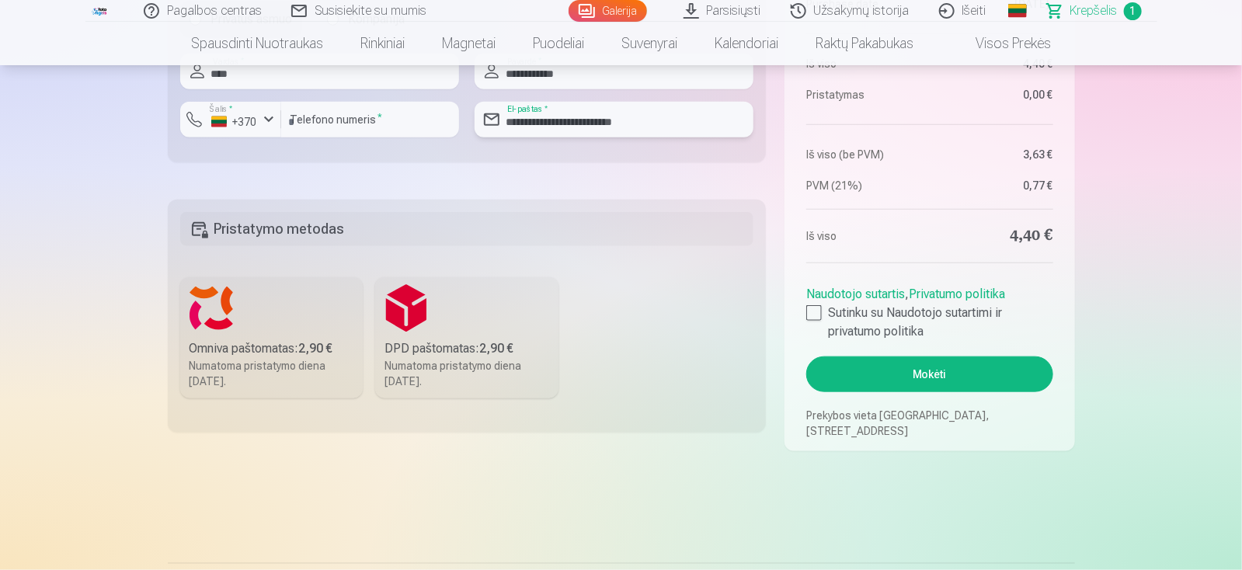
type input "**********"
click at [253, 340] on div "Omniva paštomatas : 2,90 €" at bounding box center [272, 348] width 165 height 19
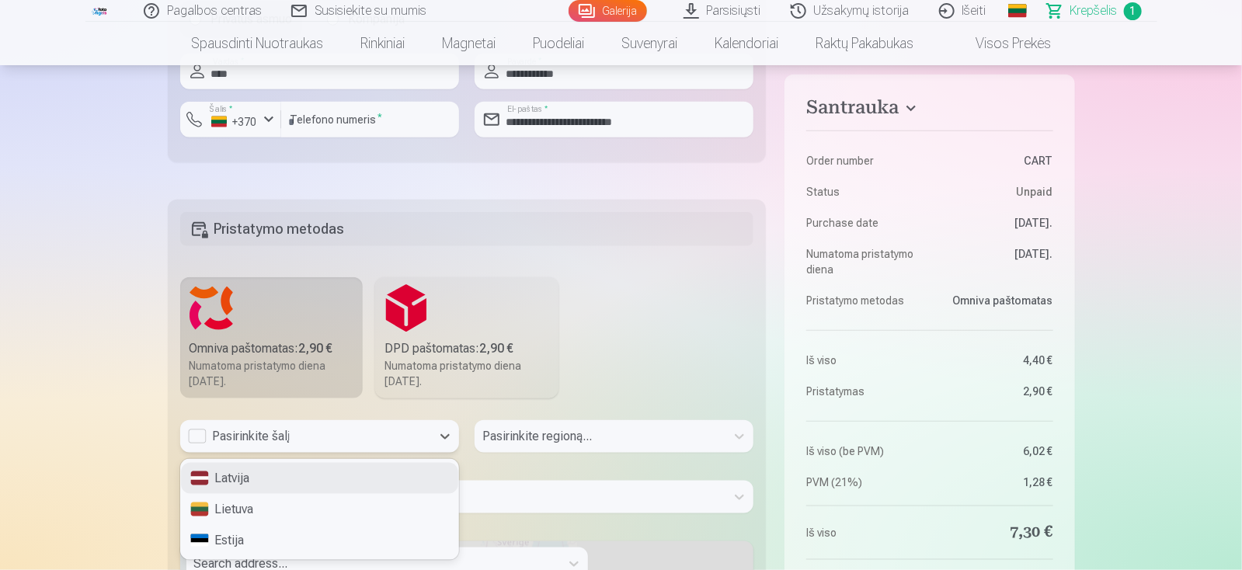
click at [303, 430] on div "Pasirinkite šalį" at bounding box center [305, 436] width 235 height 19
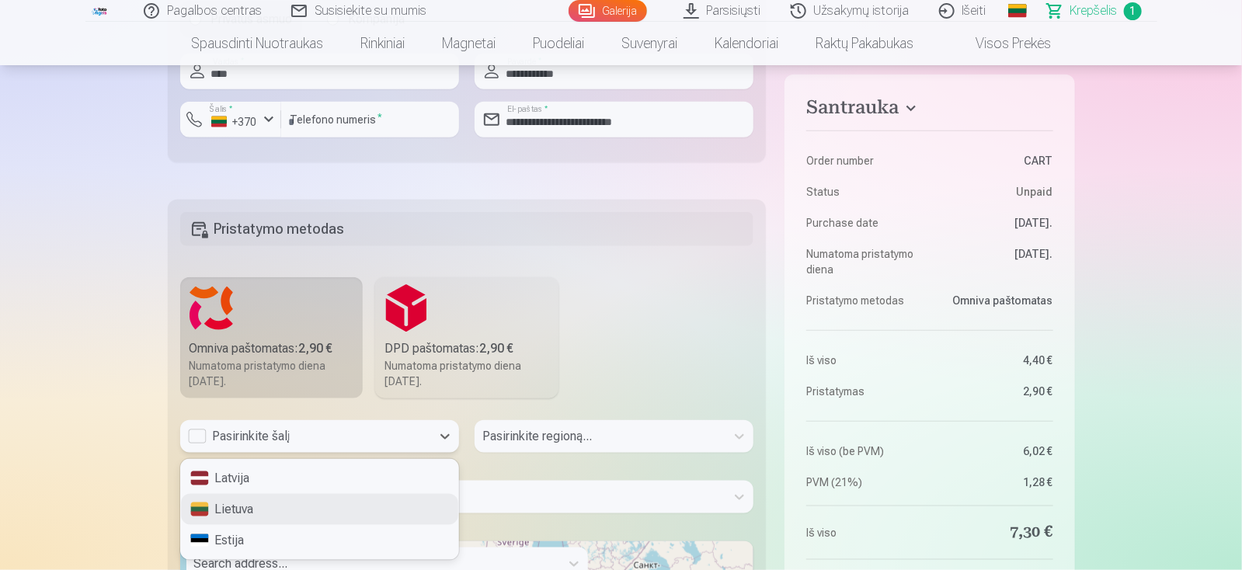
click at [238, 507] on div "Lietuva" at bounding box center [319, 509] width 277 height 31
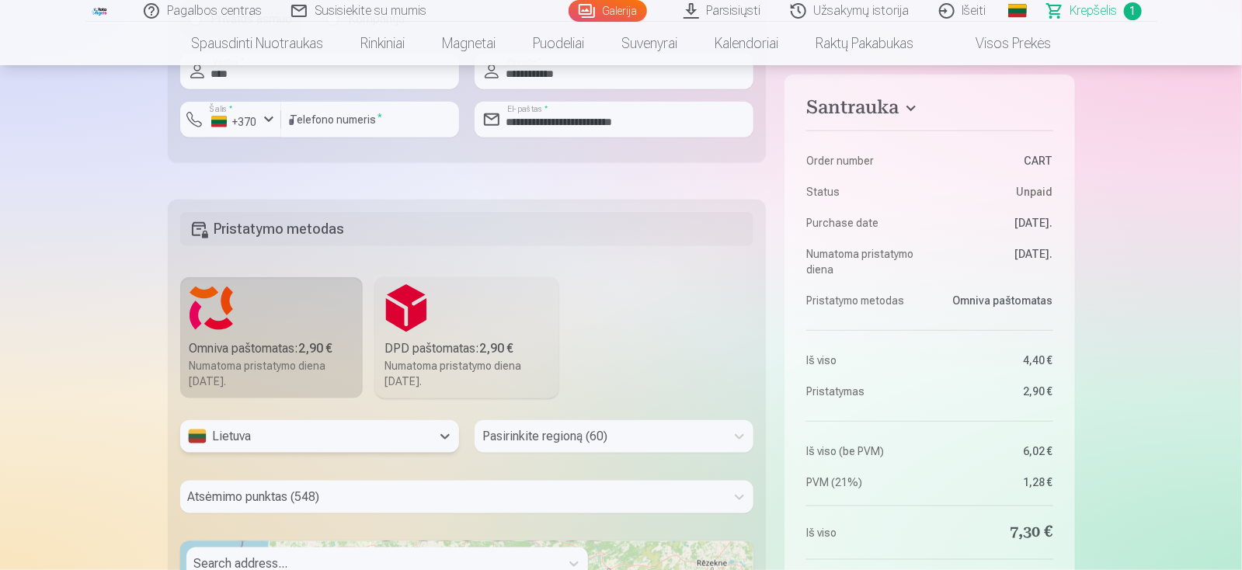
click at [538, 431] on div "Pasirinkite regioną (60)" at bounding box center [614, 436] width 279 height 33
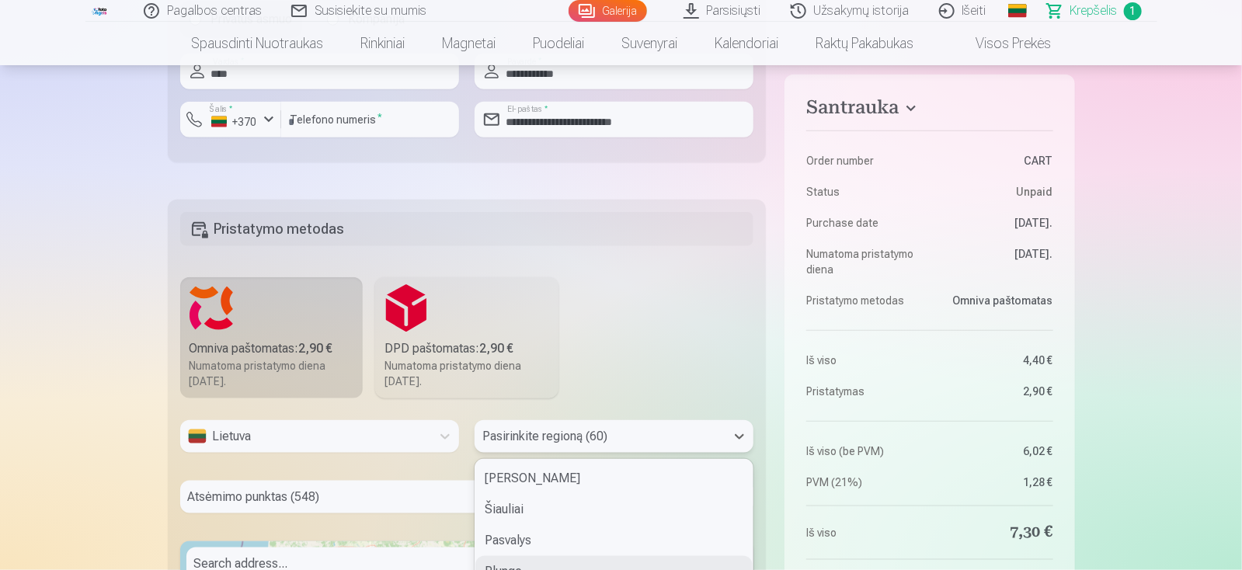
scroll to position [750, 0]
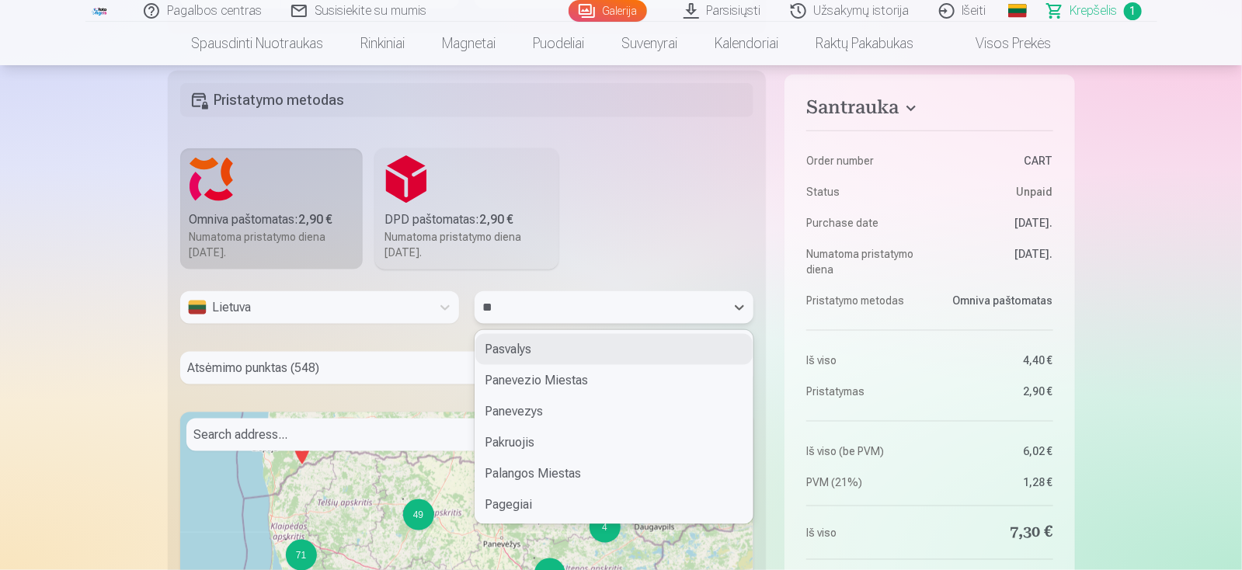
type input "***"
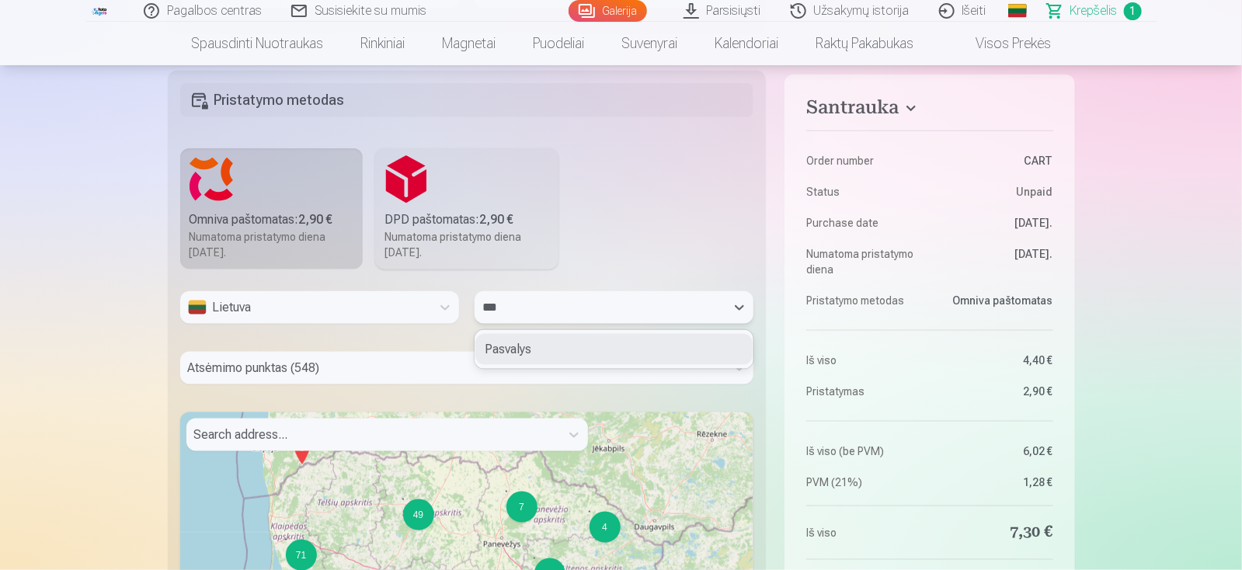
click at [549, 351] on div "Pasvalys" at bounding box center [613, 349] width 277 height 31
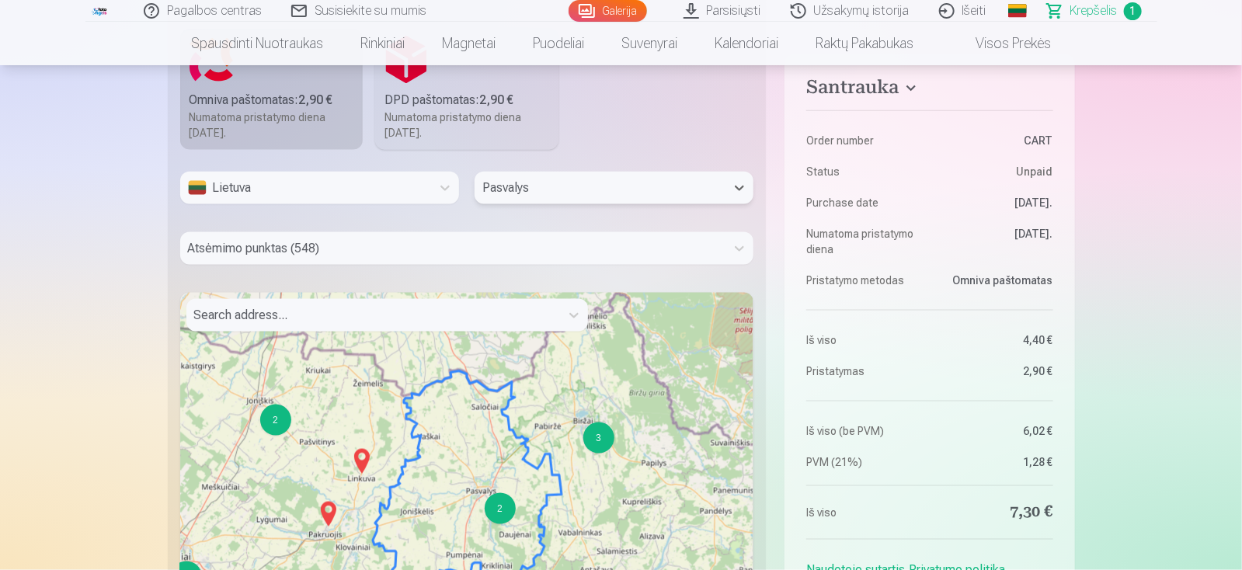
scroll to position [906, 0]
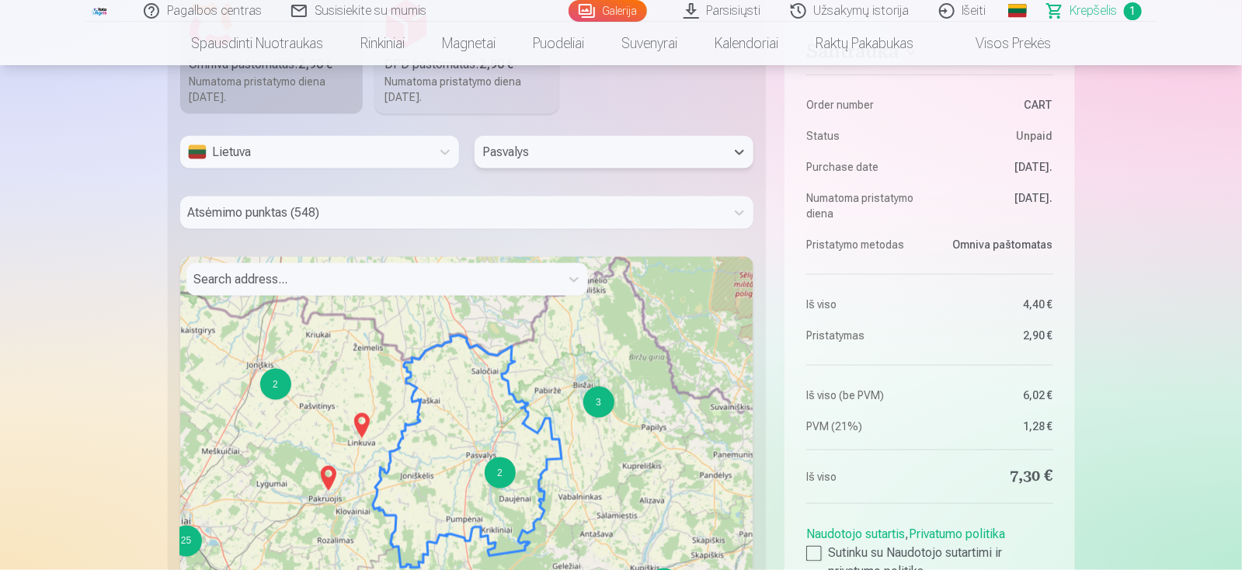
click at [501, 470] on div "2" at bounding box center [500, 473] width 31 height 31
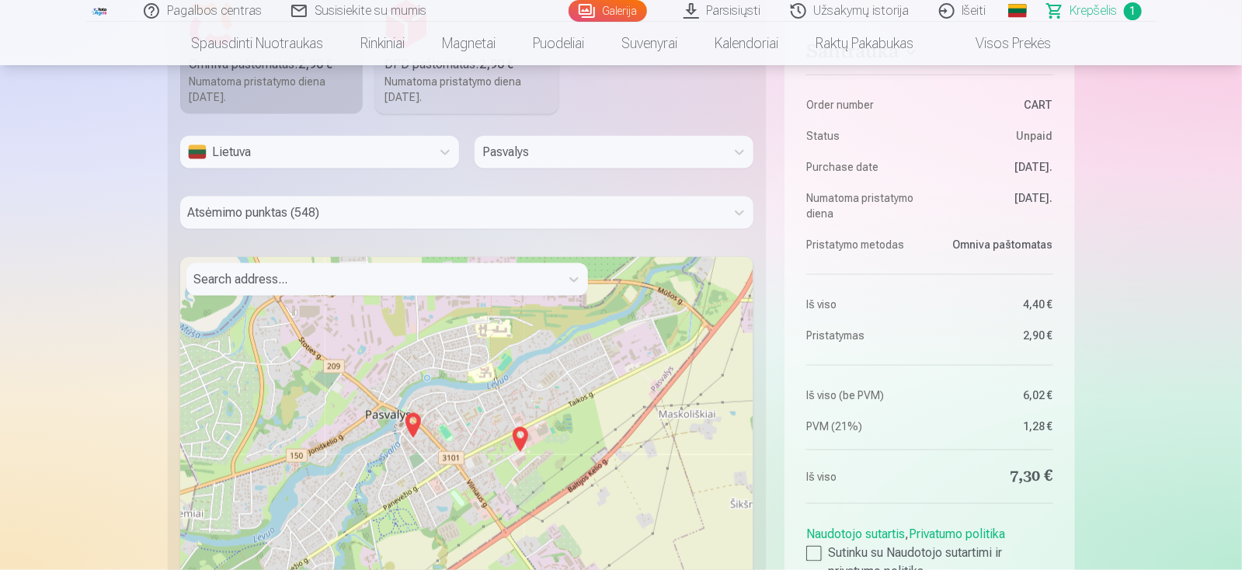
click at [412, 423] on img at bounding box center [413, 425] width 25 height 37
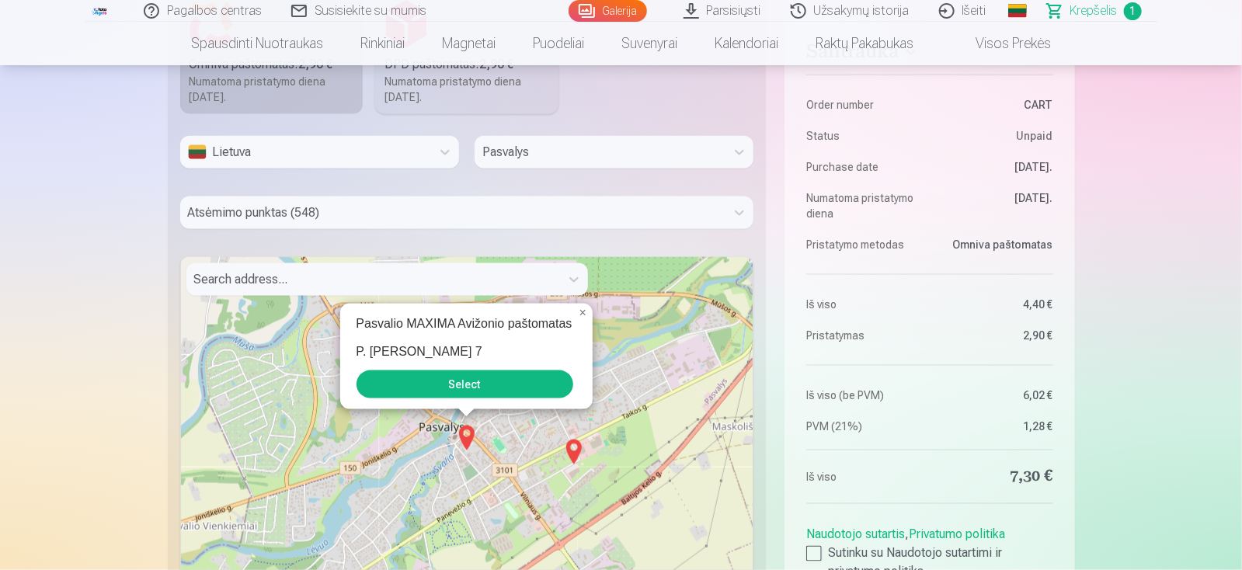
click at [438, 396] on button "Select" at bounding box center [465, 385] width 217 height 28
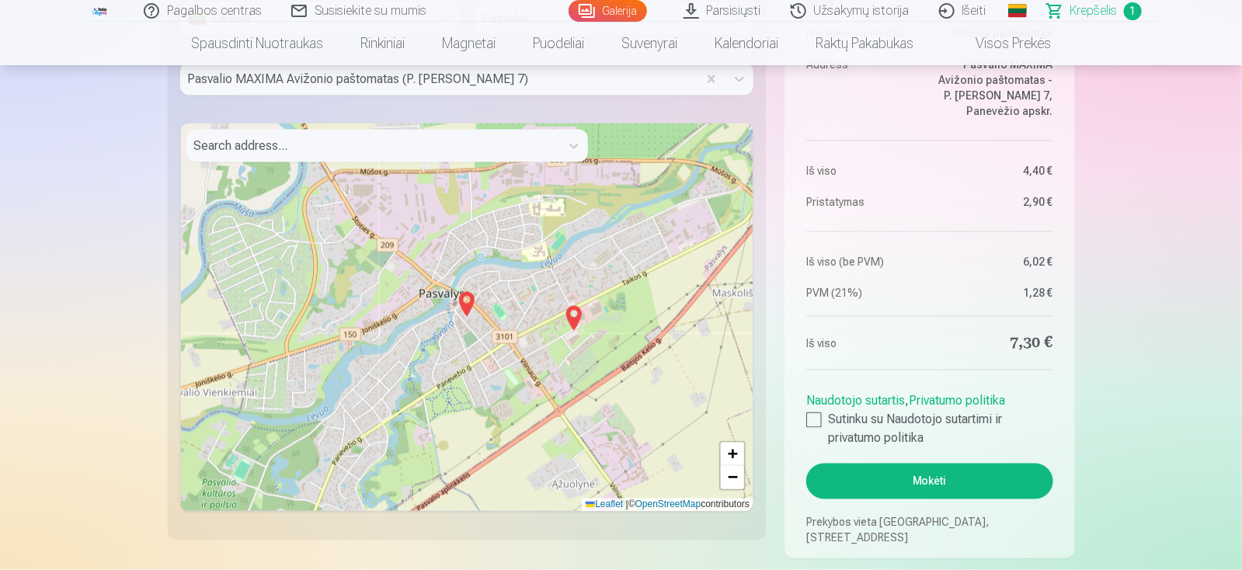
scroll to position [1061, 0]
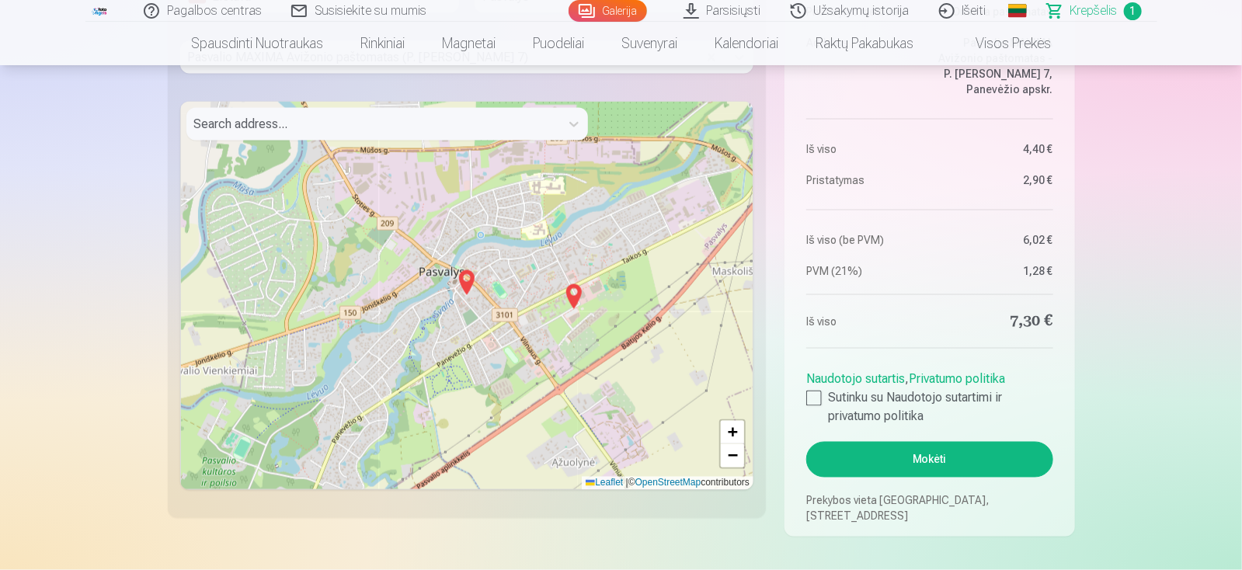
click at [860, 459] on button "Mokėti" at bounding box center [929, 460] width 246 height 36
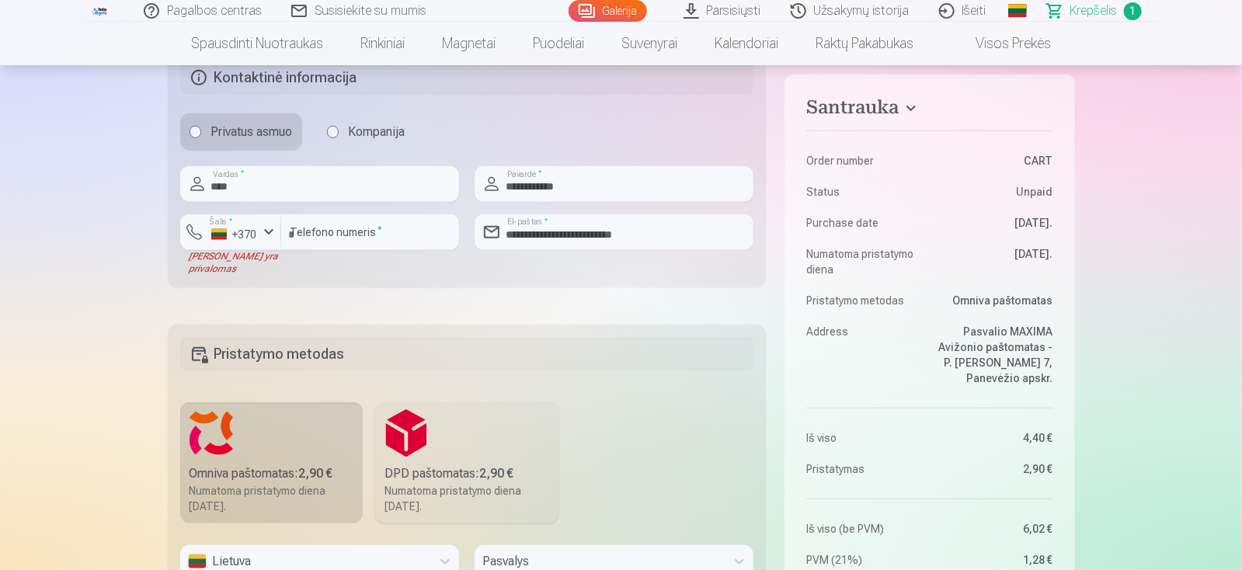
scroll to position [439, 0]
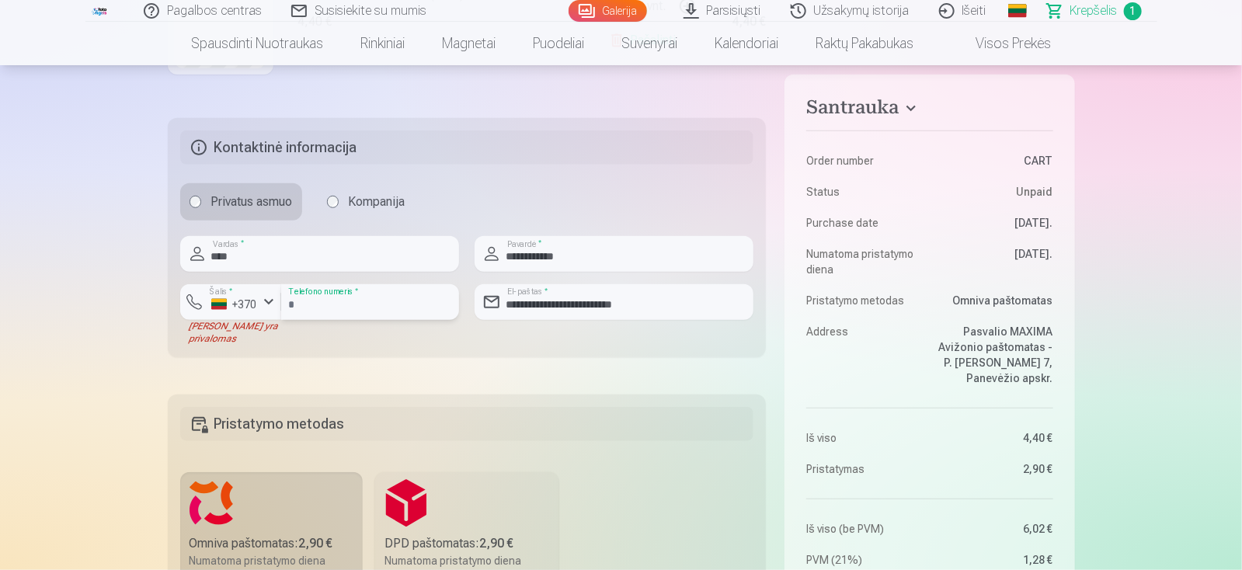
click at [381, 304] on input "********" at bounding box center [370, 302] width 178 height 36
click at [235, 316] on button "Šalis * +370" at bounding box center [230, 302] width 101 height 36
click at [228, 334] on div "+370" at bounding box center [239, 338] width 31 height 19
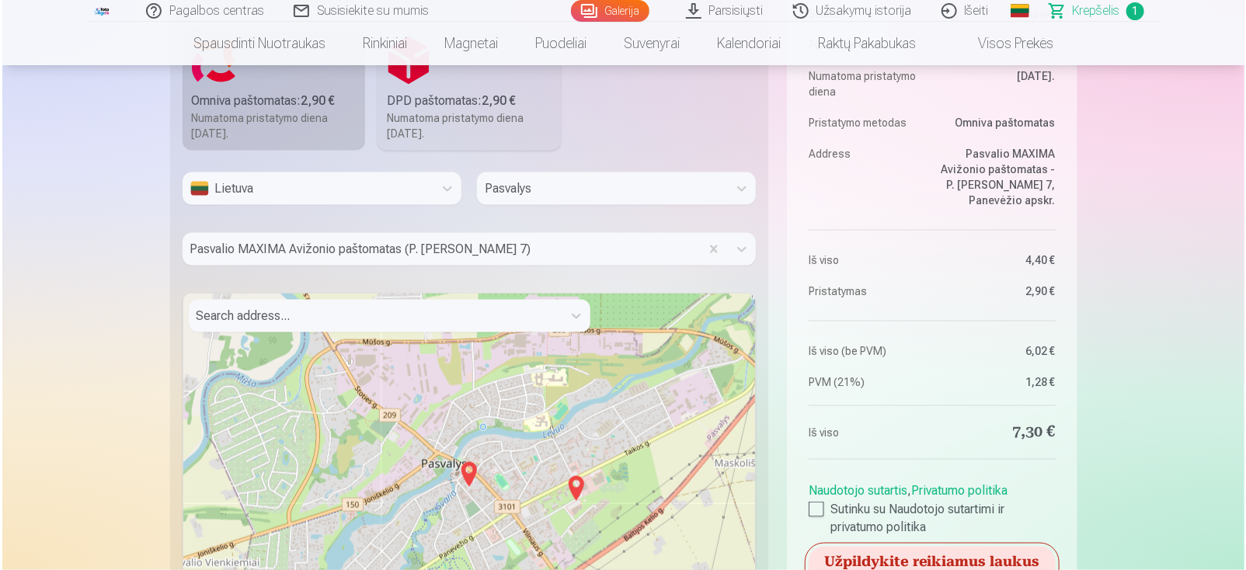
scroll to position [1216, 0]
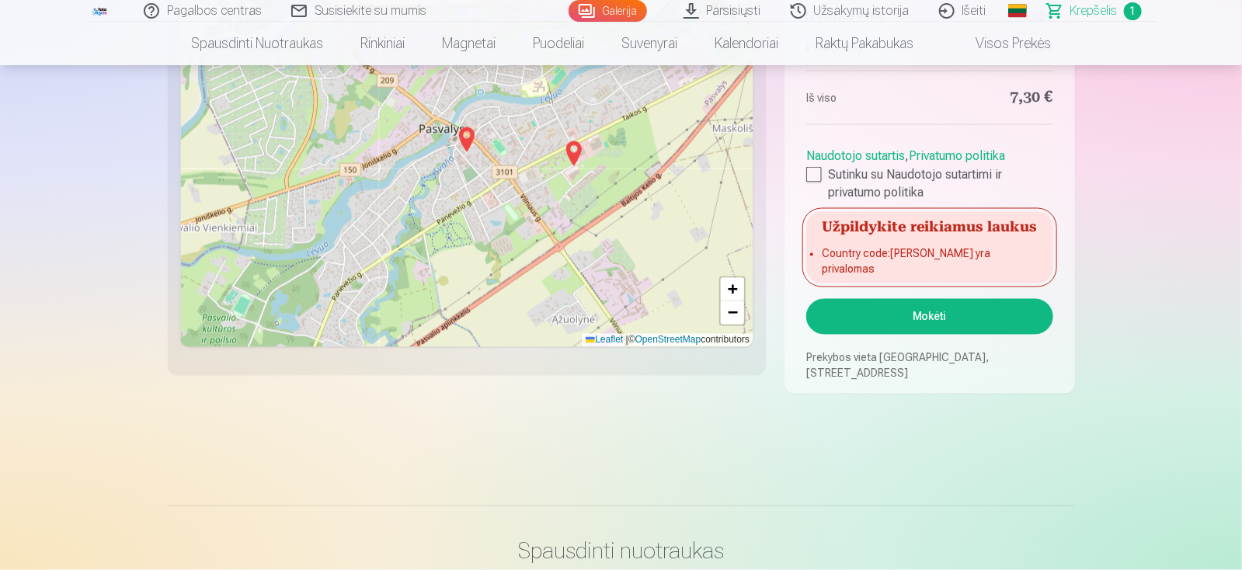
click at [941, 322] on button "Mokėti" at bounding box center [929, 317] width 246 height 36
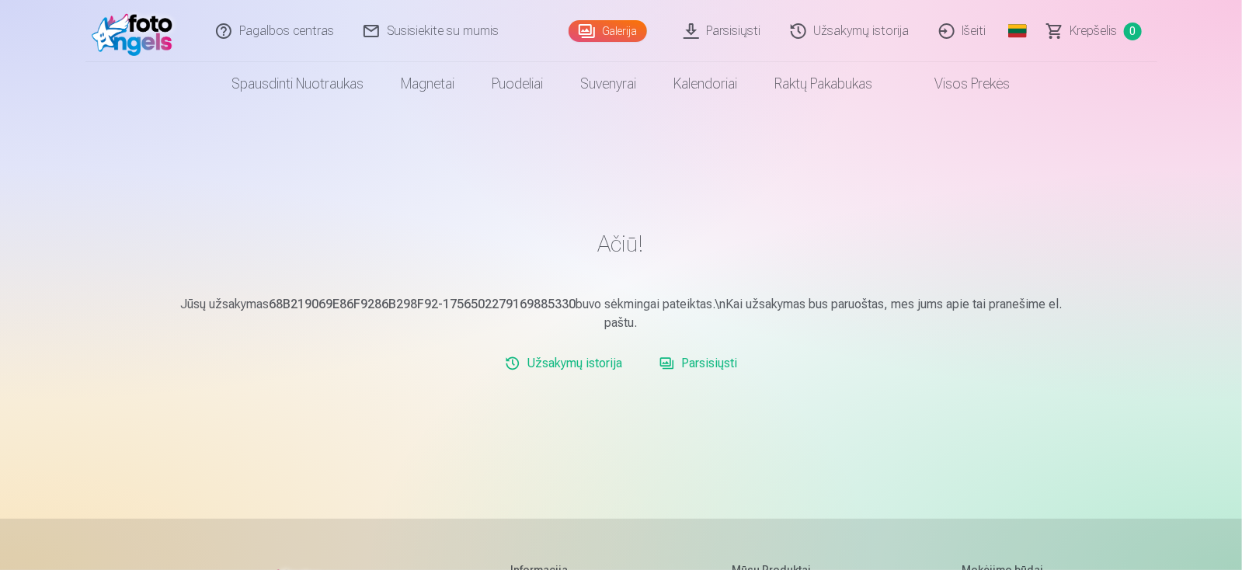
click at [1094, 30] on span "Krepšelis" at bounding box center [1093, 31] width 47 height 19
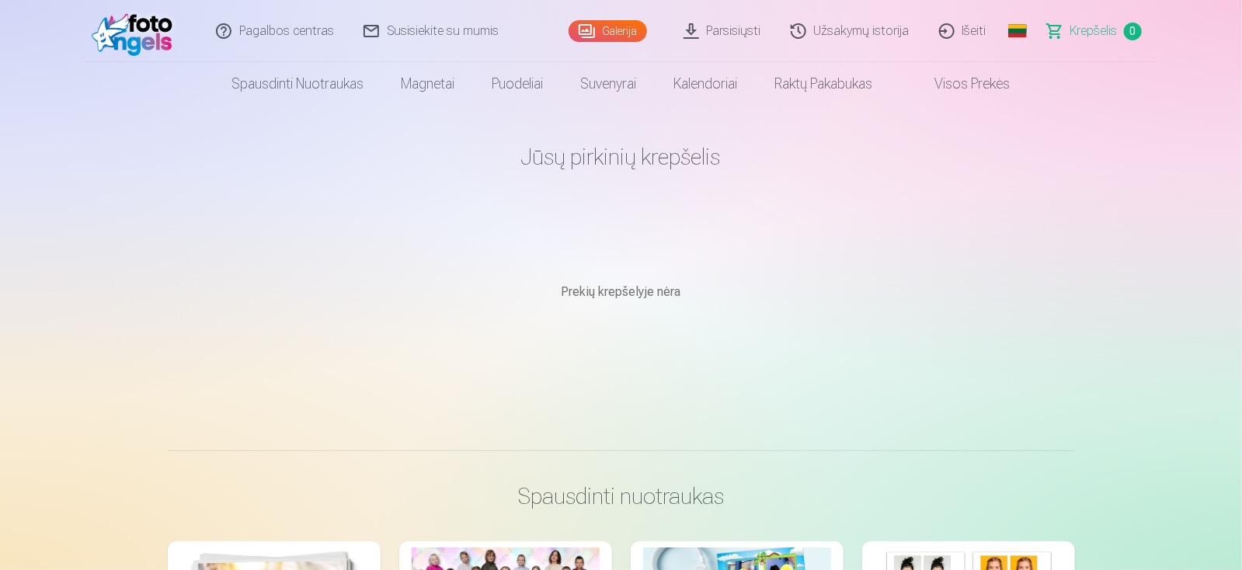
click at [858, 31] on link "Užsakymų istorija" at bounding box center [851, 31] width 148 height 62
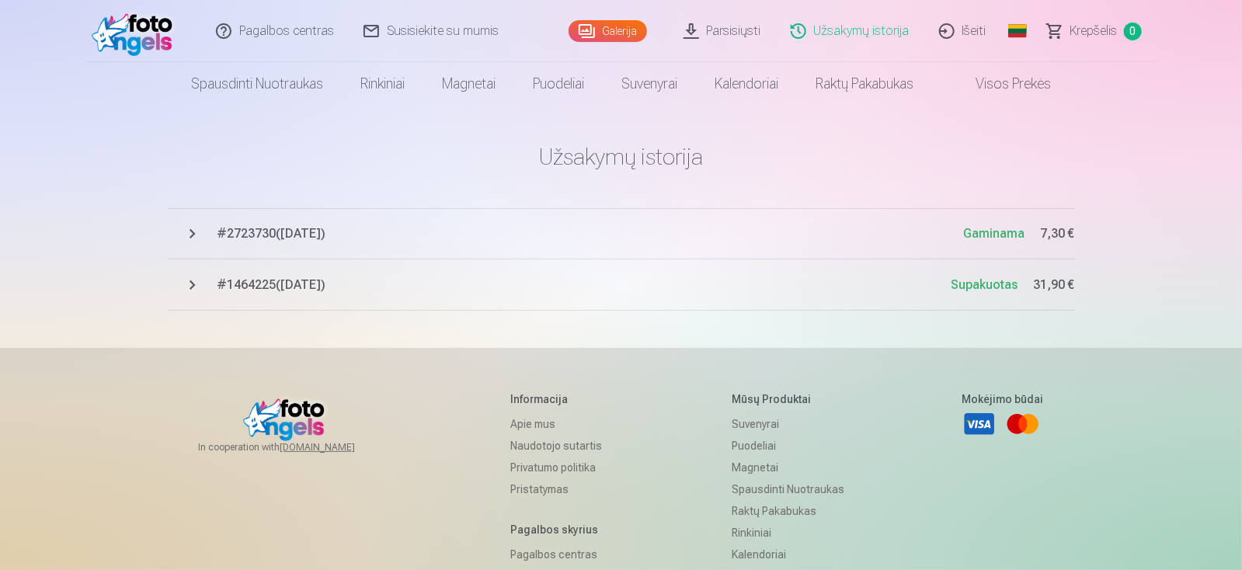
click at [628, 33] on link "Galerija" at bounding box center [608, 31] width 78 height 22
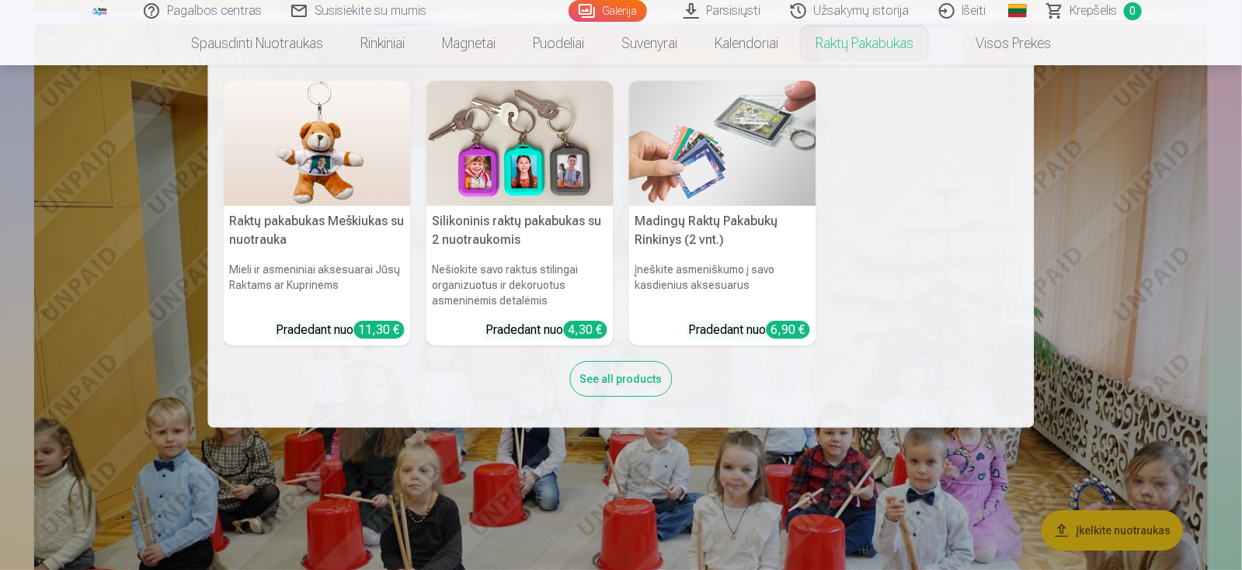
scroll to position [2174, 0]
